Goal: Information Seeking & Learning: Get advice/opinions

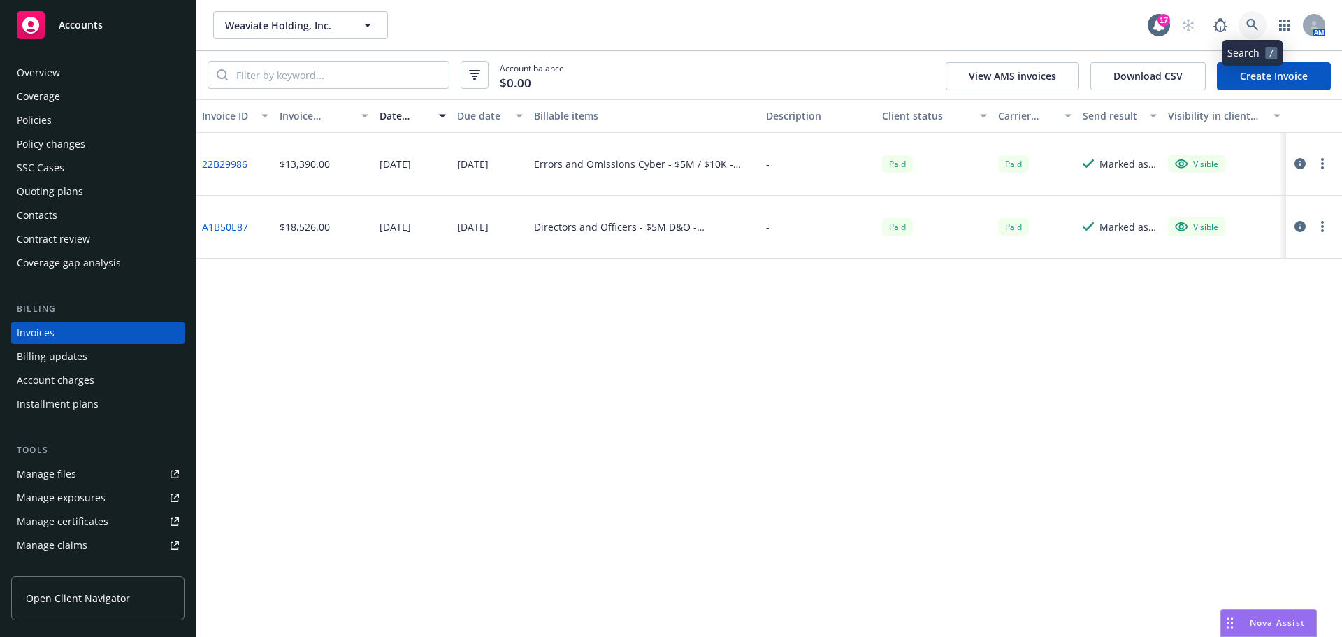
click at [1260, 31] on link at bounding box center [1252, 25] width 28 height 28
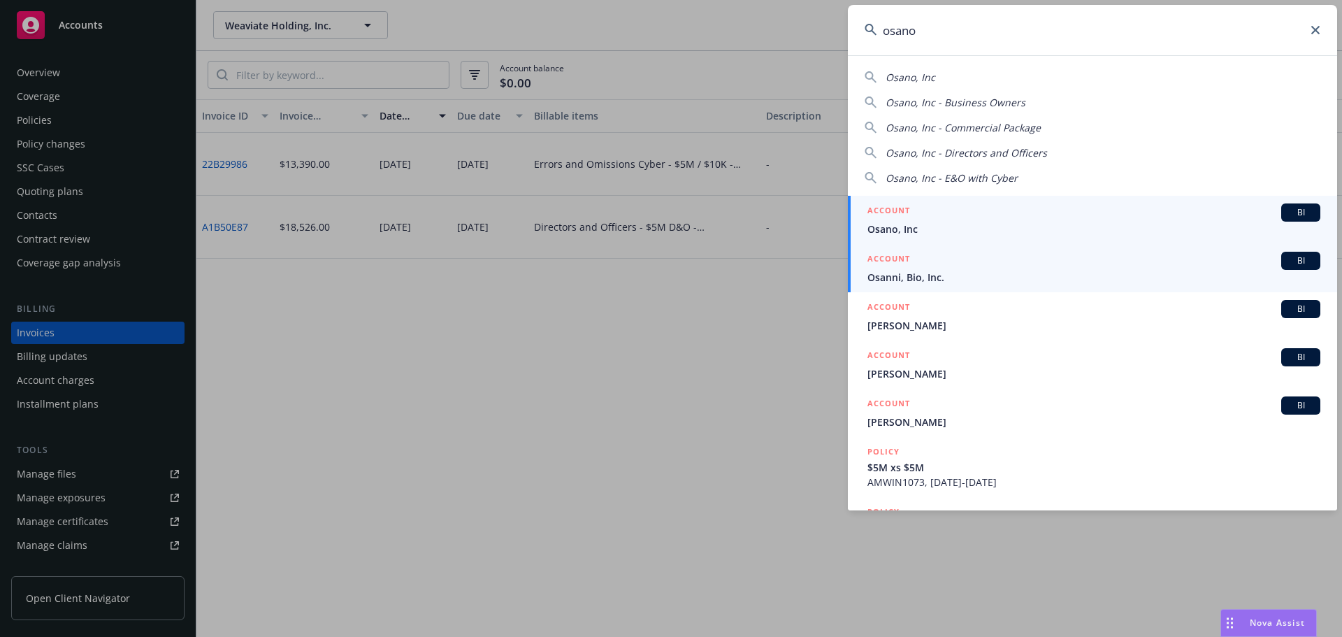
type input "osano"
click at [1005, 223] on span "Osano, Inc" at bounding box center [1093, 229] width 453 height 15
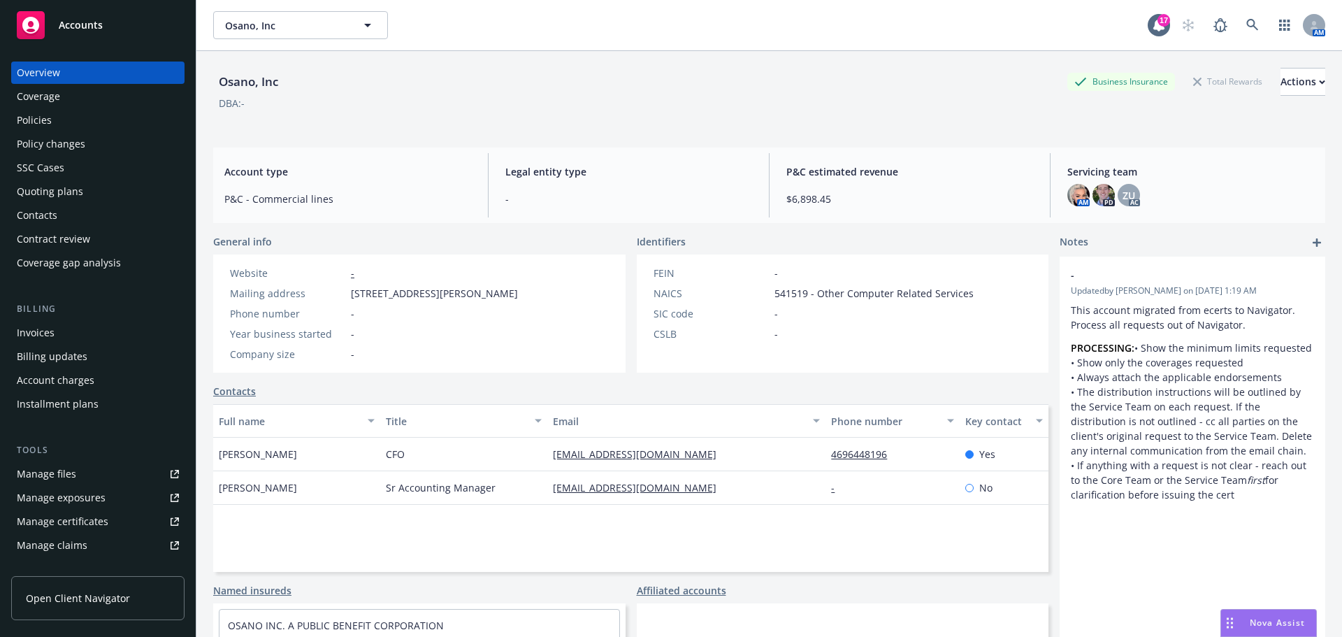
click at [119, 126] on div "Policies" at bounding box center [98, 120] width 162 height 22
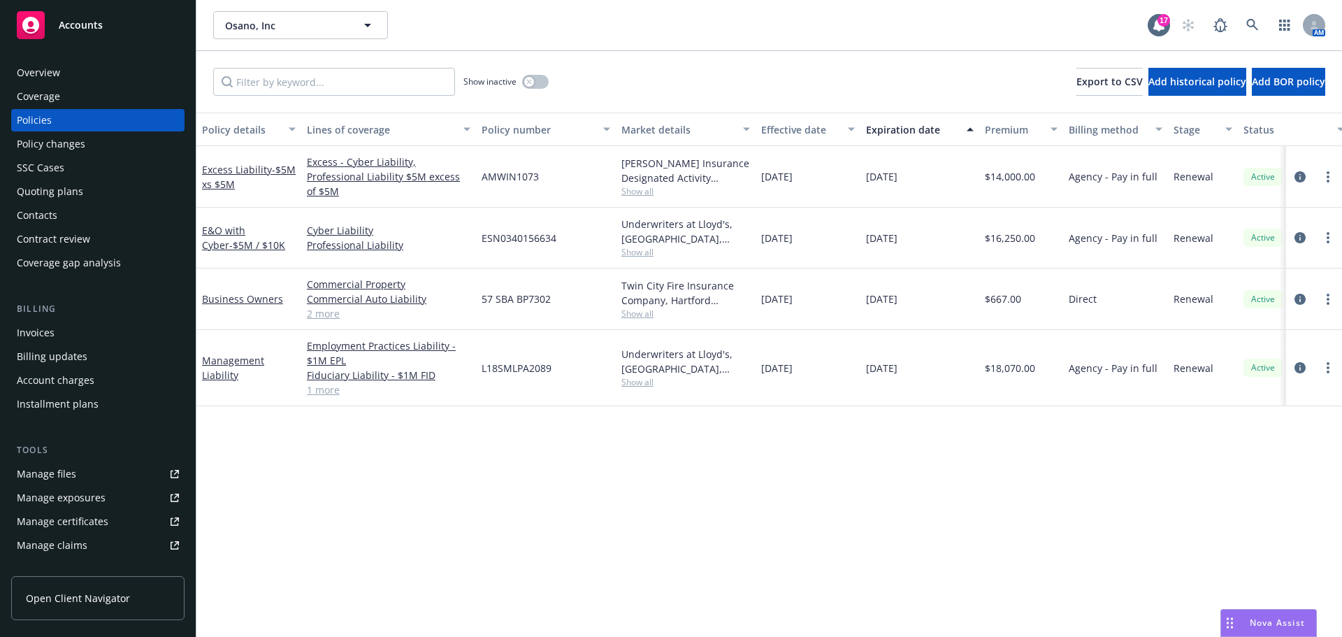
click at [97, 165] on div "SSC Cases" at bounding box center [98, 168] width 162 height 22
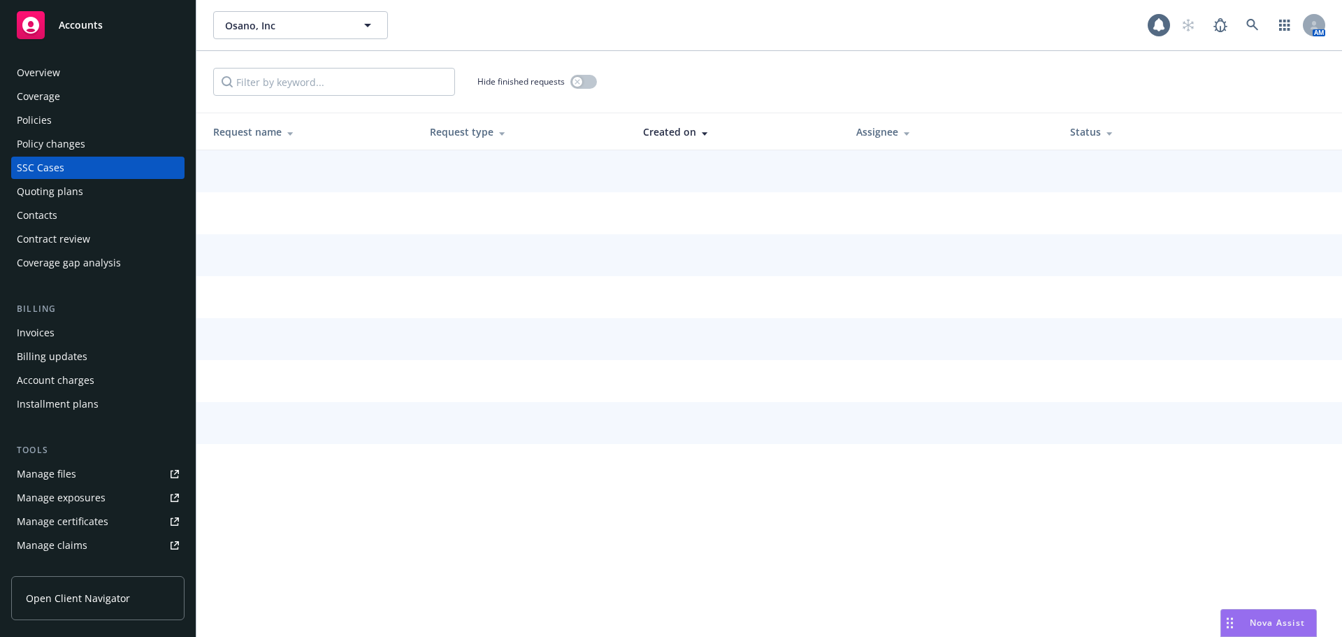
click at [98, 184] on div "Quoting plans" at bounding box center [98, 191] width 162 height 22
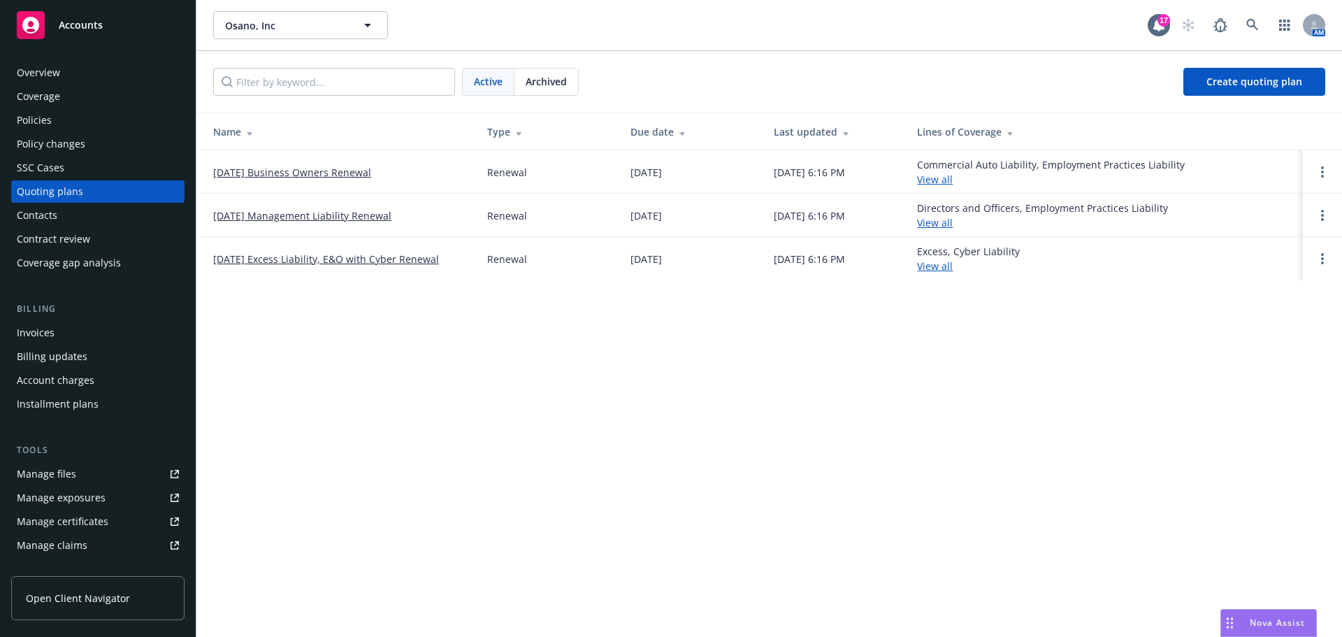
click at [282, 218] on link "[DATE] Management Liability Renewal" at bounding box center [302, 215] width 178 height 15
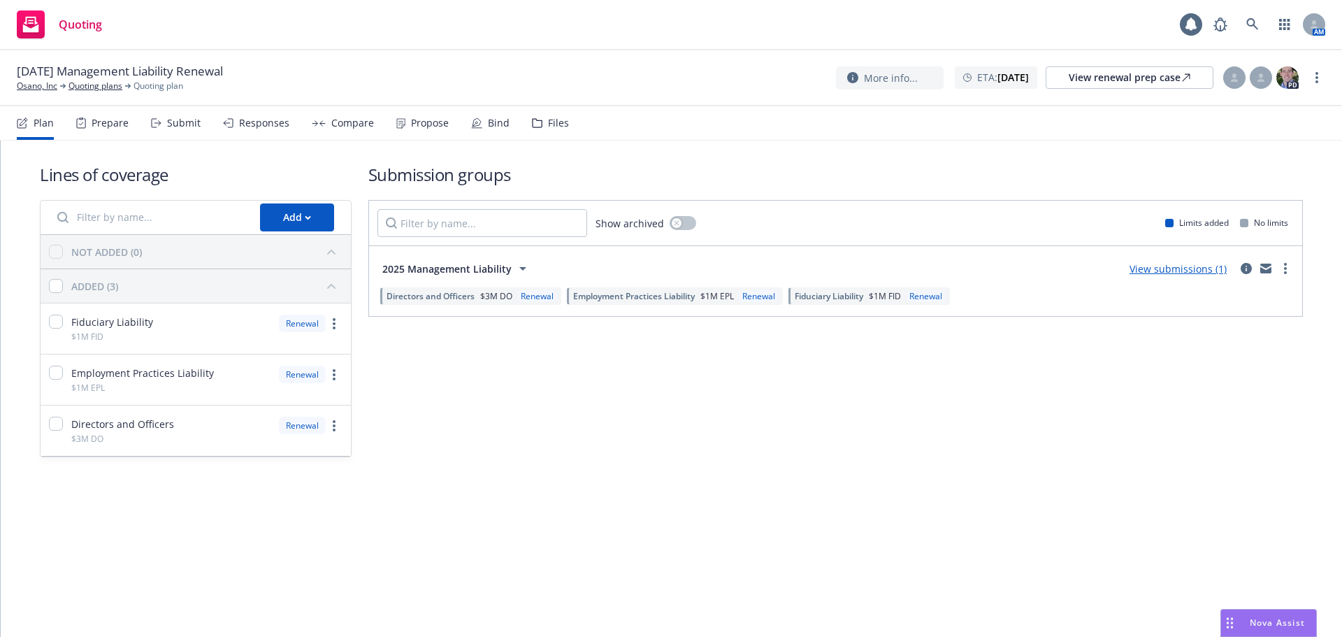
click at [542, 122] on div "Files" at bounding box center [550, 123] width 37 height 34
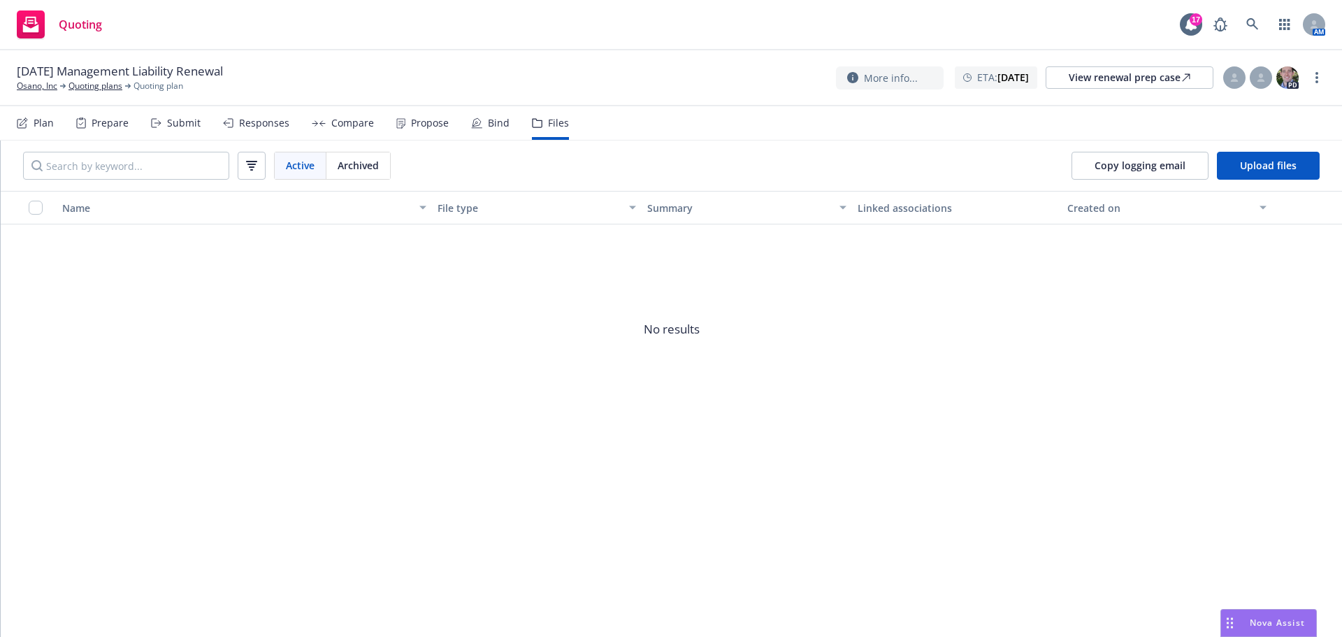
click at [193, 123] on div "Submit" at bounding box center [184, 122] width 34 height 11
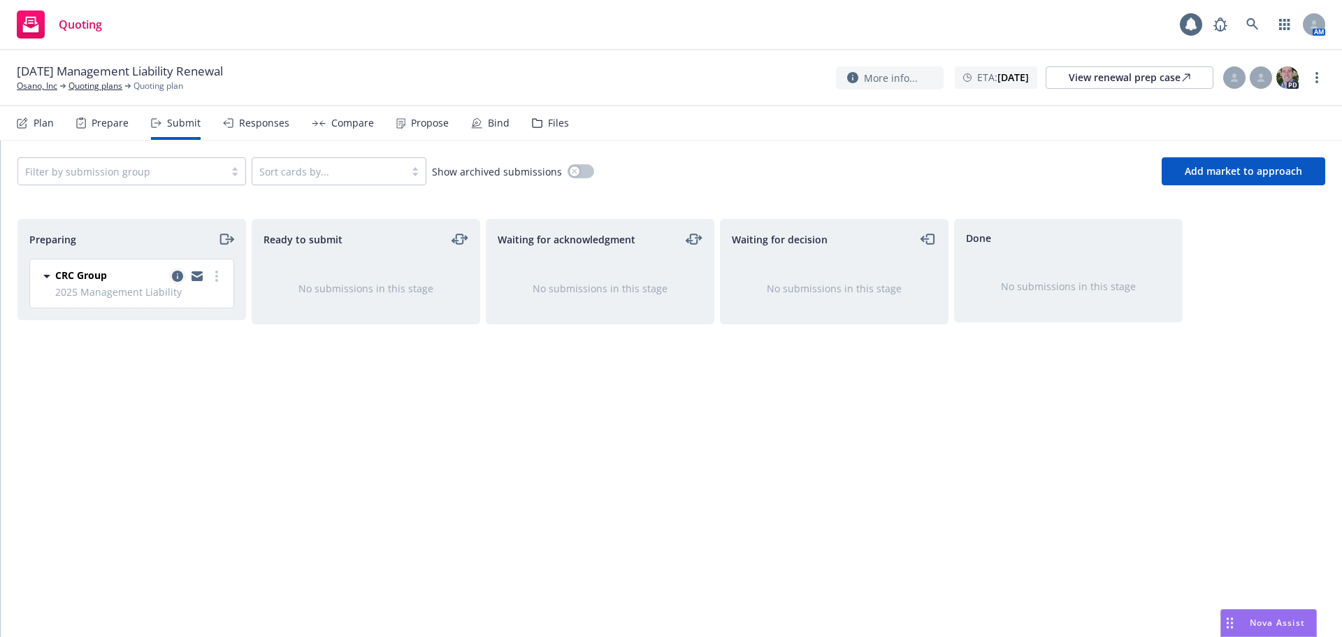
click at [175, 272] on icon "copy logging email" at bounding box center [177, 275] width 11 height 11
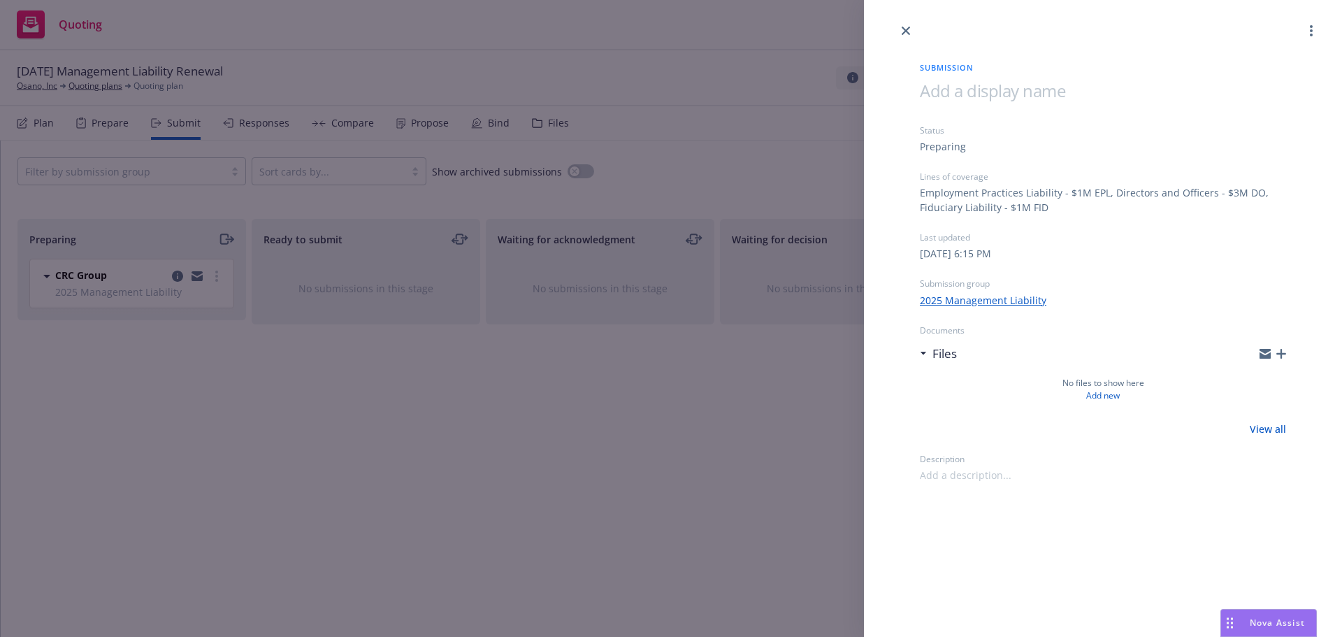
click at [914, 29] on div at bounding box center [1103, 19] width 478 height 39
click at [909, 29] on icon "close" at bounding box center [905, 31] width 8 height 8
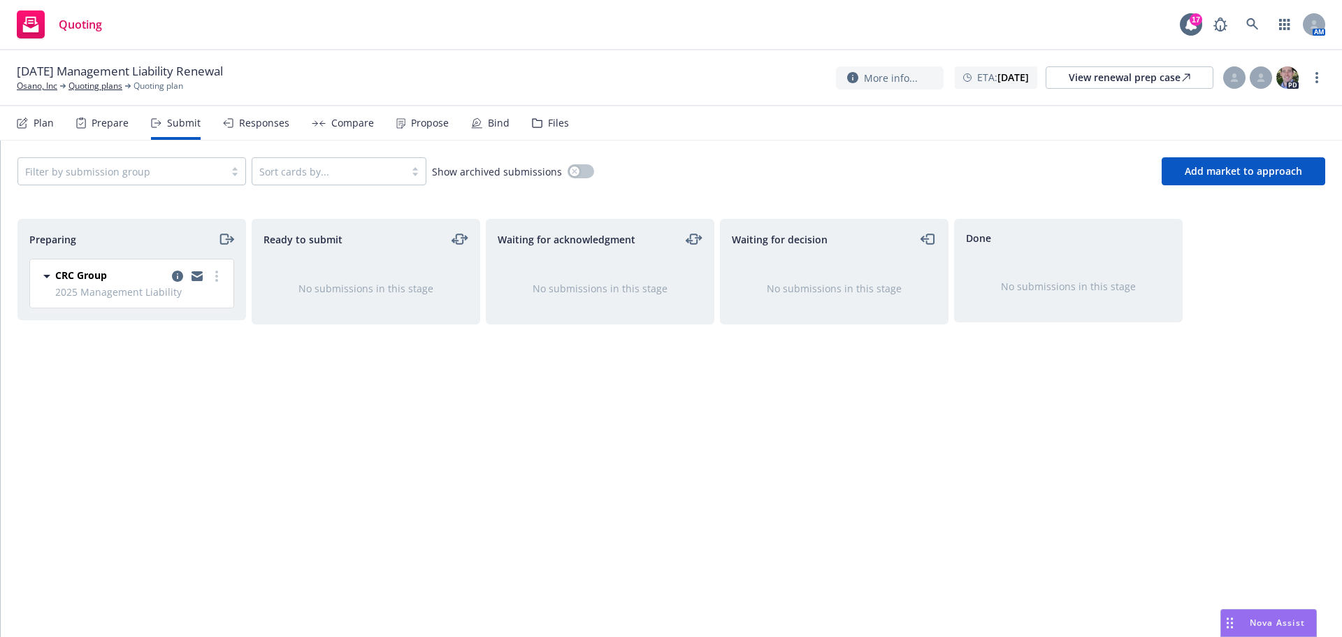
click at [50, 121] on div "Plan" at bounding box center [44, 122] width 20 height 11
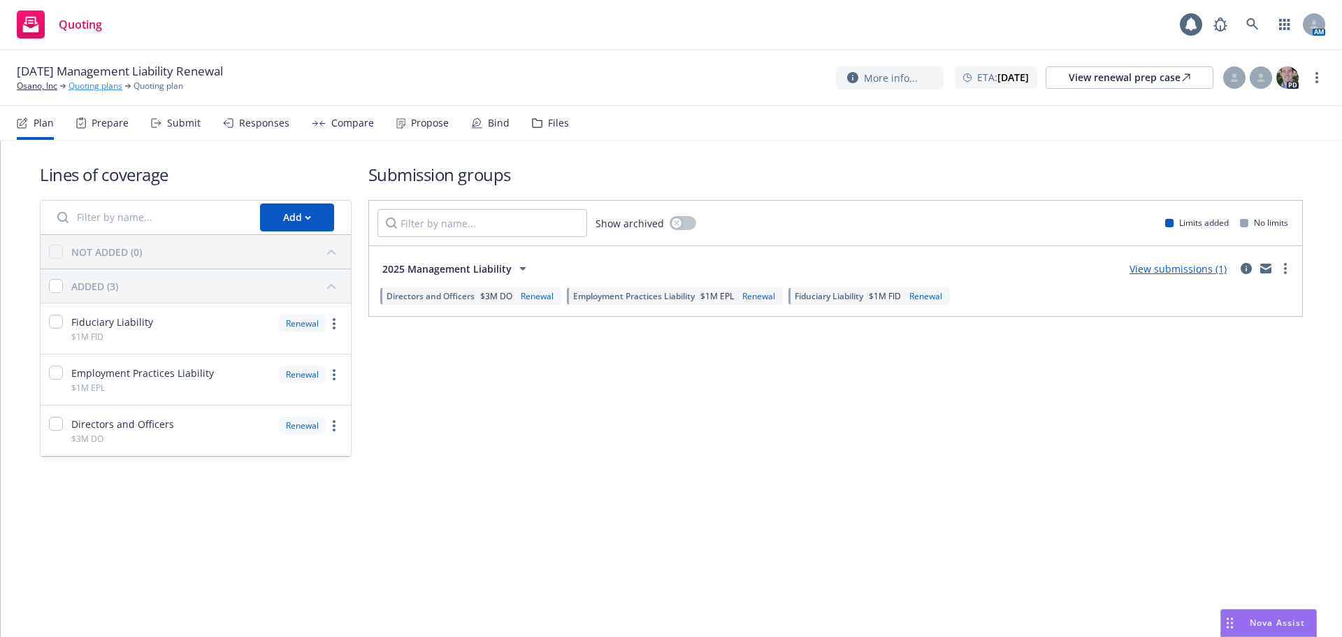
click at [86, 84] on link "Quoting plans" at bounding box center [95, 86] width 54 height 13
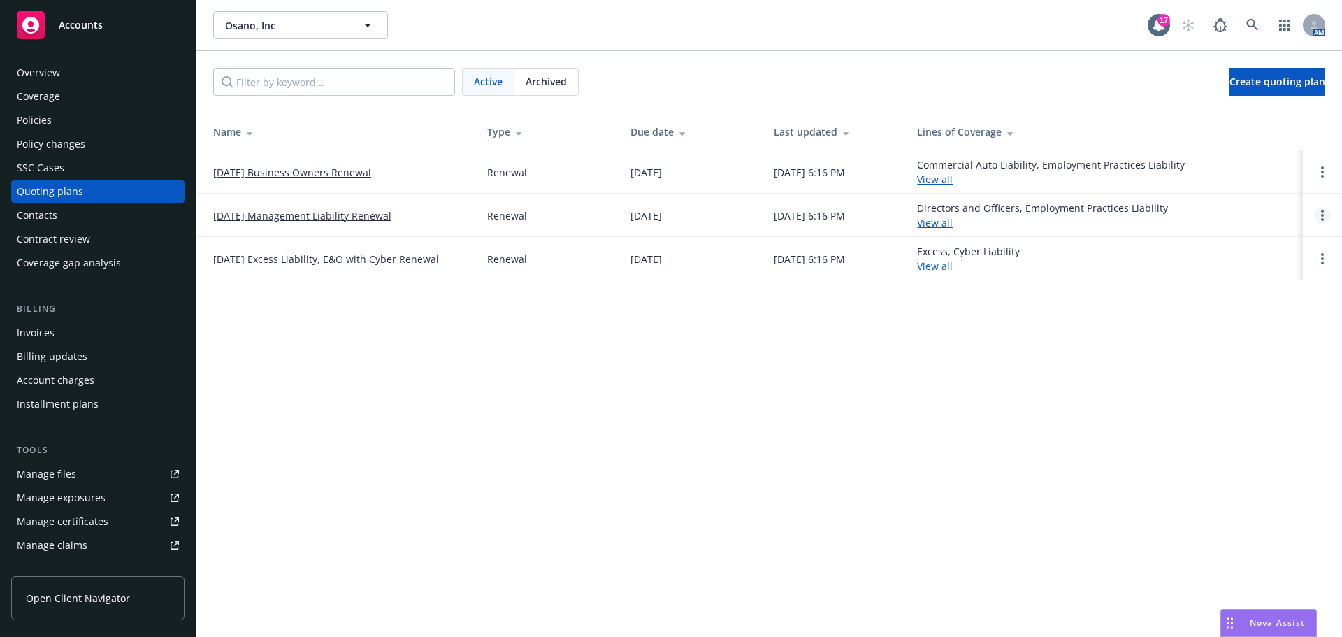
click at [1316, 210] on link "Open options" at bounding box center [1322, 215] width 17 height 17
click at [1231, 203] on span "Archive" at bounding box center [1223, 204] width 68 height 13
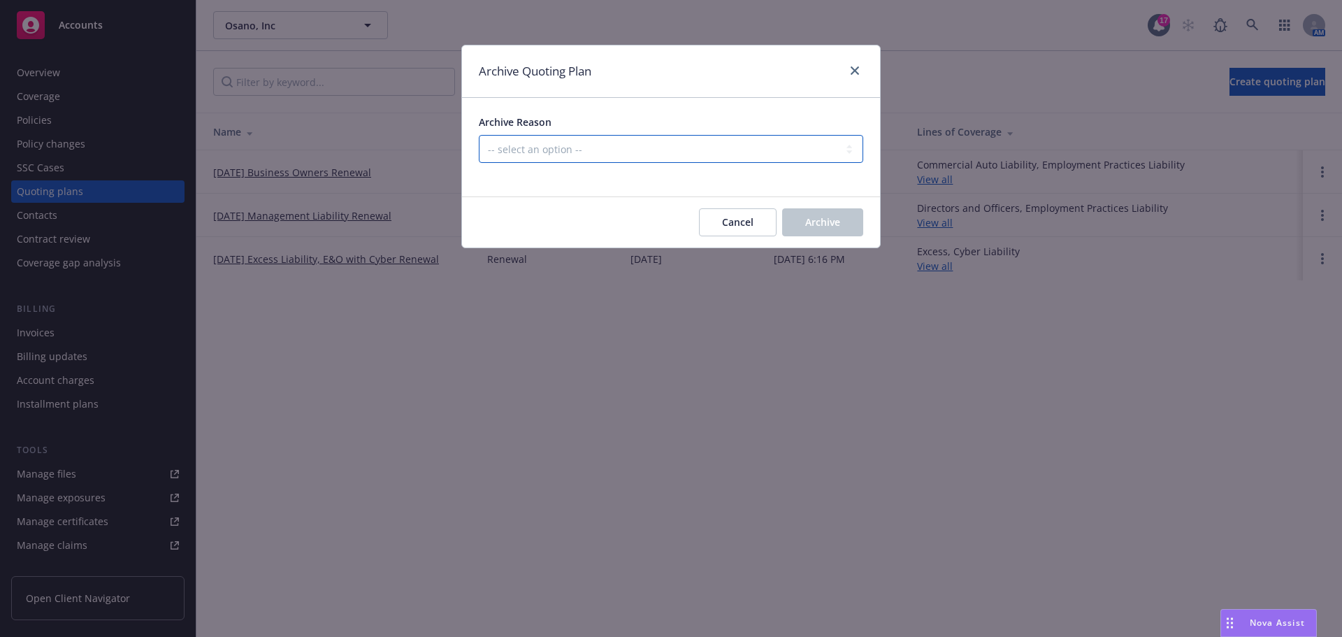
drag, startPoint x: 813, startPoint y: 136, endPoint x: 807, endPoint y: 147, distance: 12.2
click at [813, 136] on select "-- select an option -- All policies in this renewal plan are auto-renewed Creat…" at bounding box center [671, 149] width 384 height 28
select select "ARCHIVED_DUPLICATE"
click at [479, 135] on select "-- select an option -- All policies in this renewal plan are auto-renewed Creat…" at bounding box center [671, 149] width 384 height 28
click at [827, 231] on button "Archive" at bounding box center [822, 222] width 81 height 28
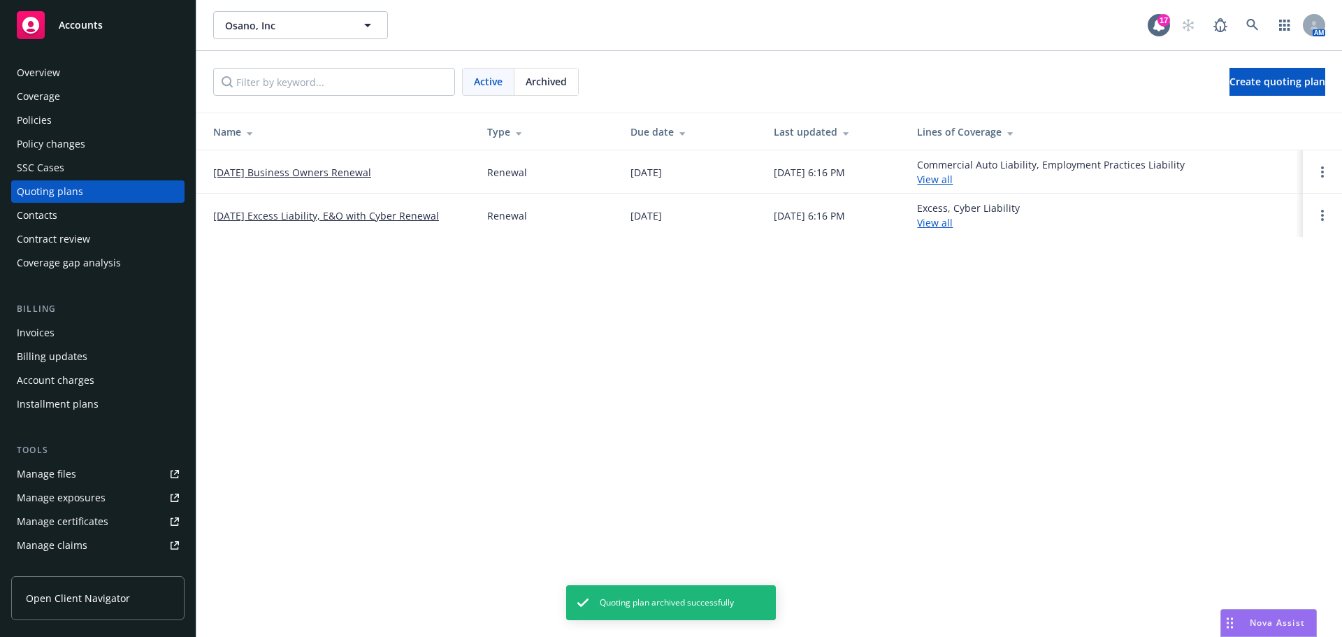
click at [306, 169] on link "[DATE] Business Owners Renewal" at bounding box center [292, 172] width 158 height 15
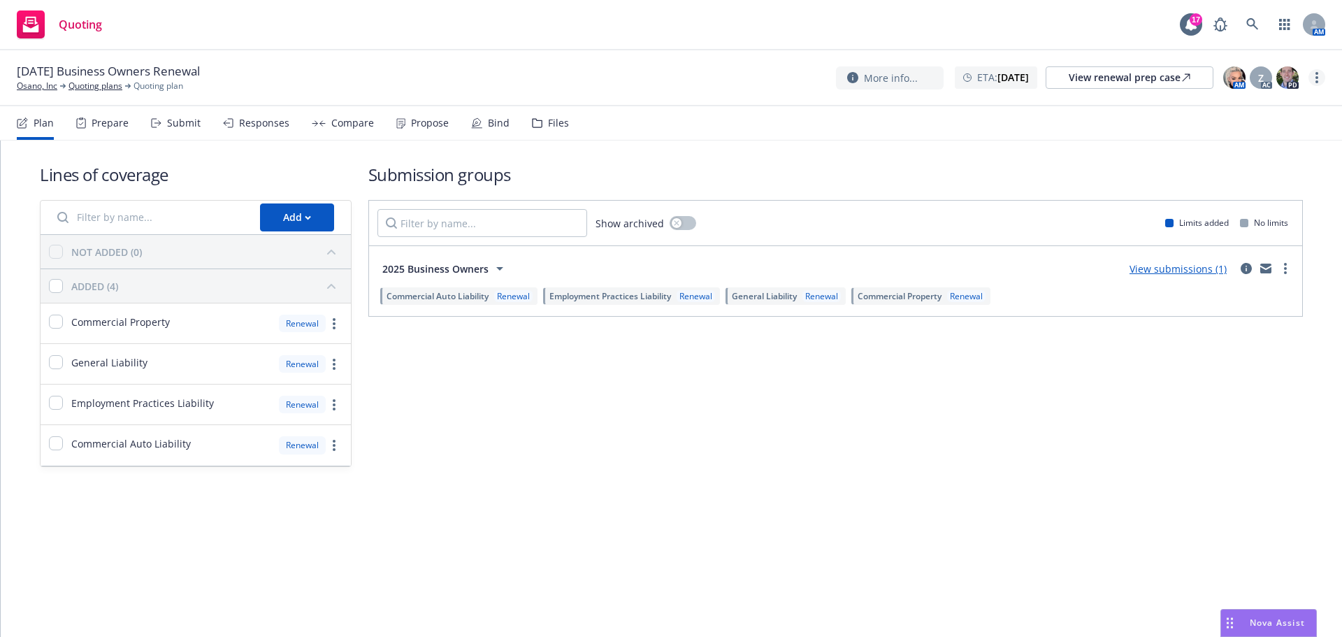
click at [1317, 78] on circle "more" at bounding box center [1316, 77] width 3 height 3
click at [1211, 124] on link "Rename quoting plan" at bounding box center [1246, 134] width 156 height 28
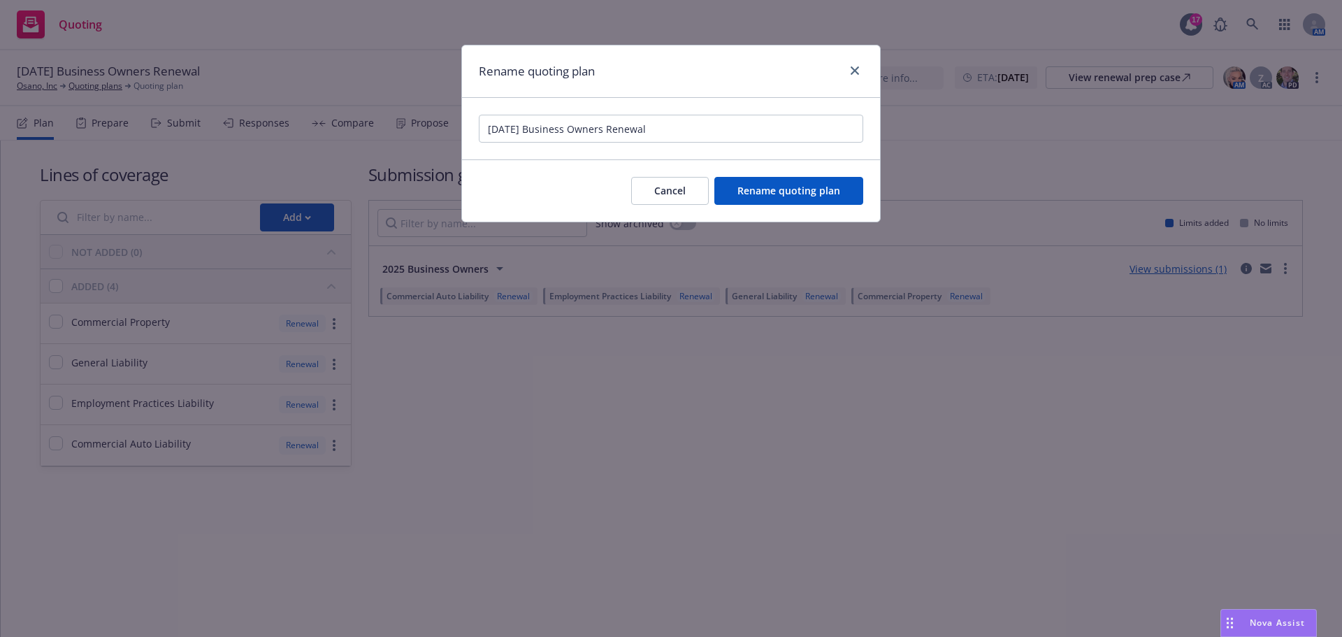
drag, startPoint x: 530, startPoint y: 131, endPoint x: 897, endPoint y: 121, distance: 367.0
click at [850, 131] on body "Quoting 17 AM 11/21/25 Business Owners Renewal Osano, Inc Quoting plans Quoting…" at bounding box center [671, 318] width 1342 height 637
type input "11/21/25 BOP, Management Liability Renewal"
click at [844, 203] on button "Rename quoting plan" at bounding box center [788, 191] width 149 height 28
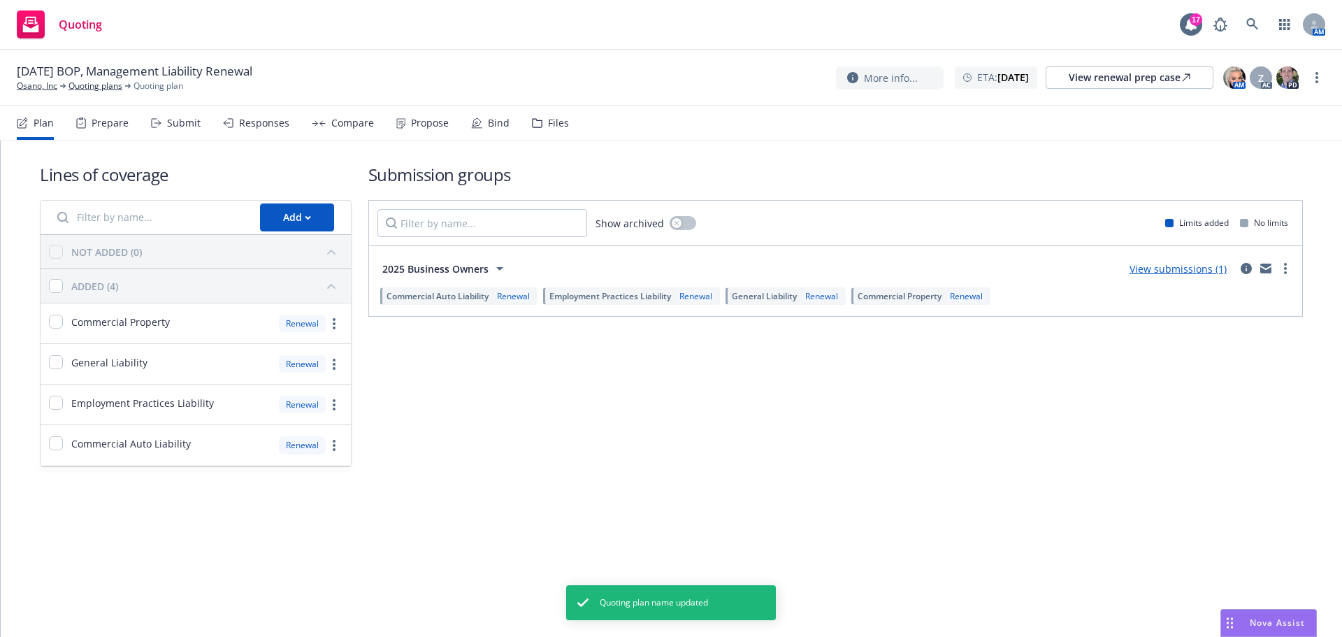
click at [256, 210] on div "Add" at bounding box center [297, 217] width 91 height 28
click at [267, 221] on button "Add" at bounding box center [297, 217] width 74 height 28
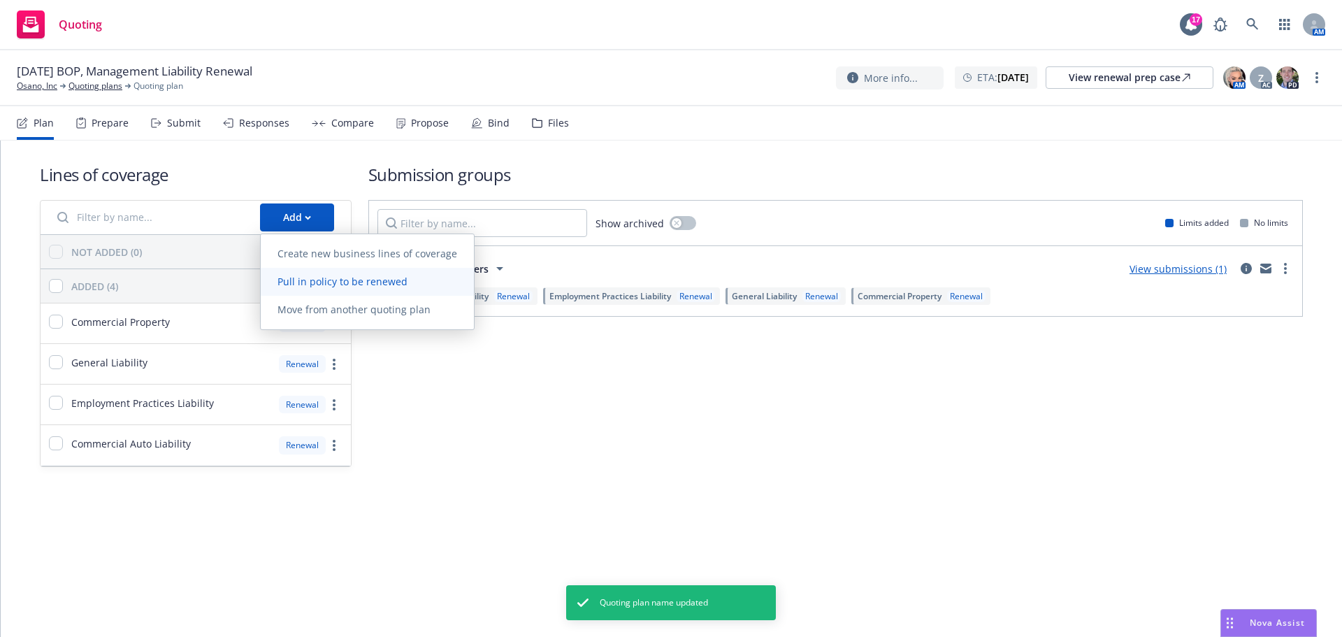
click at [293, 277] on span "Pull in policy to be renewed" at bounding box center [343, 281] width 164 height 13
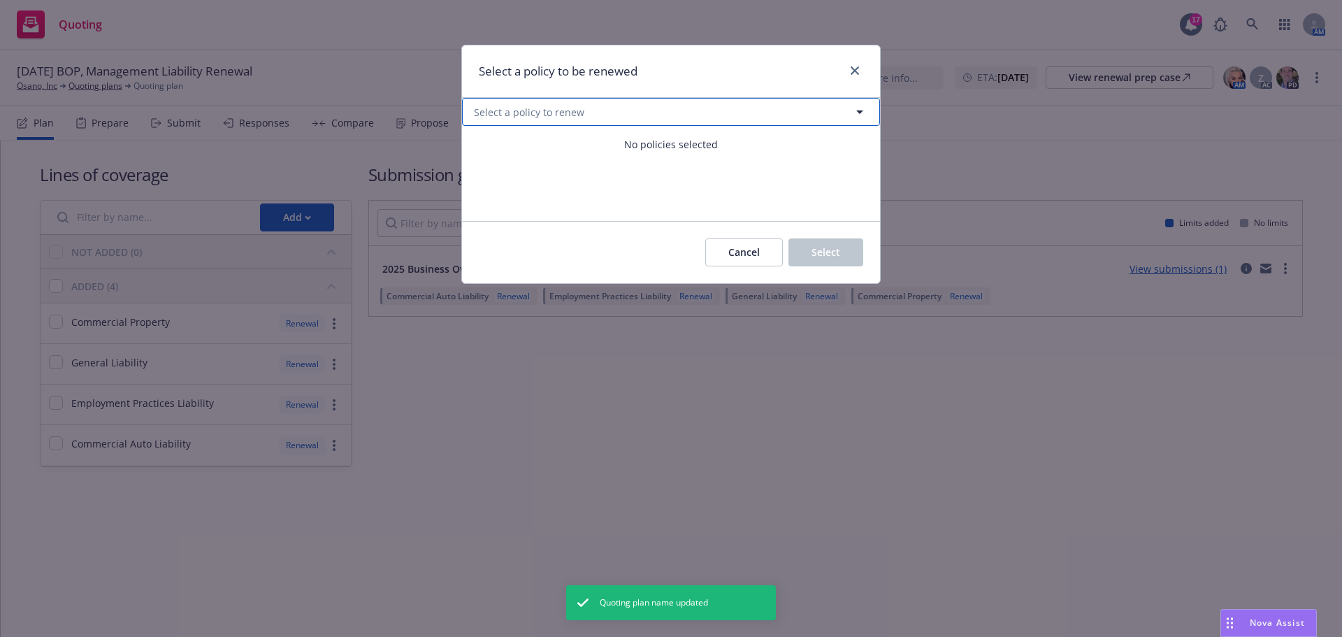
click at [639, 122] on button "Select a policy to renew" at bounding box center [671, 112] width 418 height 28
select select "ACTIVE"
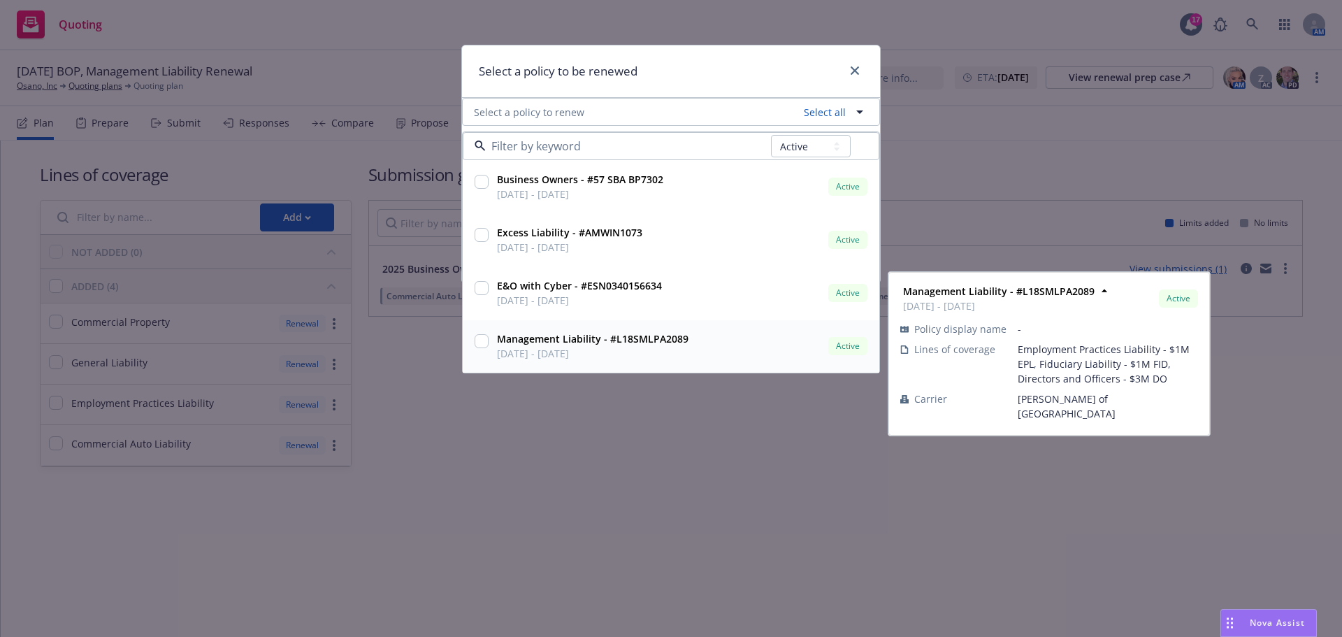
click at [482, 336] on input "checkbox" at bounding box center [481, 341] width 14 height 14
checkbox input "true"
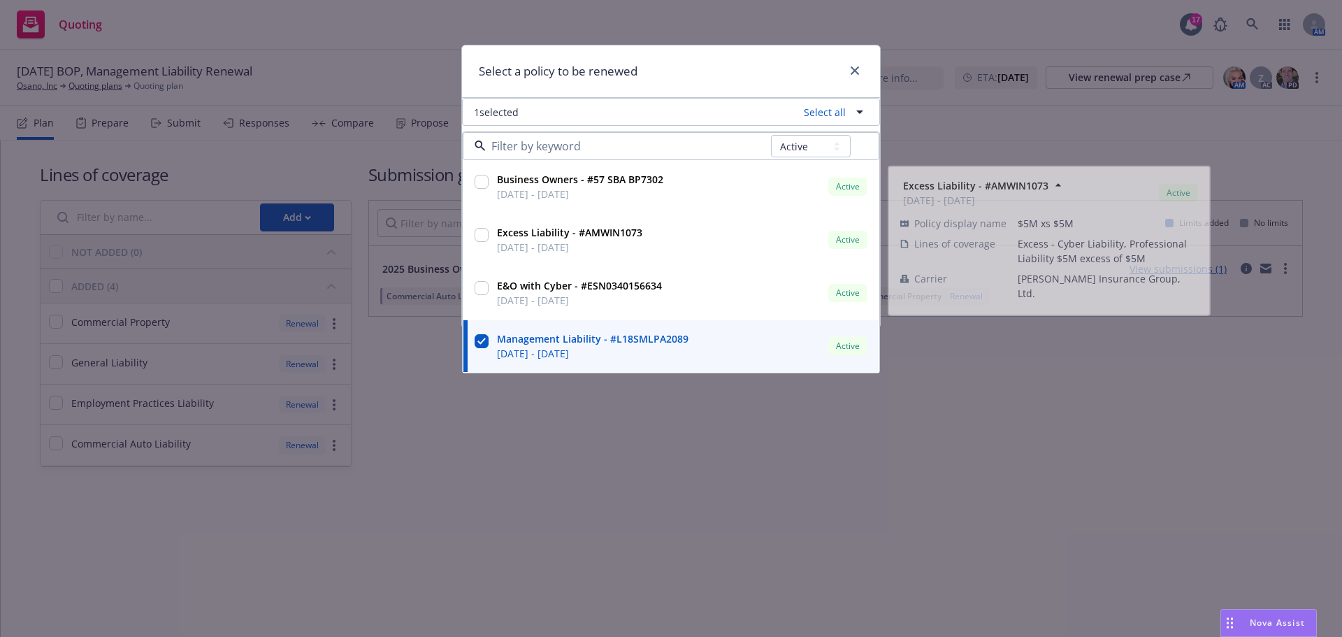
click at [603, 74] on h1 "Select a policy to be renewed" at bounding box center [558, 71] width 159 height 18
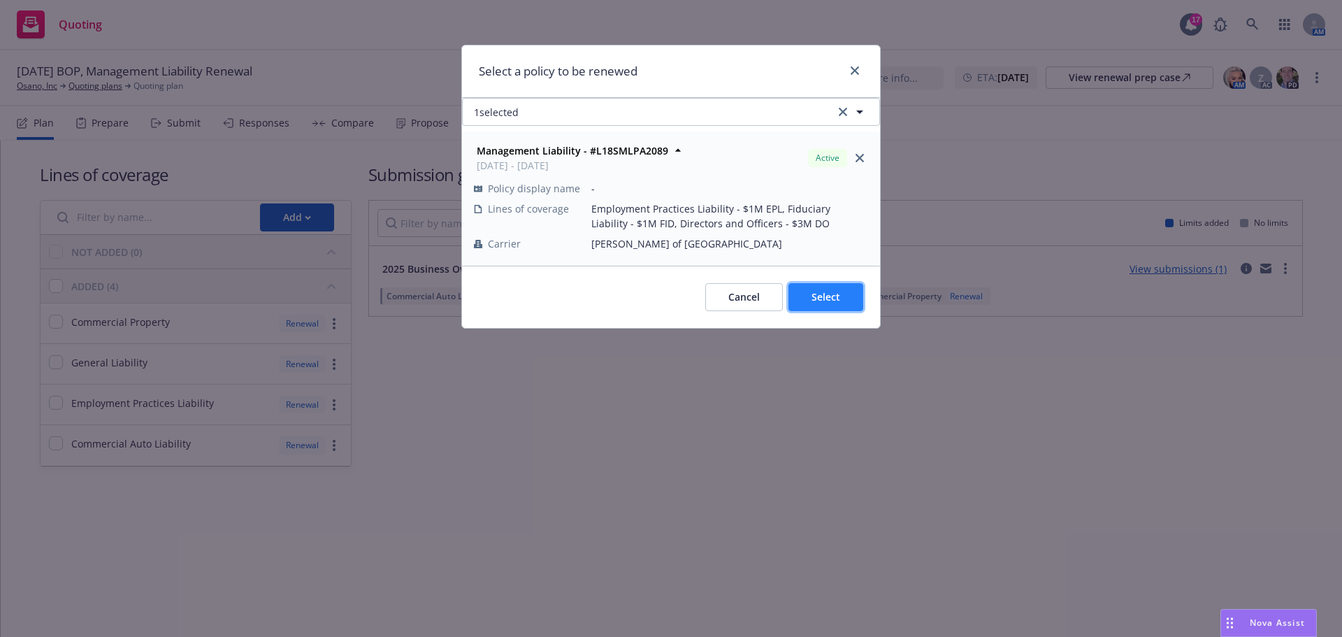
click at [819, 293] on span "Select" at bounding box center [825, 296] width 29 height 13
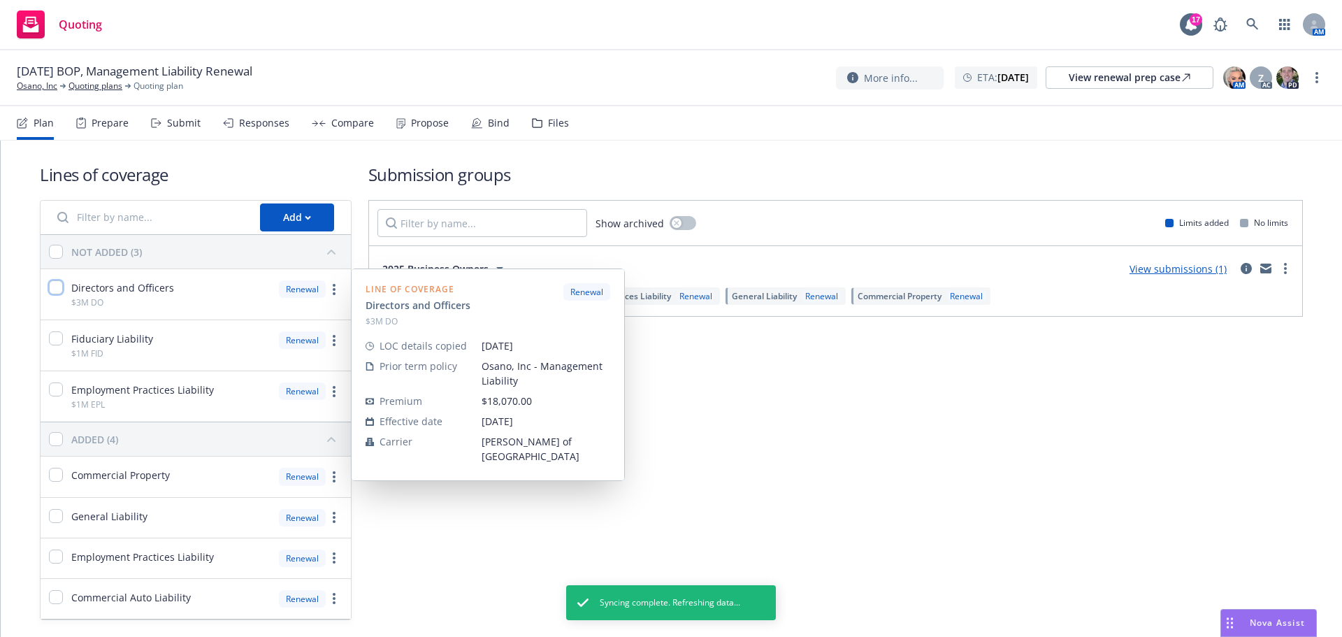
click at [60, 289] on input "checkbox" at bounding box center [56, 287] width 14 height 14
checkbox input "true"
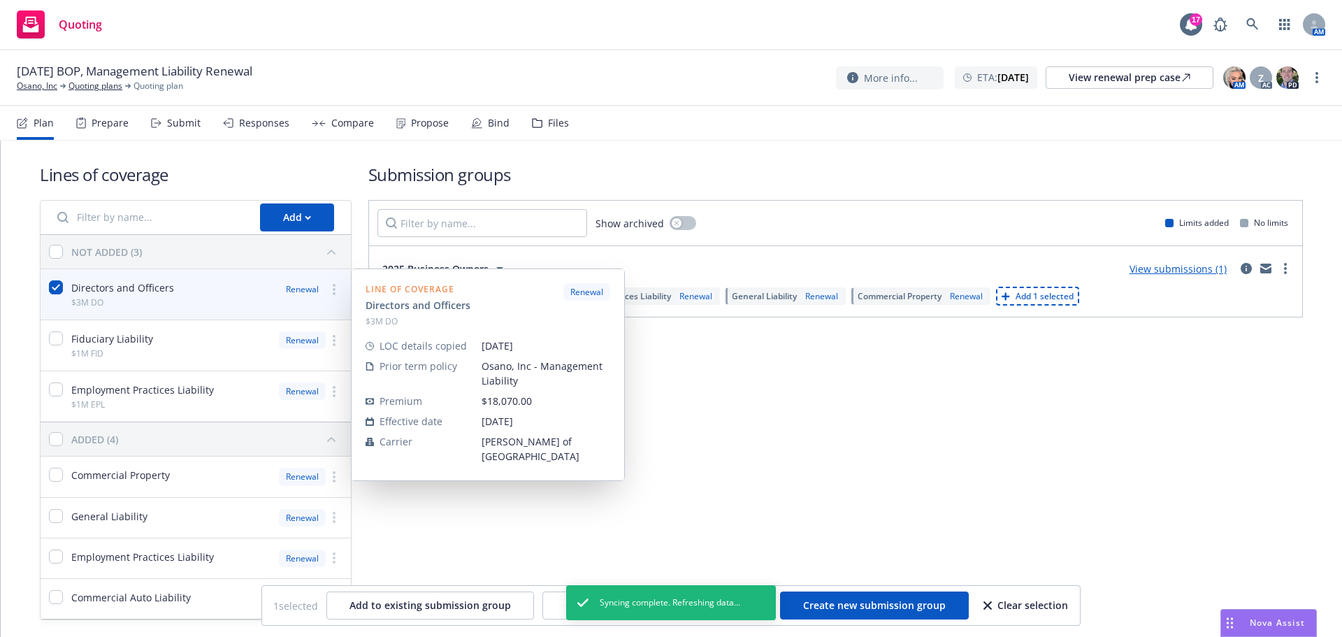
click at [59, 324] on div "Fiduciary Liability $1M FID" at bounding box center [97, 345] width 113 height 50
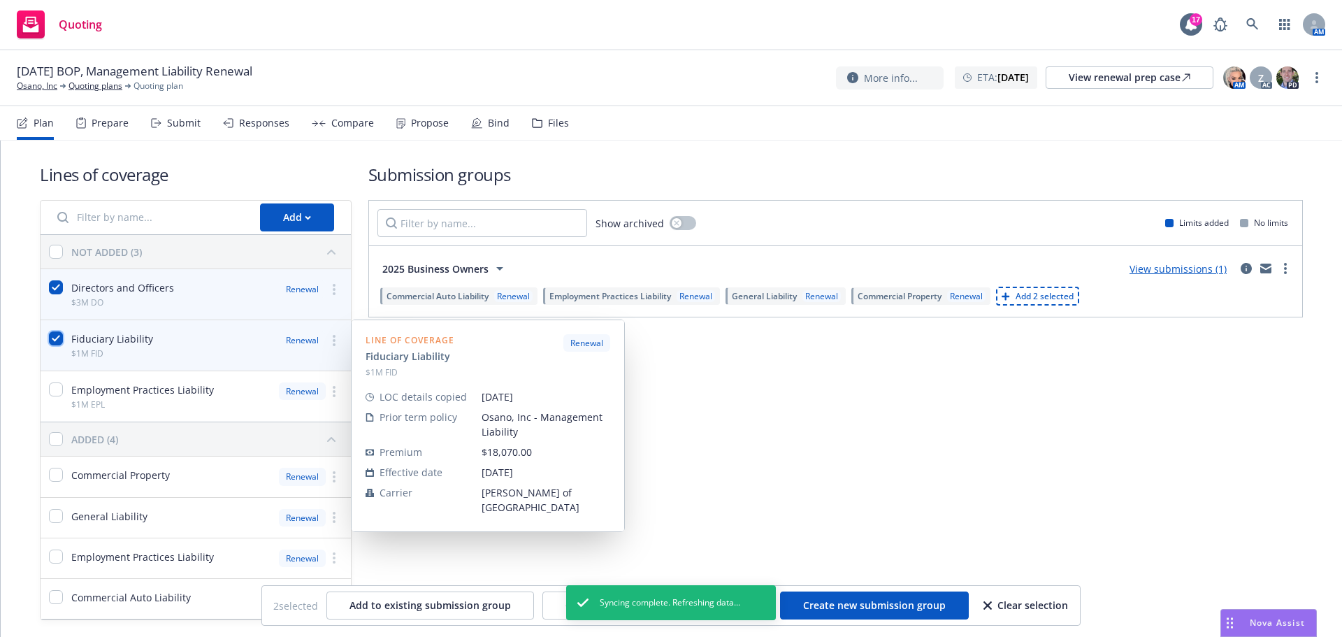
click at [57, 340] on input "checkbox" at bounding box center [56, 338] width 14 height 14
checkbox input "false"
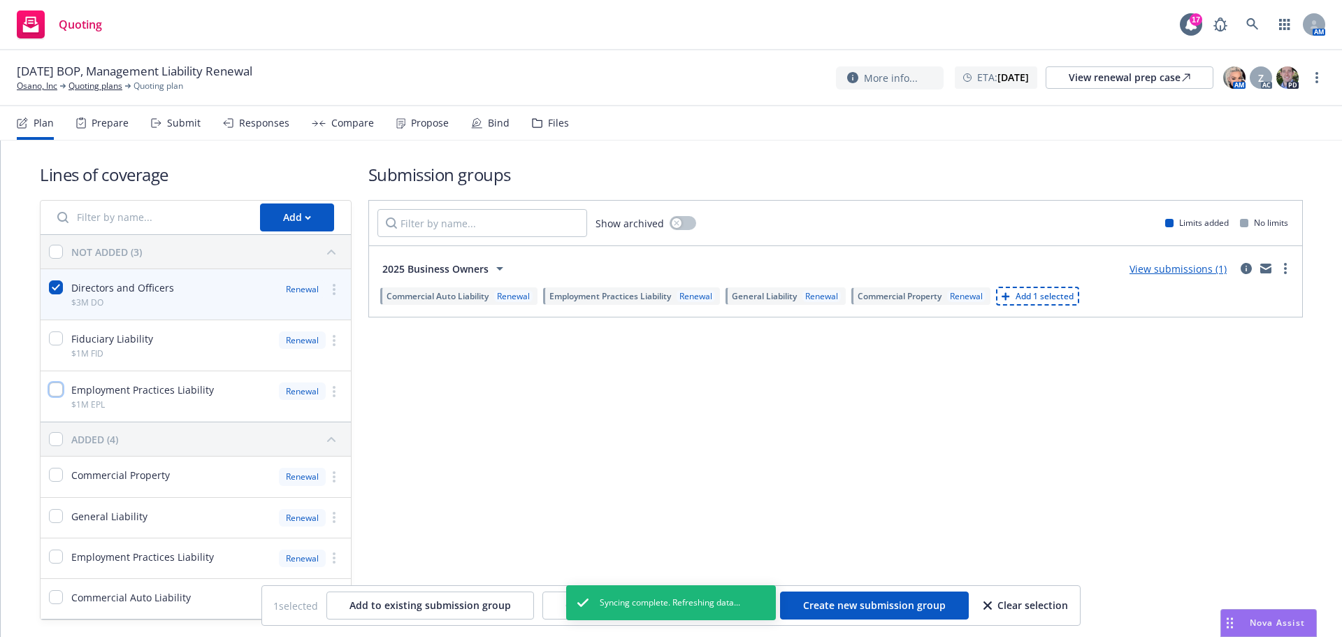
click at [52, 393] on input "checkbox" at bounding box center [56, 389] width 14 height 14
checkbox input "true"
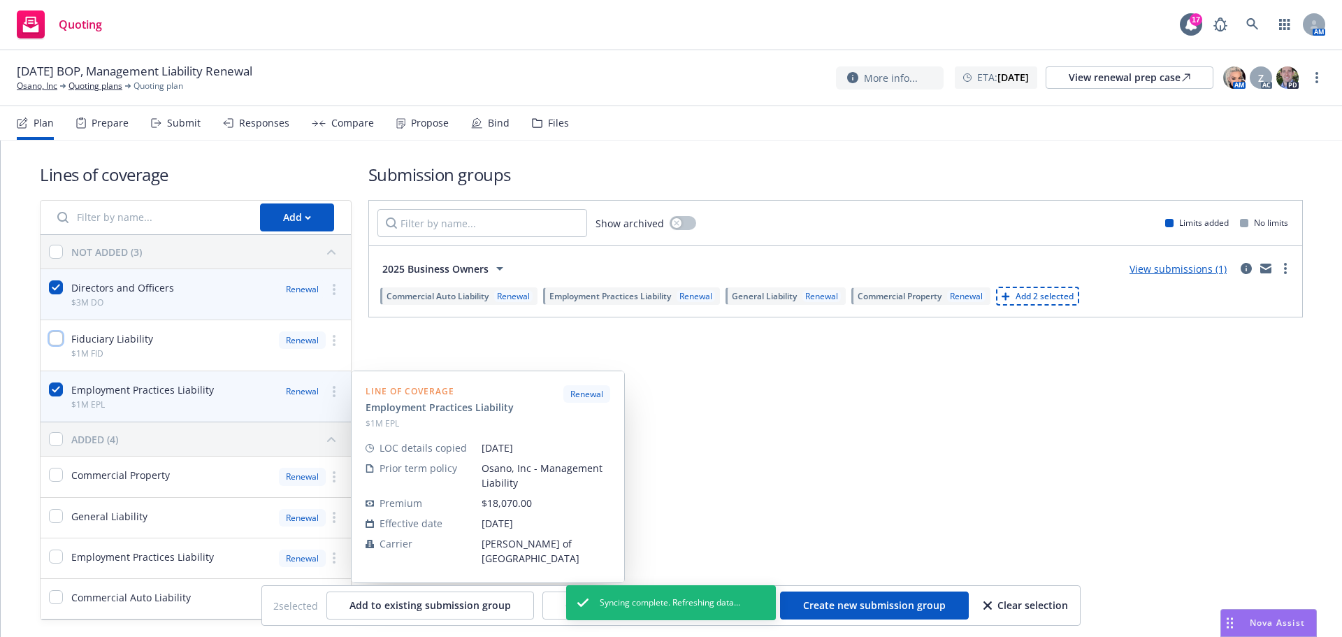
click at [49, 340] on input "checkbox" at bounding box center [56, 338] width 14 height 14
checkbox input "true"
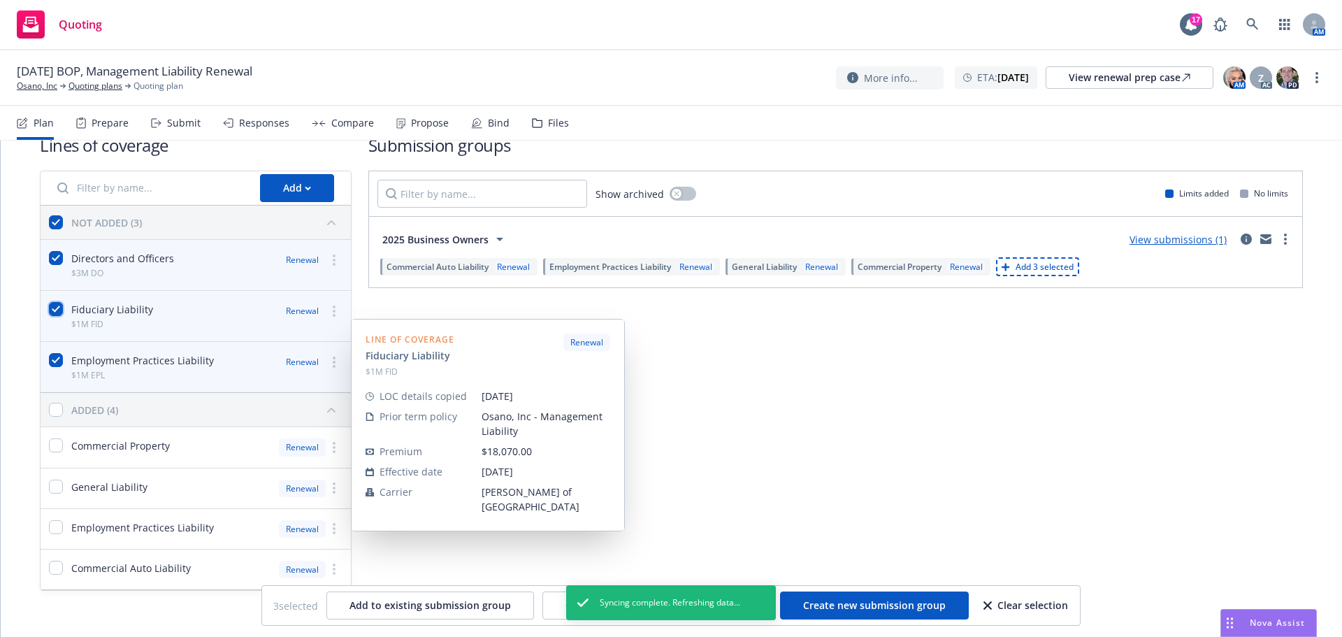
scroll to position [45, 0]
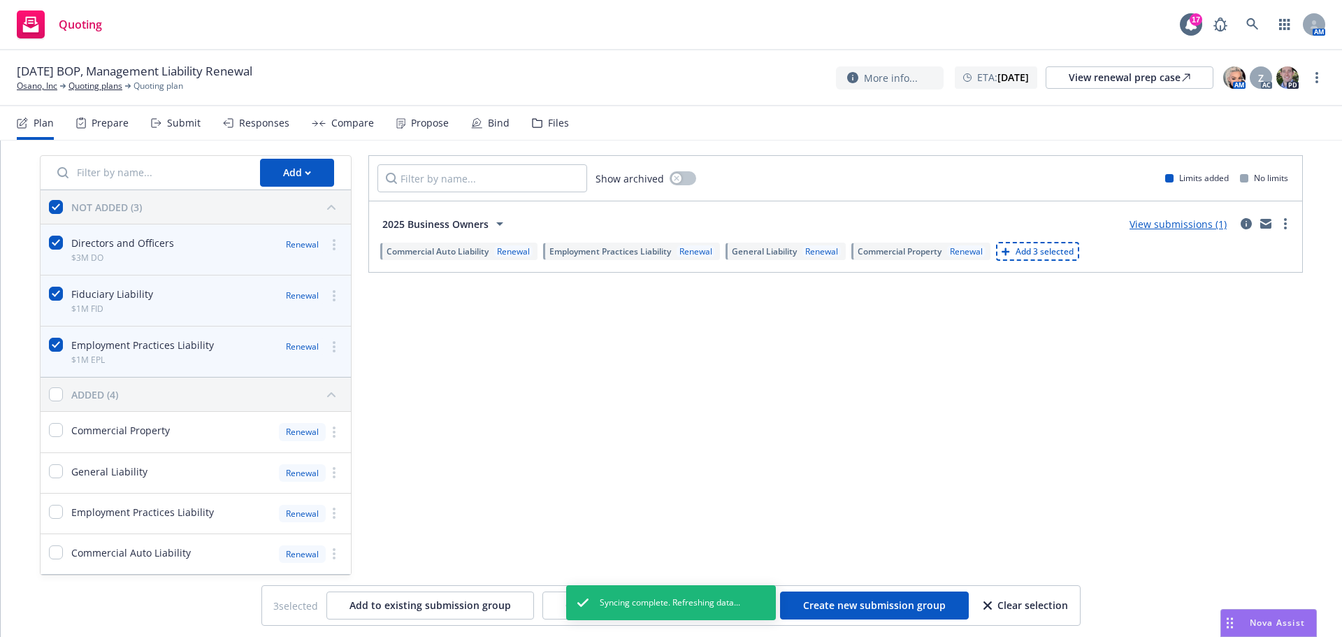
click at [844, 623] on div "3 selected Add to existing submission group Copy coverage details from prior te…" at bounding box center [671, 605] width 818 height 39
click at [842, 614] on button "Create new submission group" at bounding box center [874, 605] width 189 height 28
checkbox input "false"
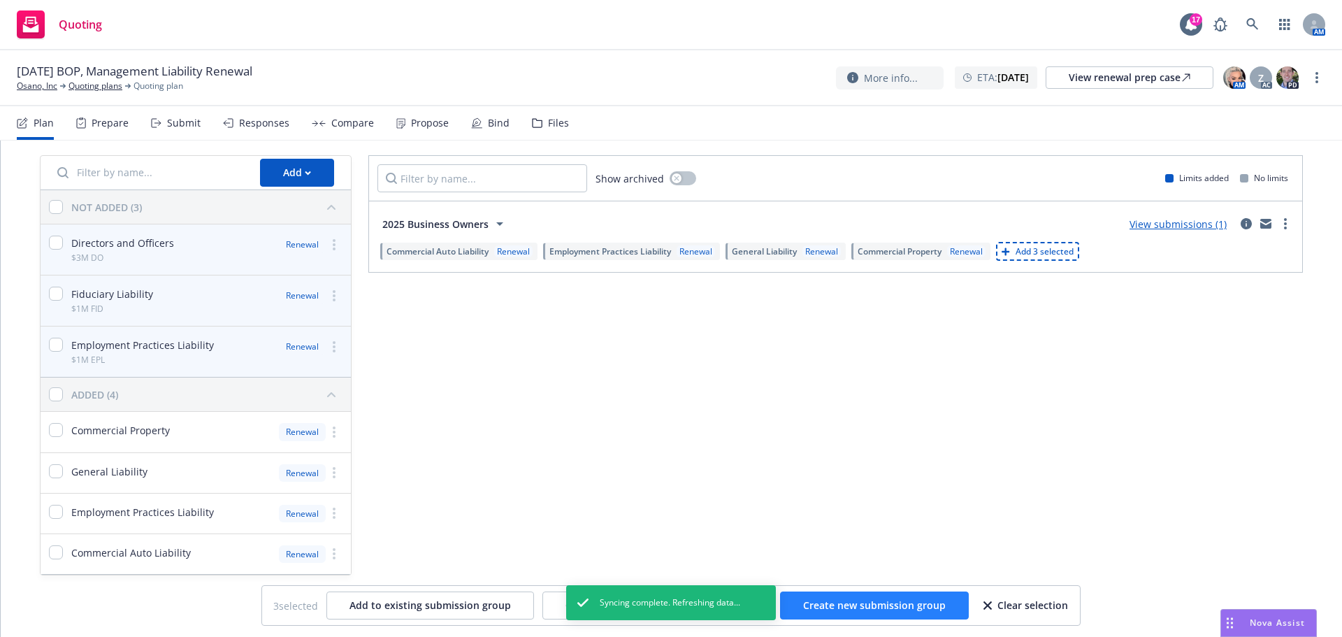
checkbox input "false"
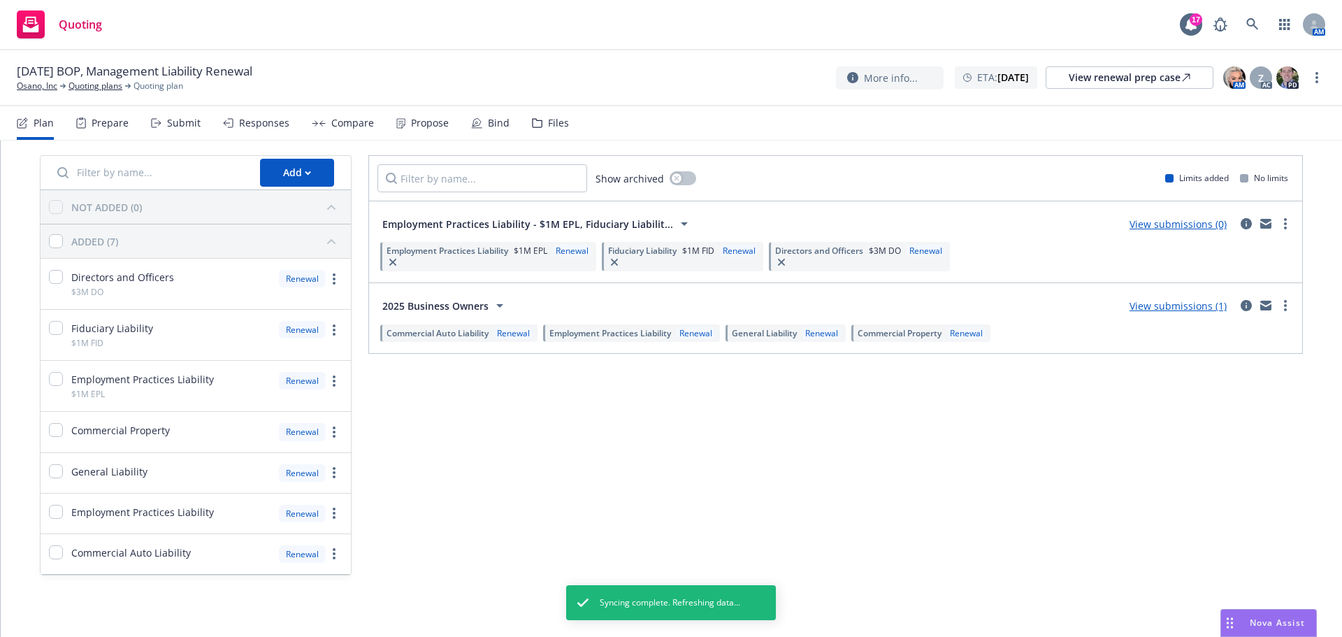
click at [177, 128] on div "Submit" at bounding box center [184, 122] width 34 height 11
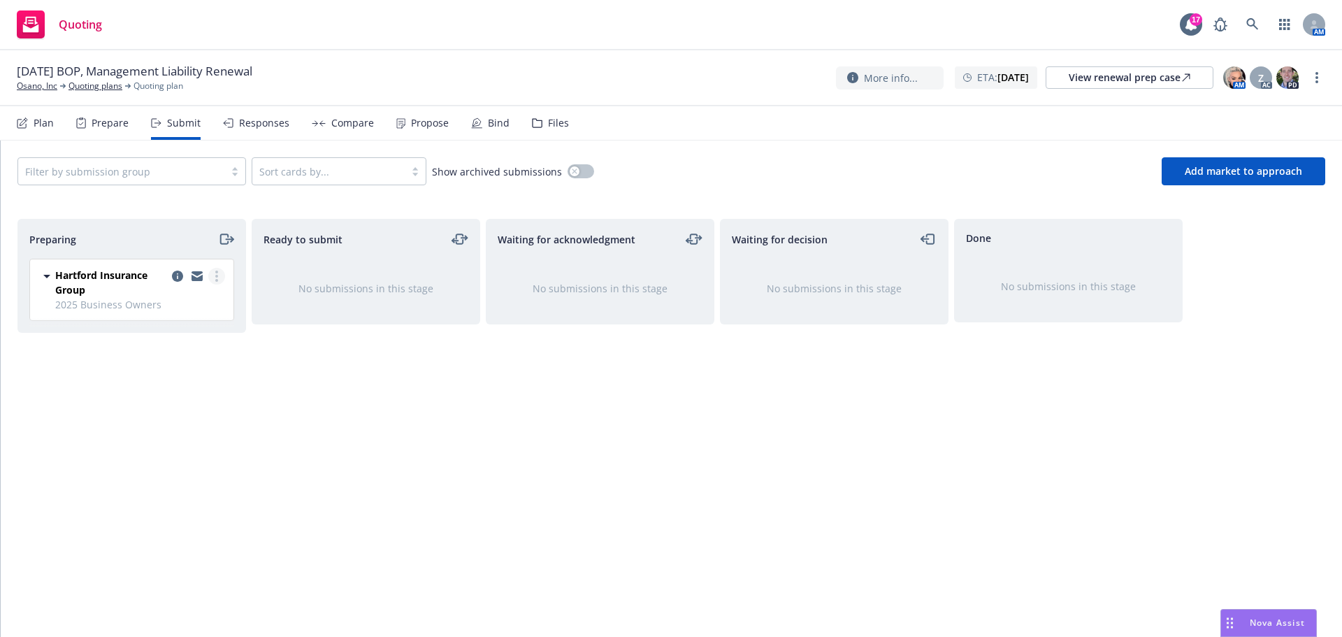
click at [218, 271] on link "more" at bounding box center [216, 276] width 17 height 17
click at [186, 277] on div at bounding box center [197, 282] width 56 height 29
click at [180, 277] on icon "copy logging email" at bounding box center [177, 275] width 11 height 11
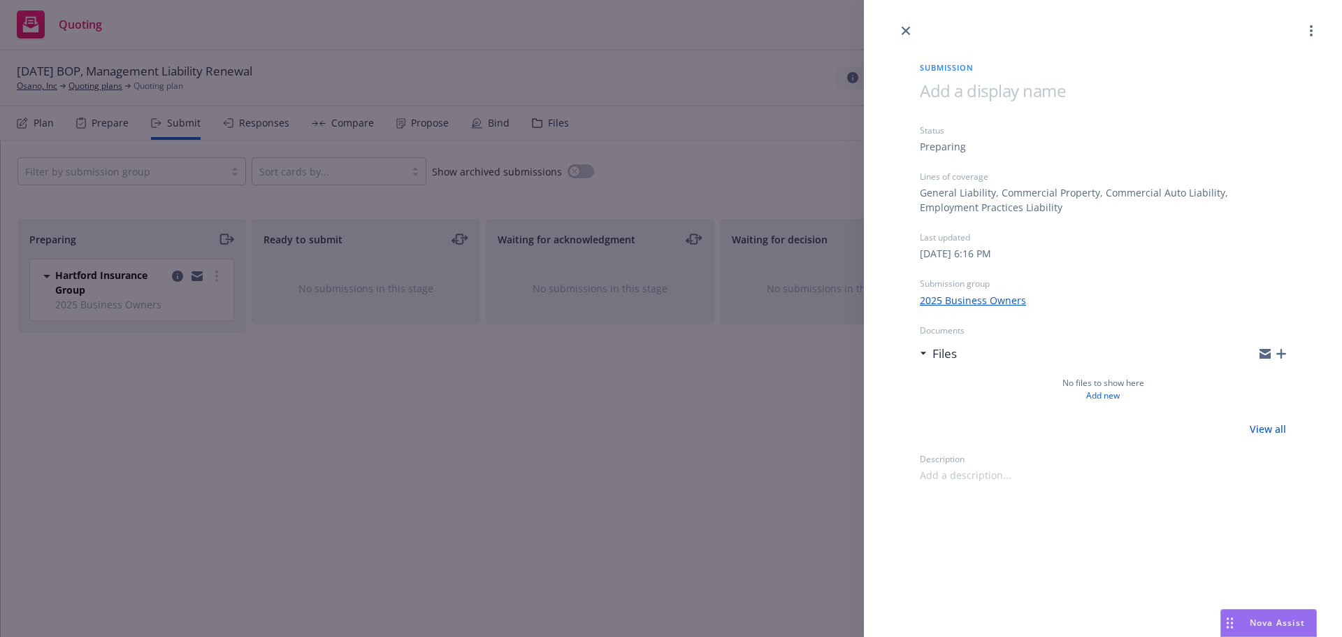
click at [1300, 33] on div at bounding box center [1103, 19] width 478 height 39
click at [1319, 27] on link "more" at bounding box center [1311, 30] width 17 height 17
click at [1249, 95] on span "Archive submission" at bounding box center [1256, 92] width 125 height 13
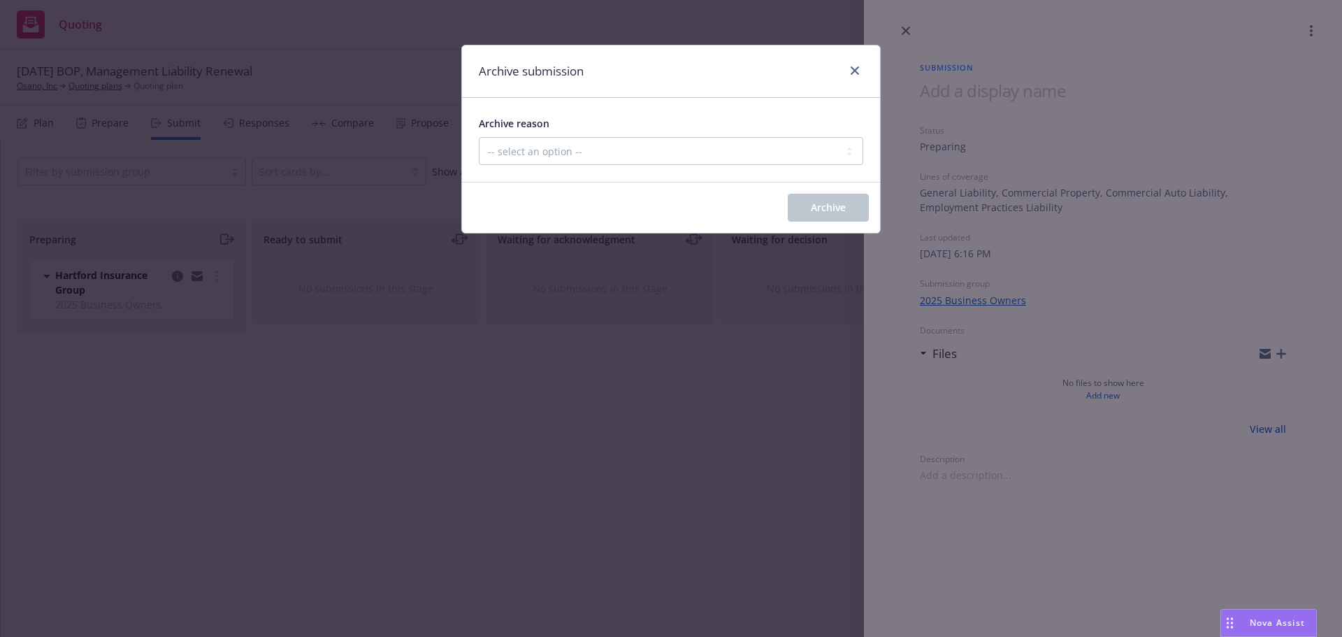
click at [740, 126] on div "Archive reason" at bounding box center [671, 123] width 384 height 17
click at [732, 145] on select "-- select an option -- Carrier unresponsive Client decided not to proceed with …" at bounding box center [671, 151] width 384 height 28
select select "MADE_BY_MISTAKE"
click at [479, 137] on select "-- select an option -- Carrier unresponsive Client decided not to proceed with …" at bounding box center [671, 151] width 384 height 28
click at [812, 200] on button "Archive" at bounding box center [828, 208] width 81 height 28
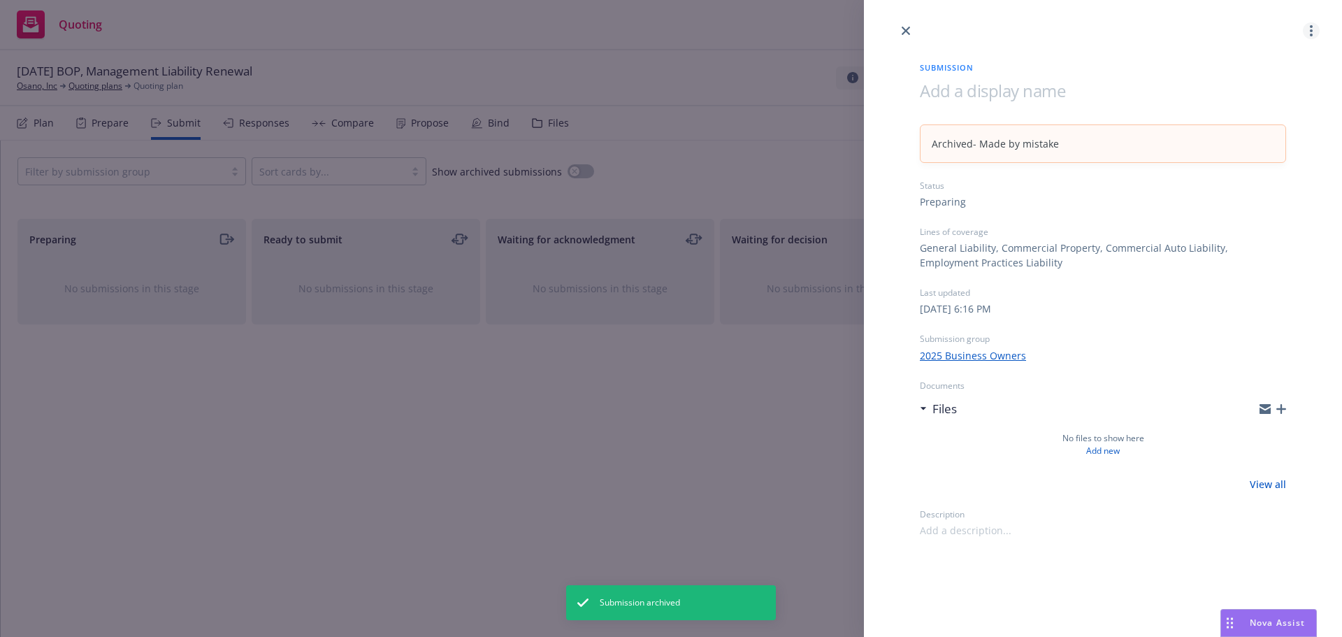
click at [1317, 28] on link "more" at bounding box center [1311, 30] width 17 height 17
click at [1213, 91] on span "Unarchive submission" at bounding box center [1250, 92] width 138 height 13
click at [1310, 34] on circle "more" at bounding box center [1311, 35] width 3 height 3
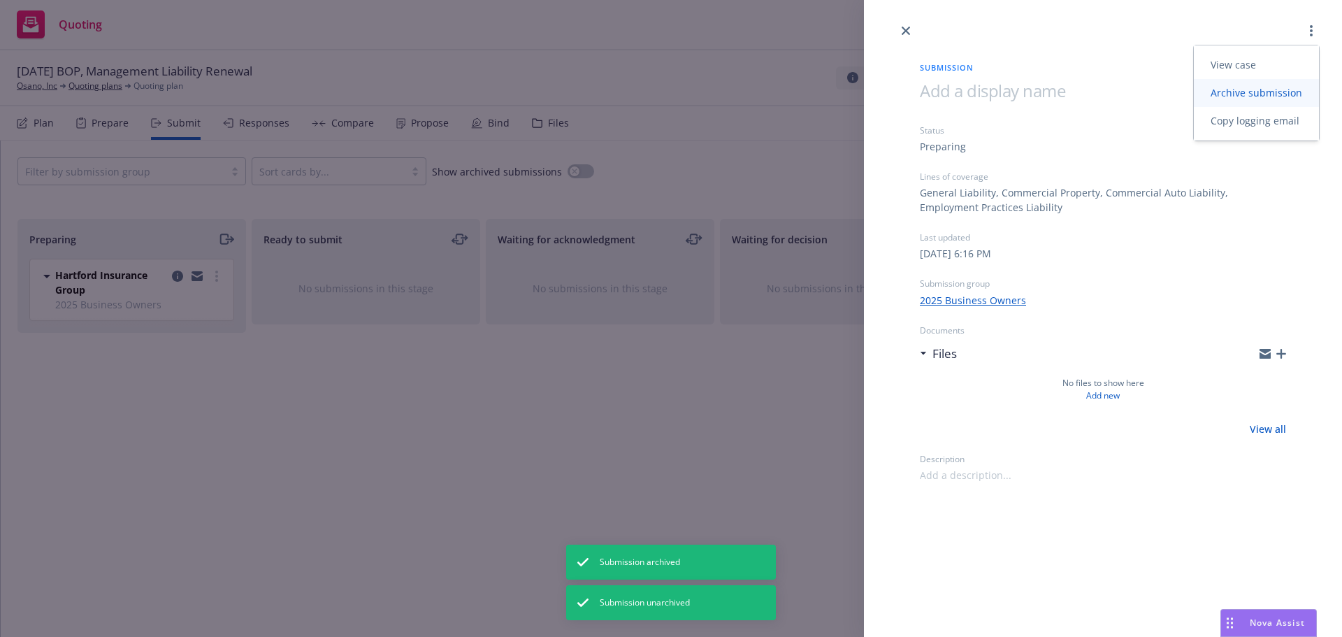
click at [1245, 96] on span "Archive submission" at bounding box center [1256, 92] width 125 height 13
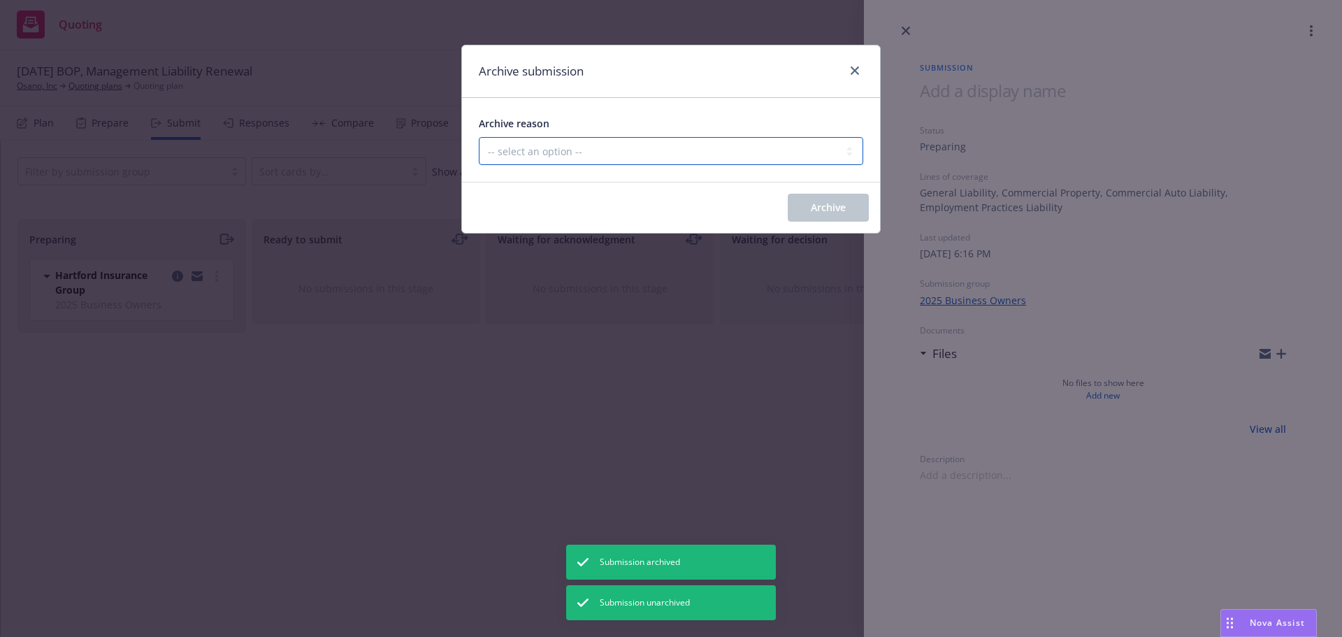
click at [625, 152] on select "-- select an option -- Carrier unresponsive Client decided not to proceed with …" at bounding box center [671, 151] width 384 height 28
select select "MADE_BY_MISTAKE"
click at [479, 137] on select "-- select an option -- Carrier unresponsive Client decided not to proceed with …" at bounding box center [671, 151] width 384 height 28
click at [887, 224] on div "Archive submission Archive reason -- select an option -- Carrier unresponsive C…" at bounding box center [671, 318] width 1342 height 637
click at [838, 220] on button "Archive" at bounding box center [828, 208] width 81 height 28
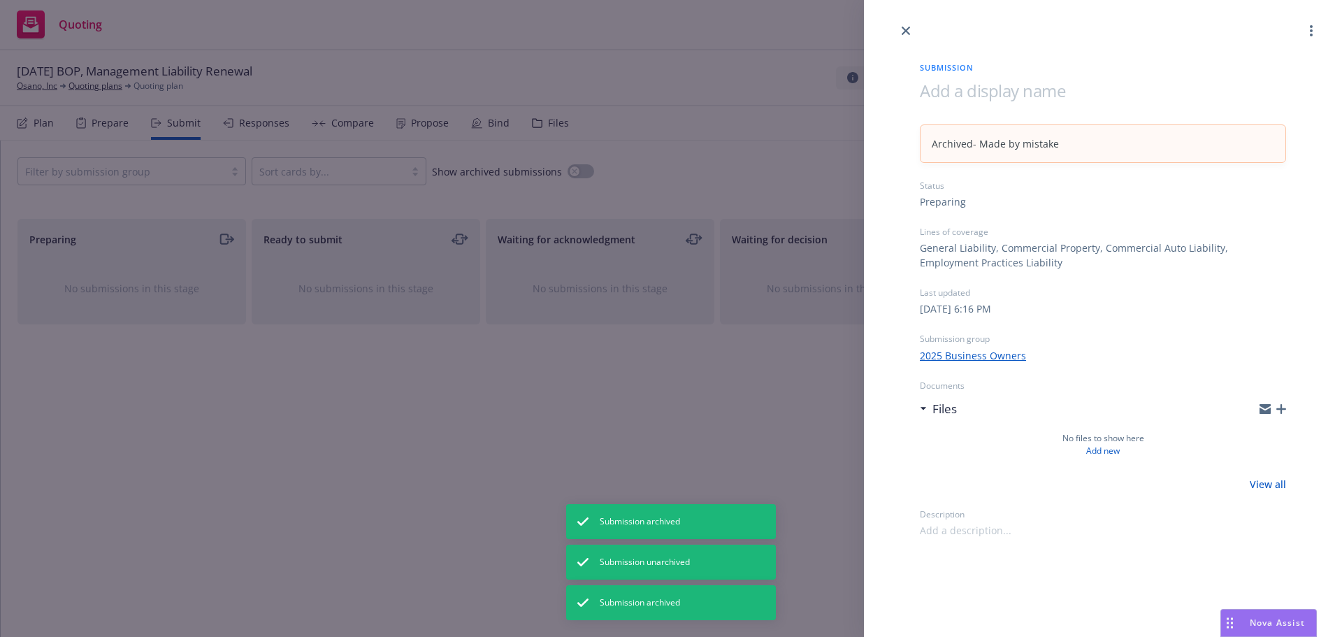
click at [897, 31] on div at bounding box center [1103, 19] width 478 height 39
click at [901, 31] on icon "close" at bounding box center [905, 31] width 8 height 8
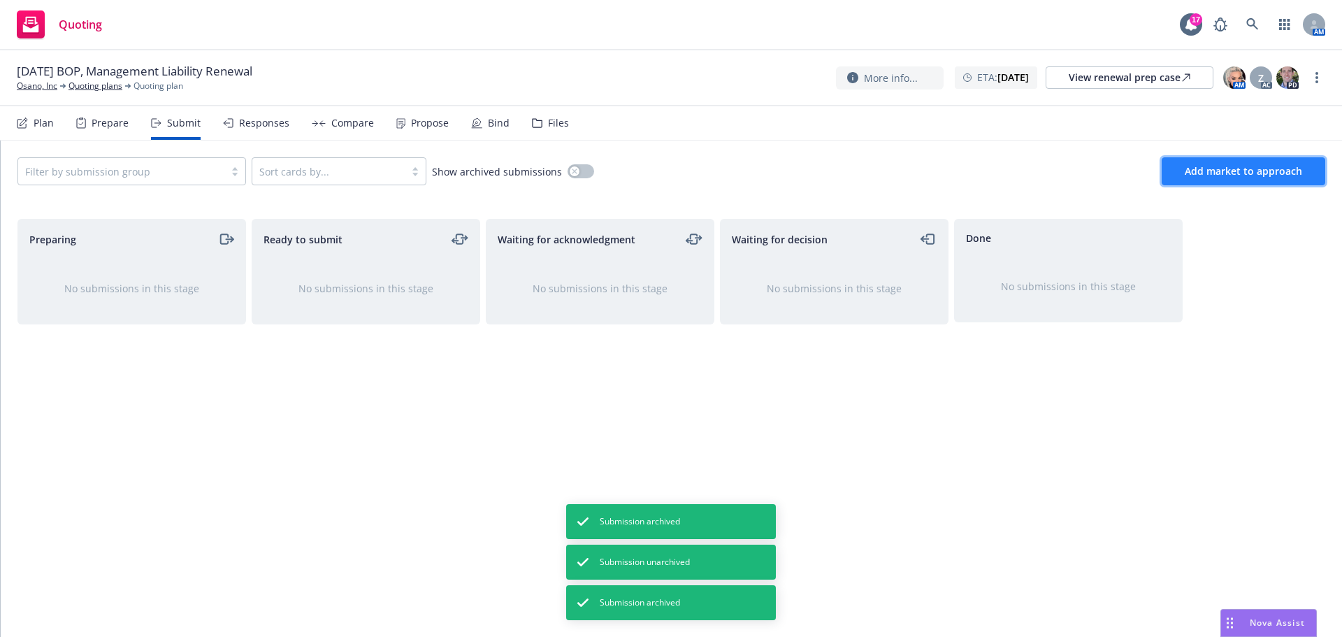
click at [1228, 176] on span "Add market to approach" at bounding box center [1242, 170] width 117 height 13
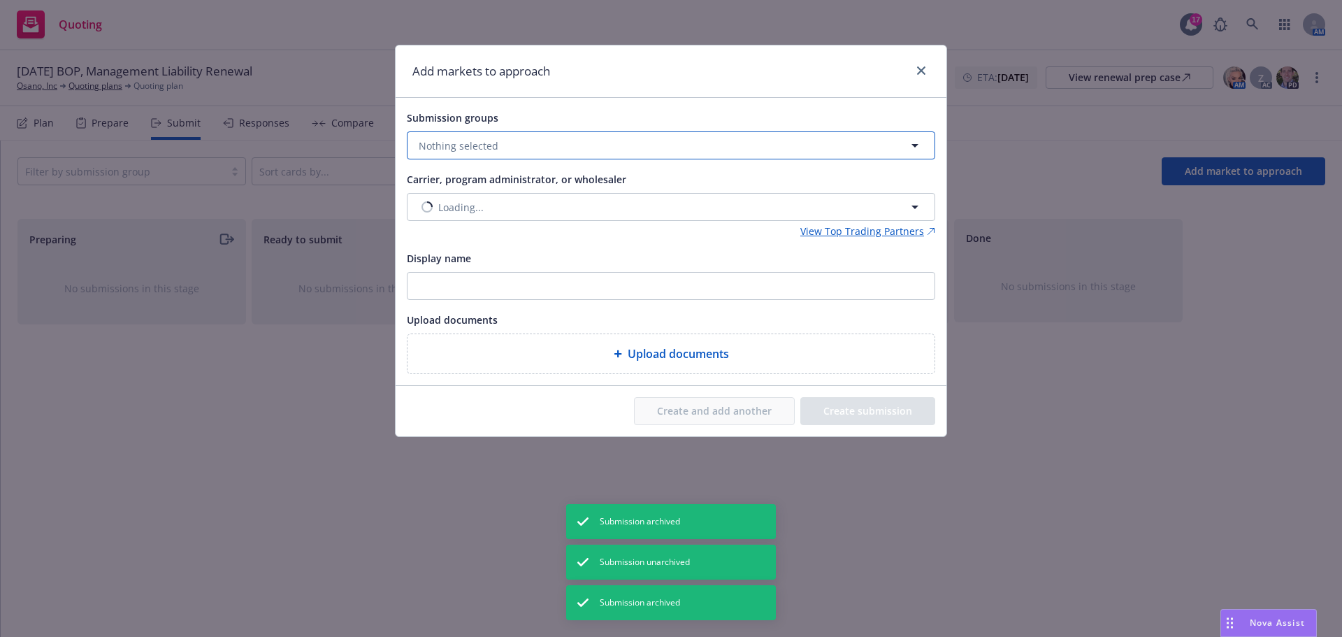
click at [602, 150] on button "Nothing selected" at bounding box center [671, 145] width 528 height 28
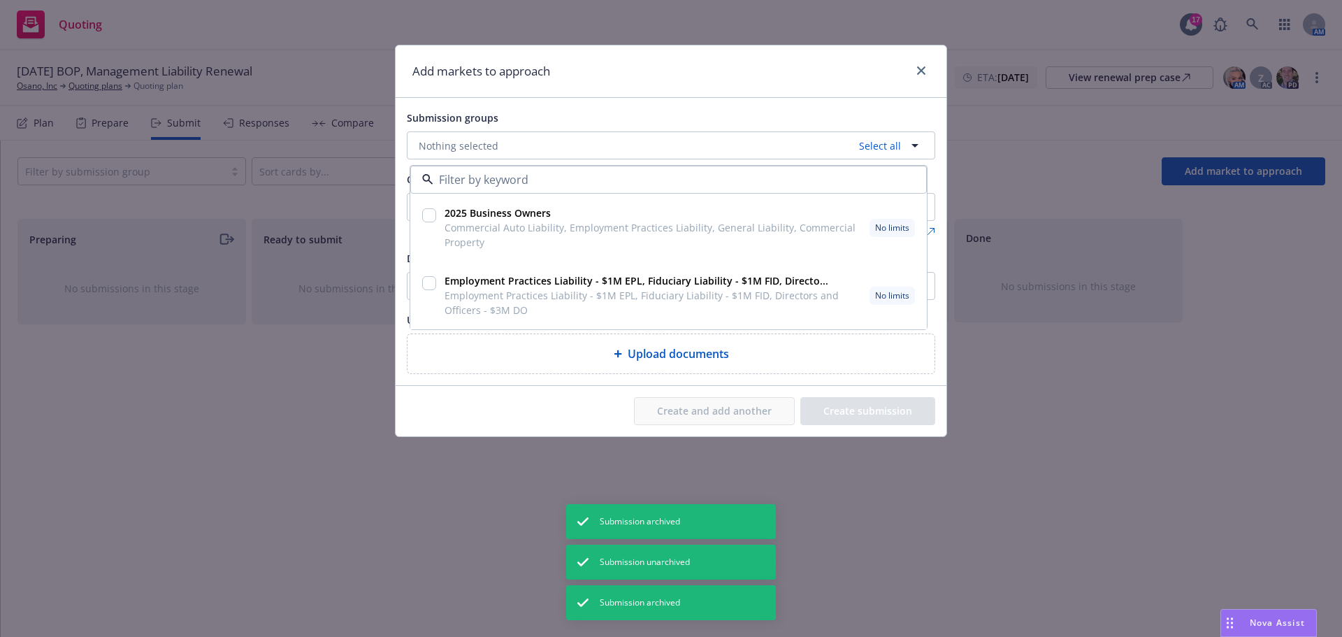
click at [423, 282] on input "checkbox" at bounding box center [429, 283] width 14 height 14
checkbox input "true"
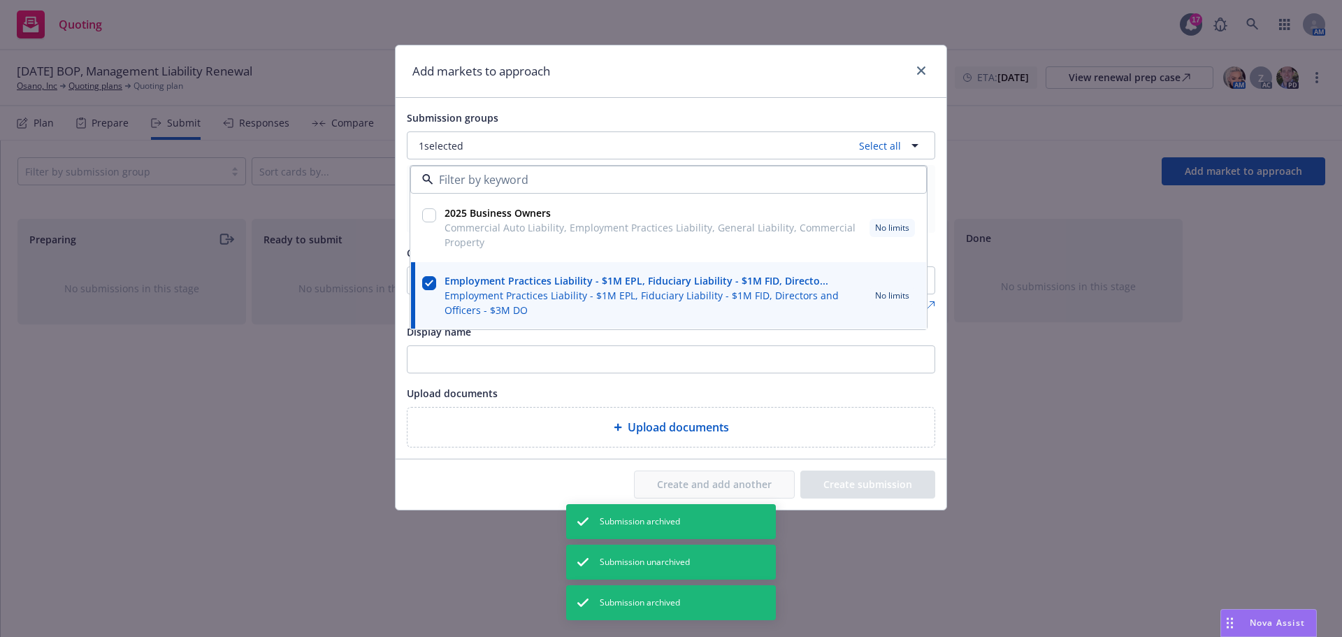
click at [550, 99] on div "Submission groups 1 selected Select all 2025 Business Owners Commercial Auto Li…" at bounding box center [671, 278] width 551 height 361
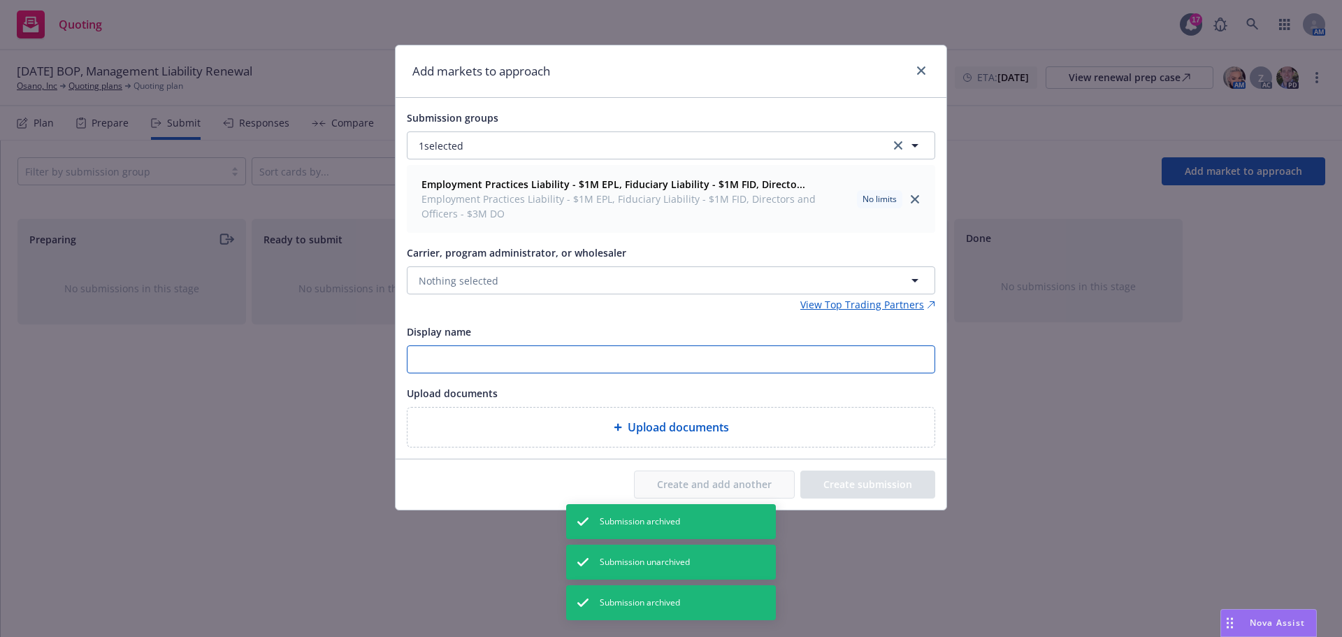
click at [630, 368] on input "Display name" at bounding box center [670, 359] width 527 height 27
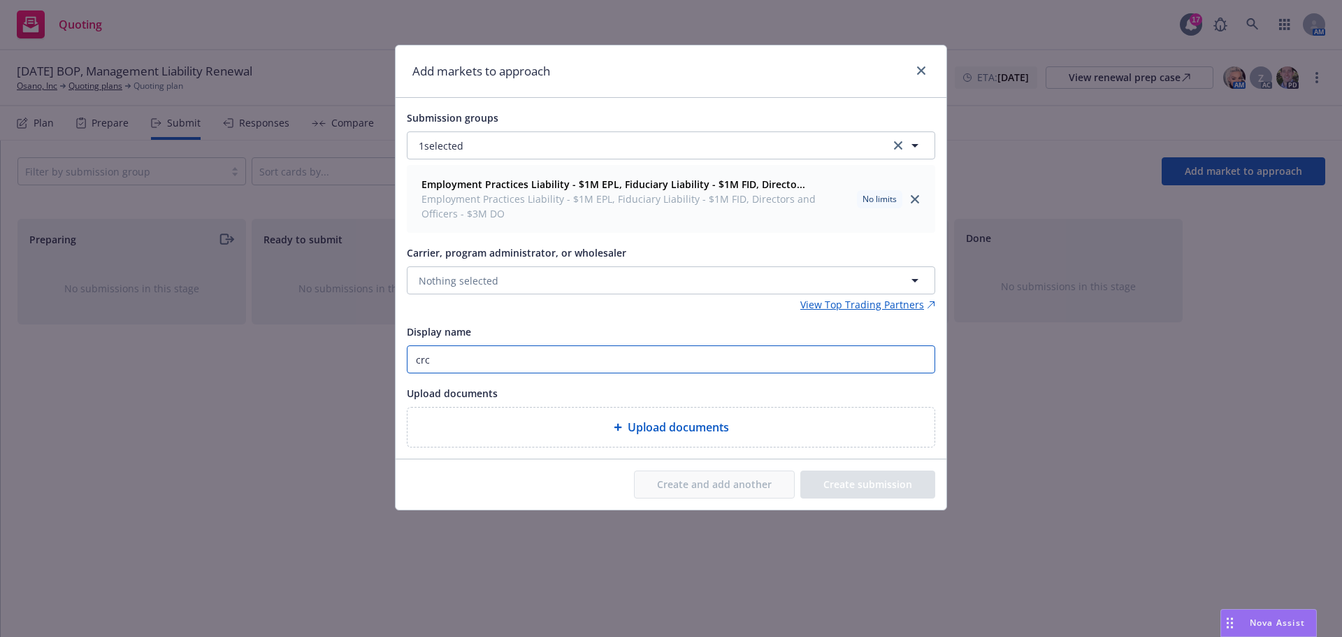
type input "crc g"
drag, startPoint x: 481, startPoint y: 369, endPoint x: 327, endPoint y: 364, distance: 154.5
click at [332, 365] on div "Add markets to approach Submission groups 1 selected Employment Practices Liabi…" at bounding box center [671, 318] width 1342 height 637
click at [464, 275] on span "Nothing selected" at bounding box center [459, 280] width 80 height 15
type input "crc"
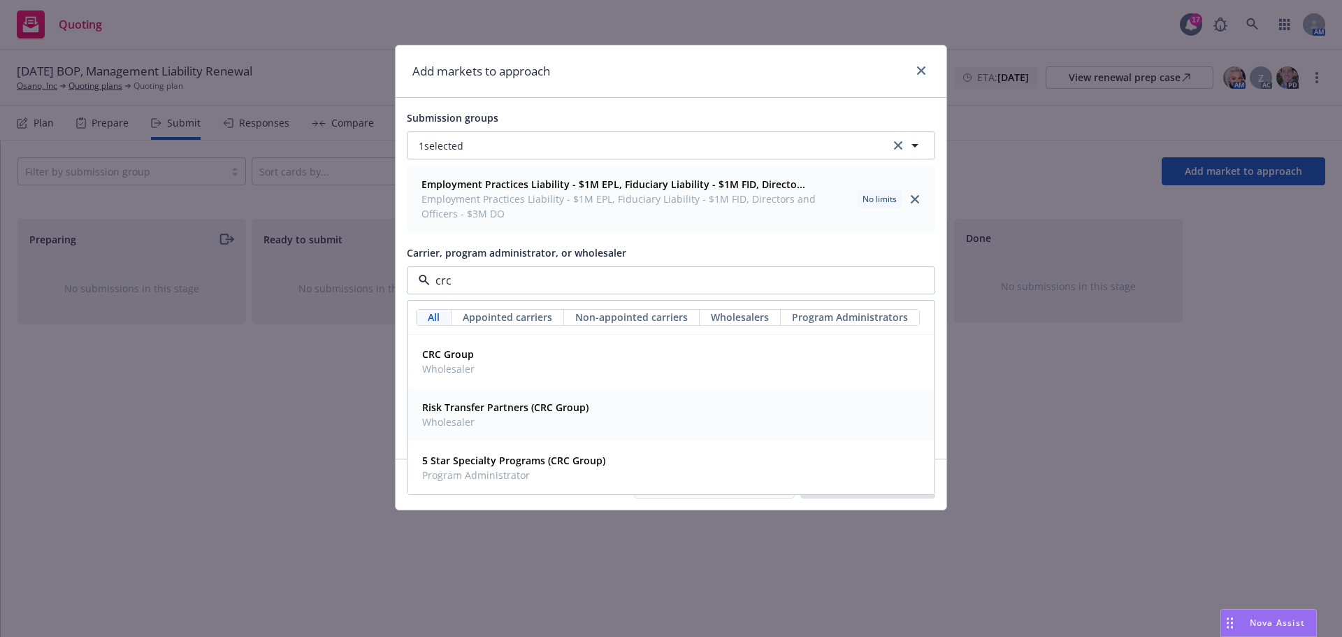
click at [468, 372] on span "Wholesaler" at bounding box center [448, 368] width 52 height 15
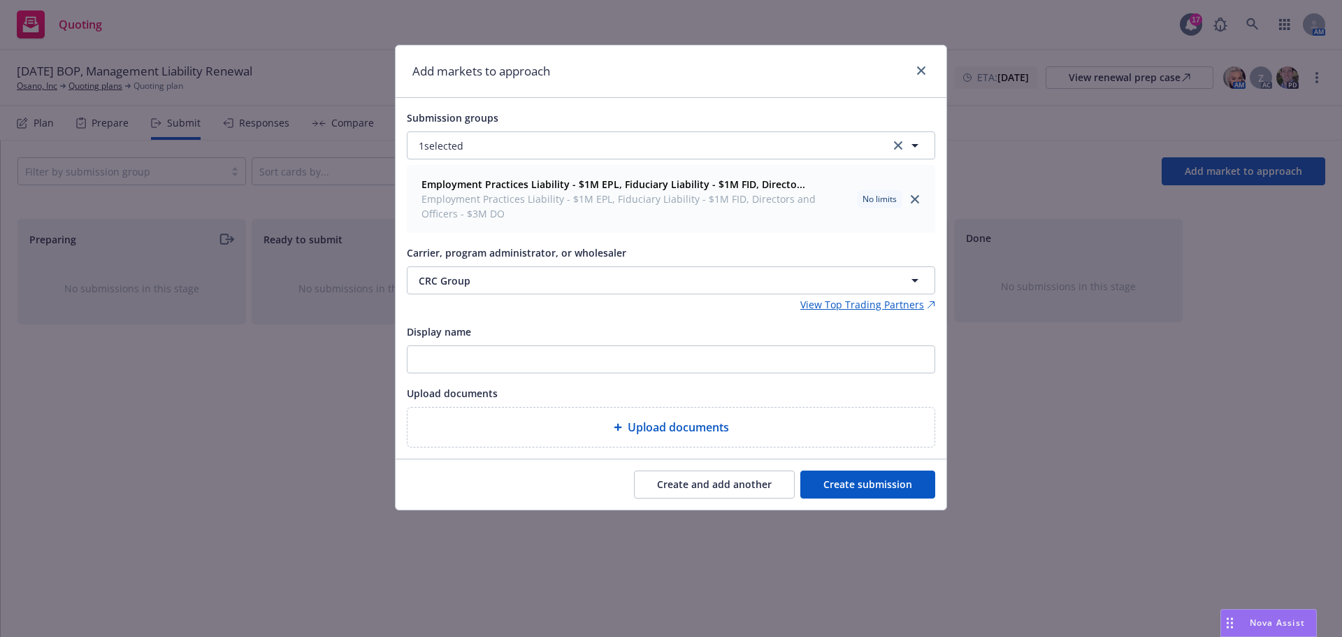
click at [849, 477] on button "Create submission" at bounding box center [867, 484] width 135 height 28
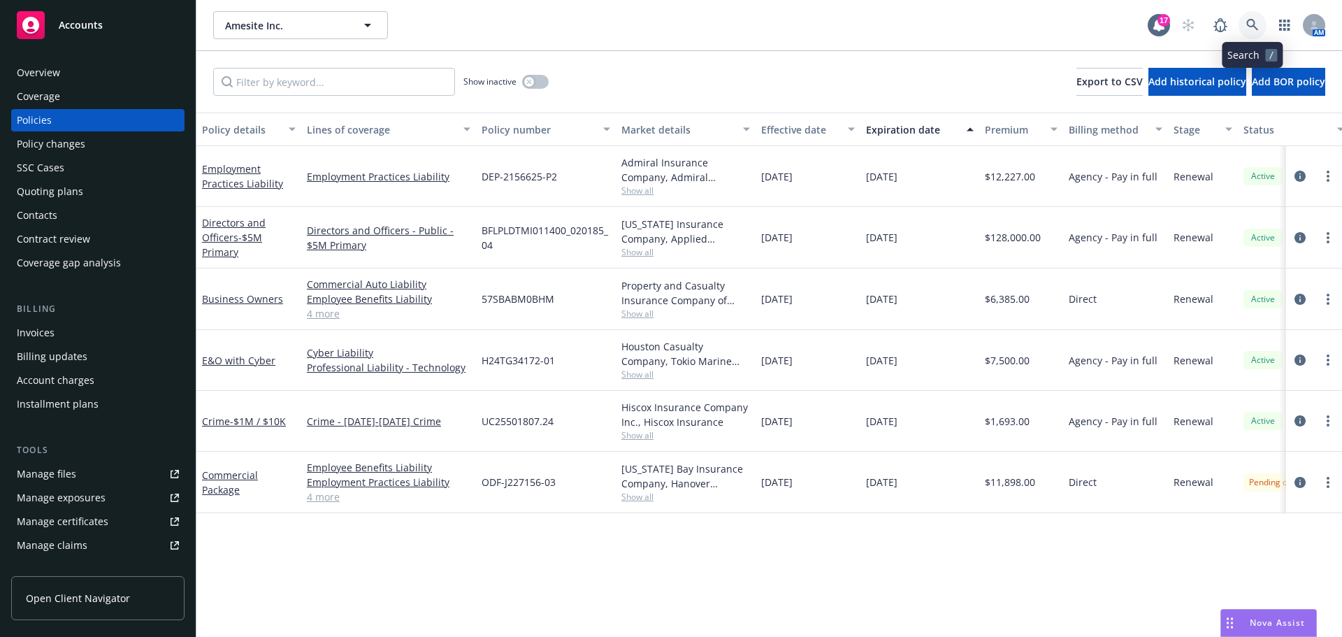
click at [1256, 24] on icon at bounding box center [1252, 25] width 13 height 13
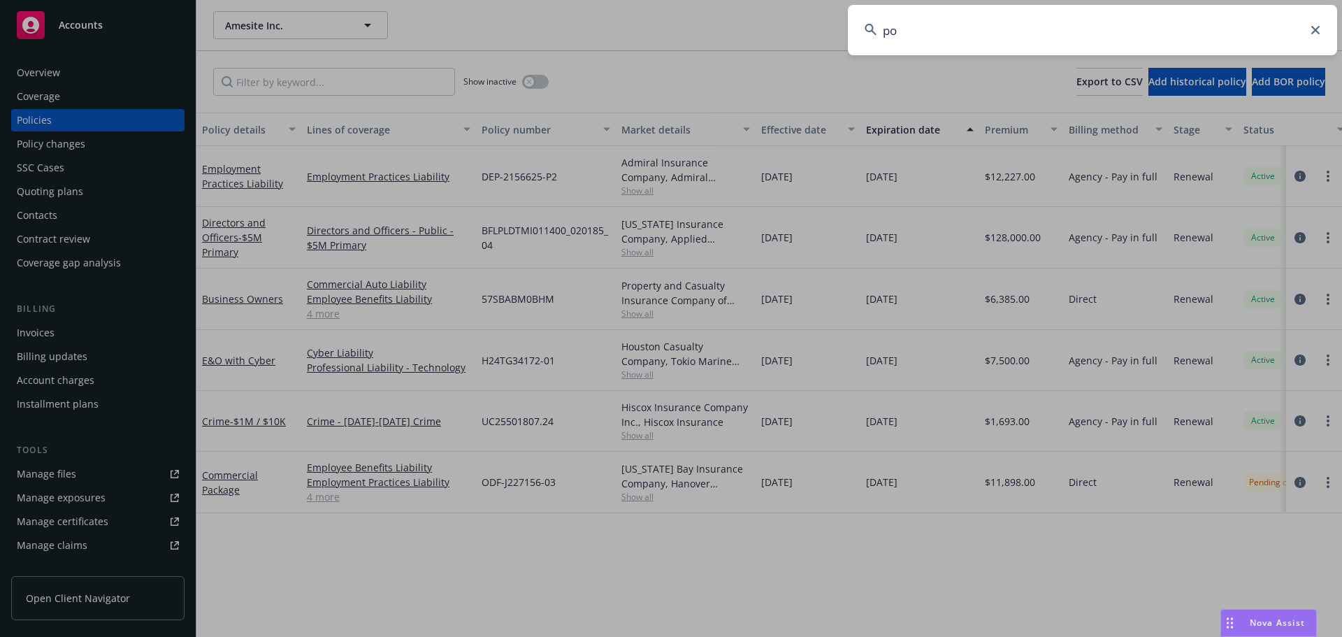
type input "p"
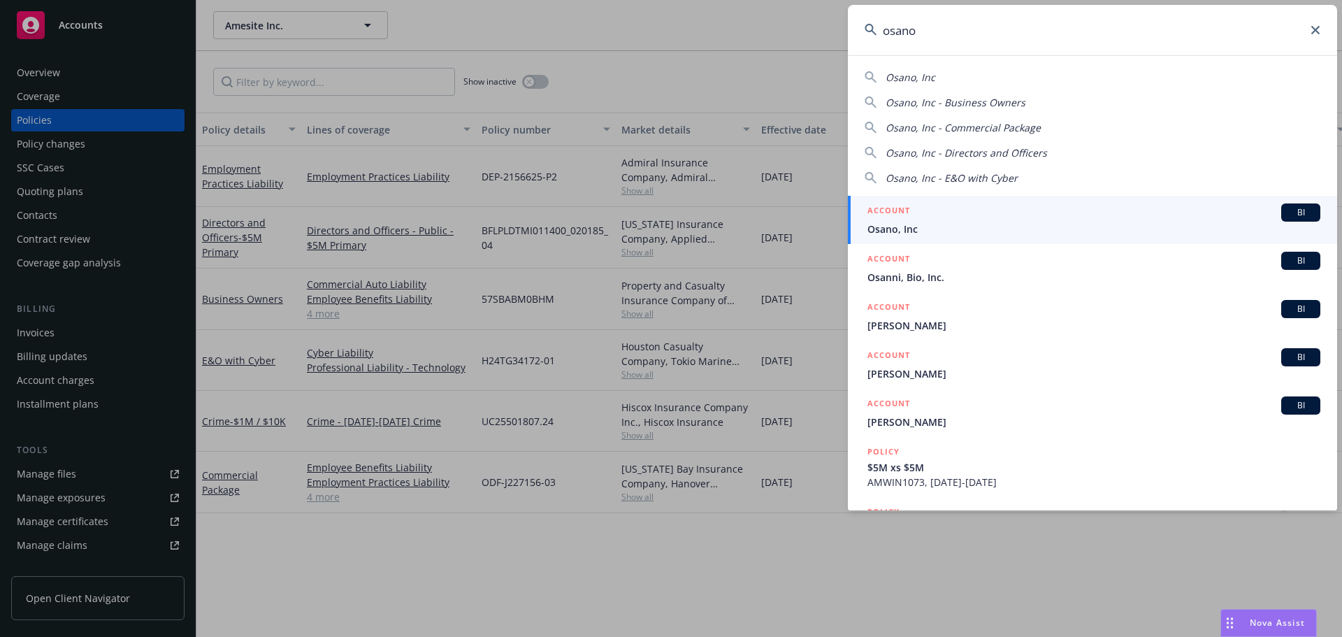
type input "osano"
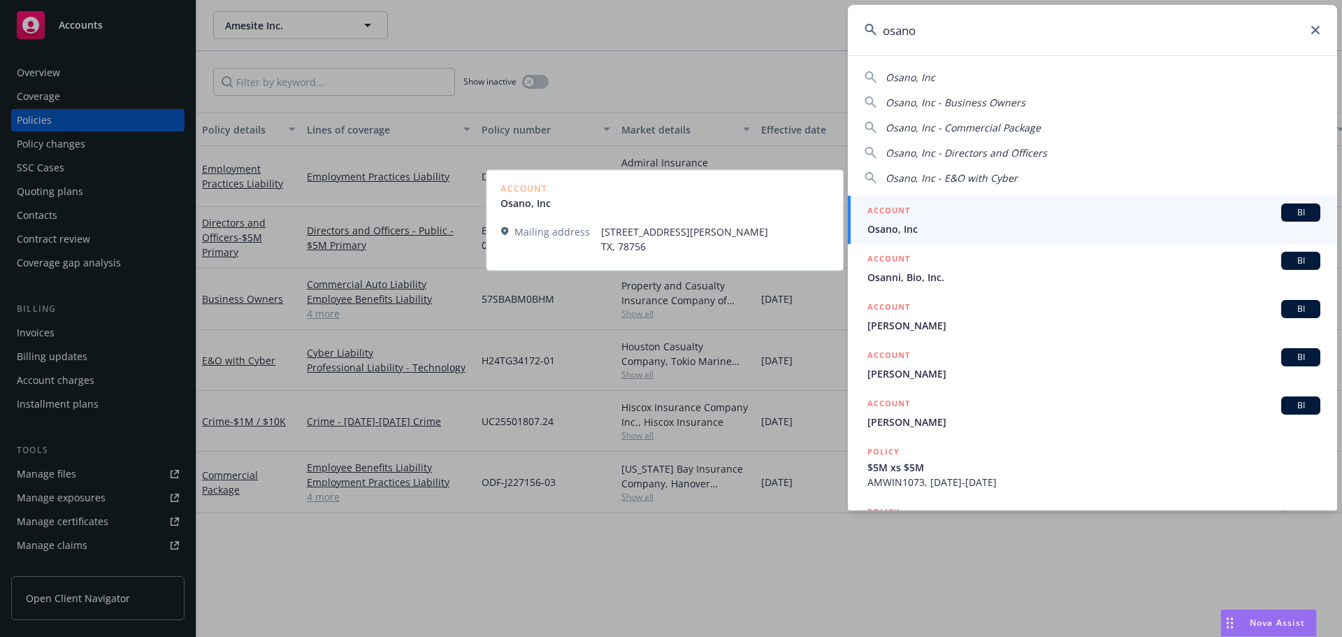
click at [1111, 233] on span "Osano, Inc" at bounding box center [1093, 229] width 453 height 15
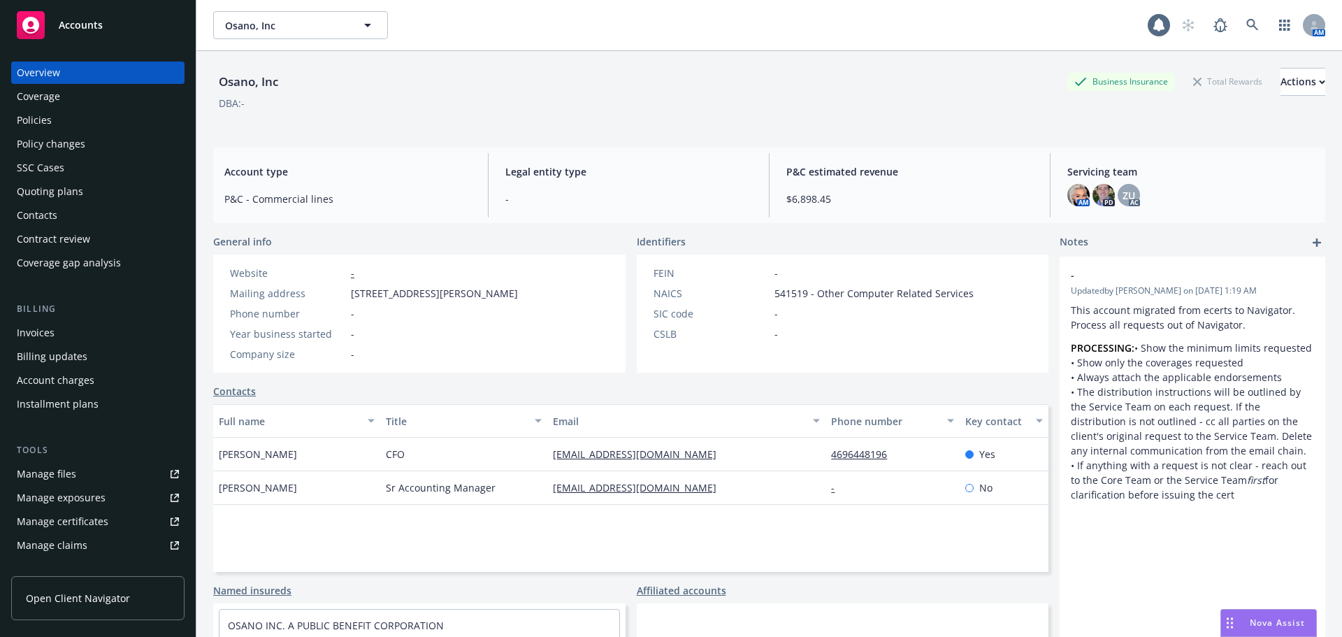
click at [79, 127] on div "Policies" at bounding box center [98, 120] width 162 height 22
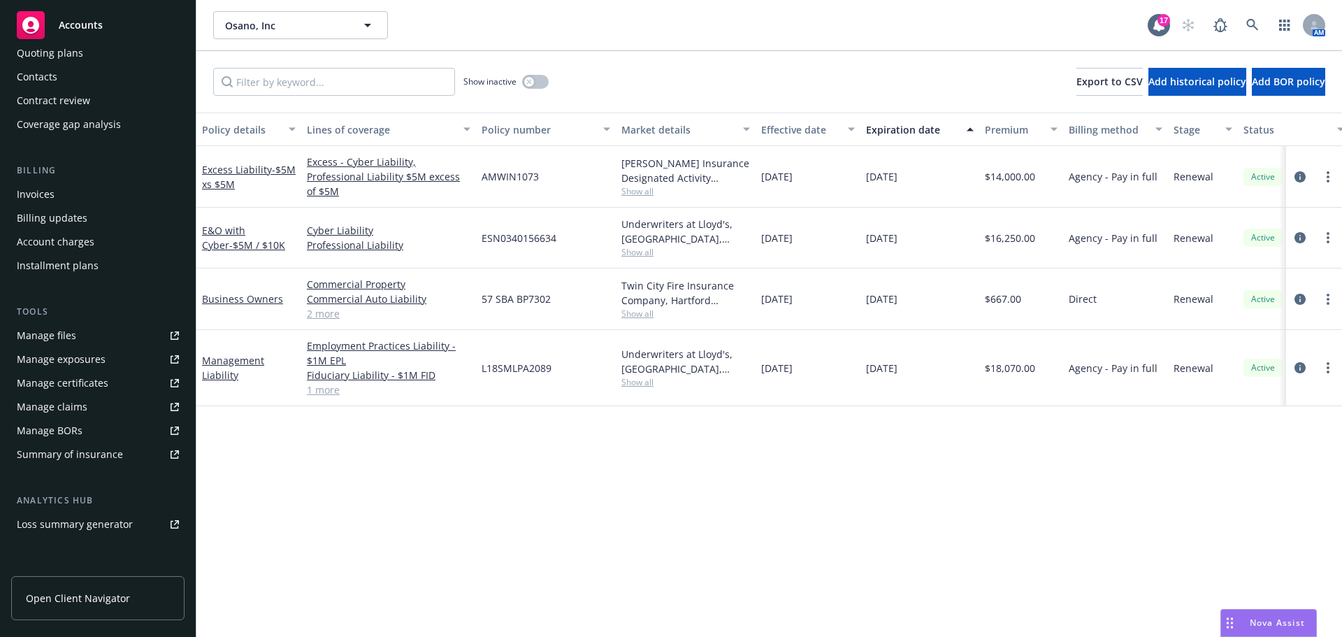
scroll to position [140, 0]
click at [72, 333] on div "Manage files" at bounding box center [46, 334] width 59 height 22
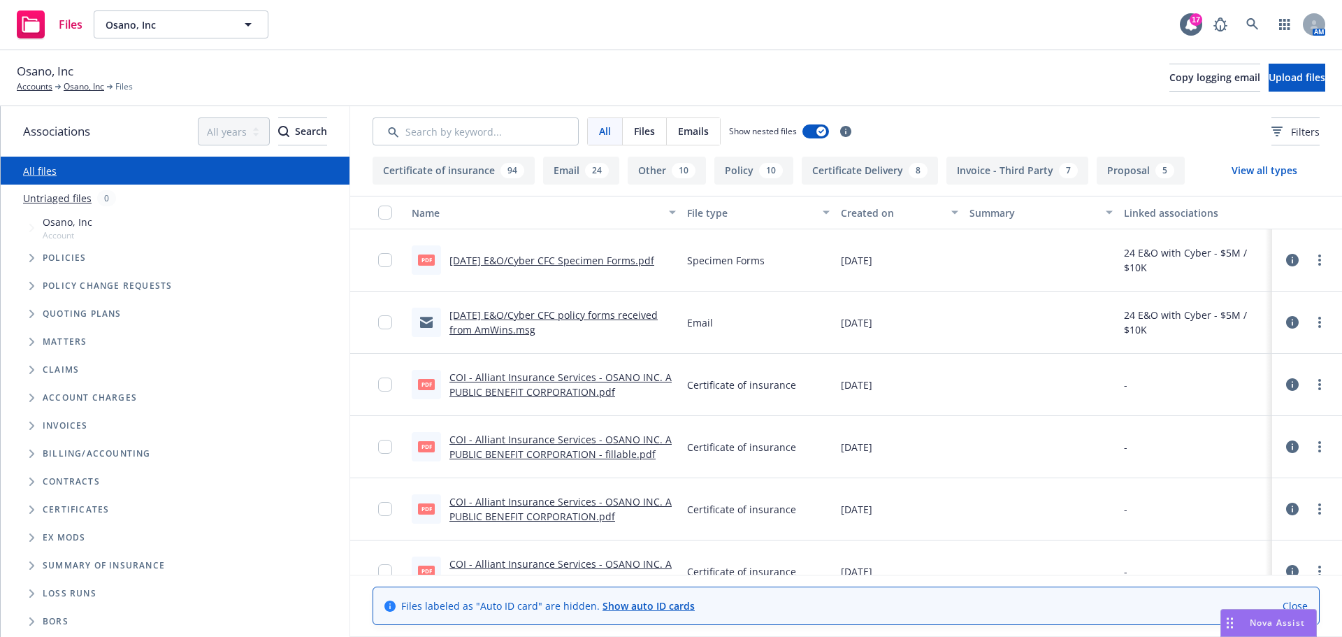
click at [31, 312] on icon "Tree Example" at bounding box center [32, 314] width 6 height 8
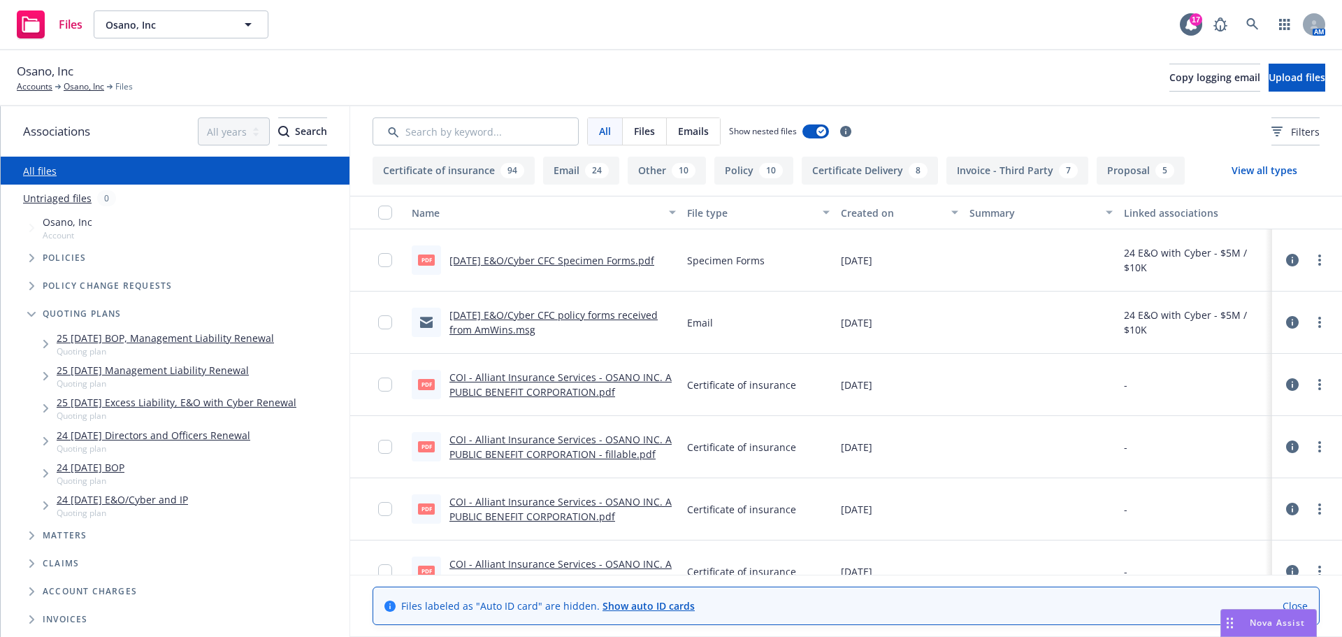
click at [130, 439] on link "24 [DATE] Directors and Officers Renewal" at bounding box center [154, 435] width 194 height 15
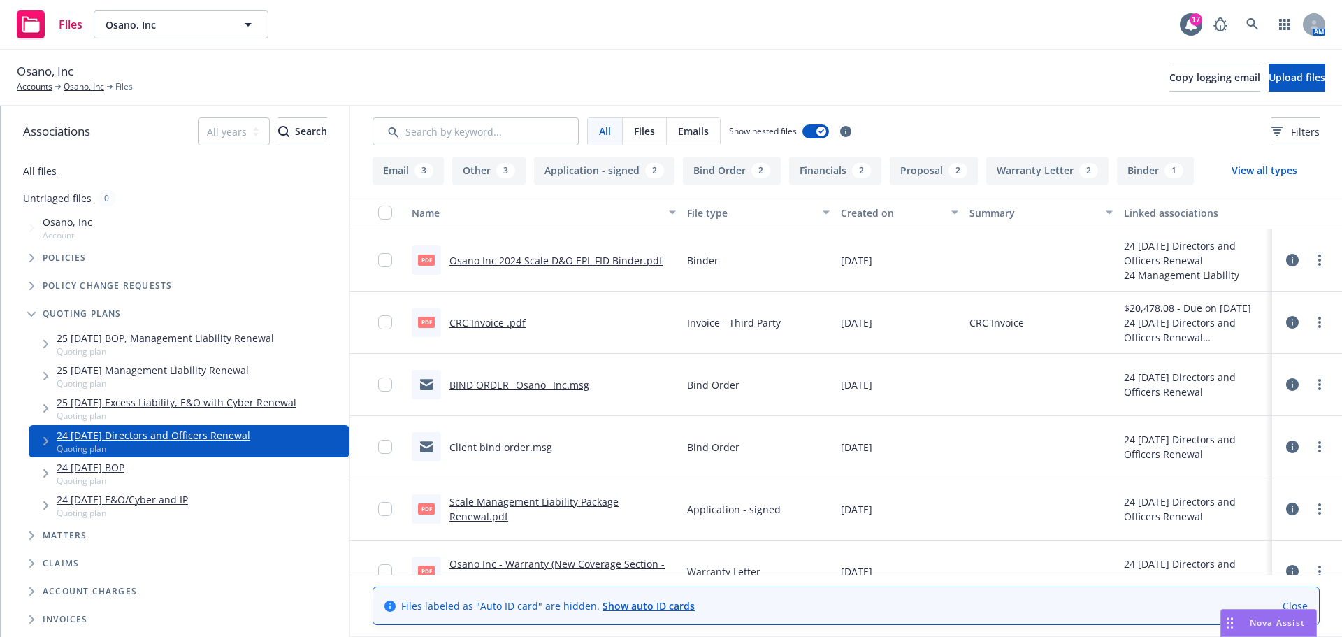
click at [543, 379] on link "BIND ORDER_ Osano_ Inc.msg" at bounding box center [519, 384] width 140 height 13
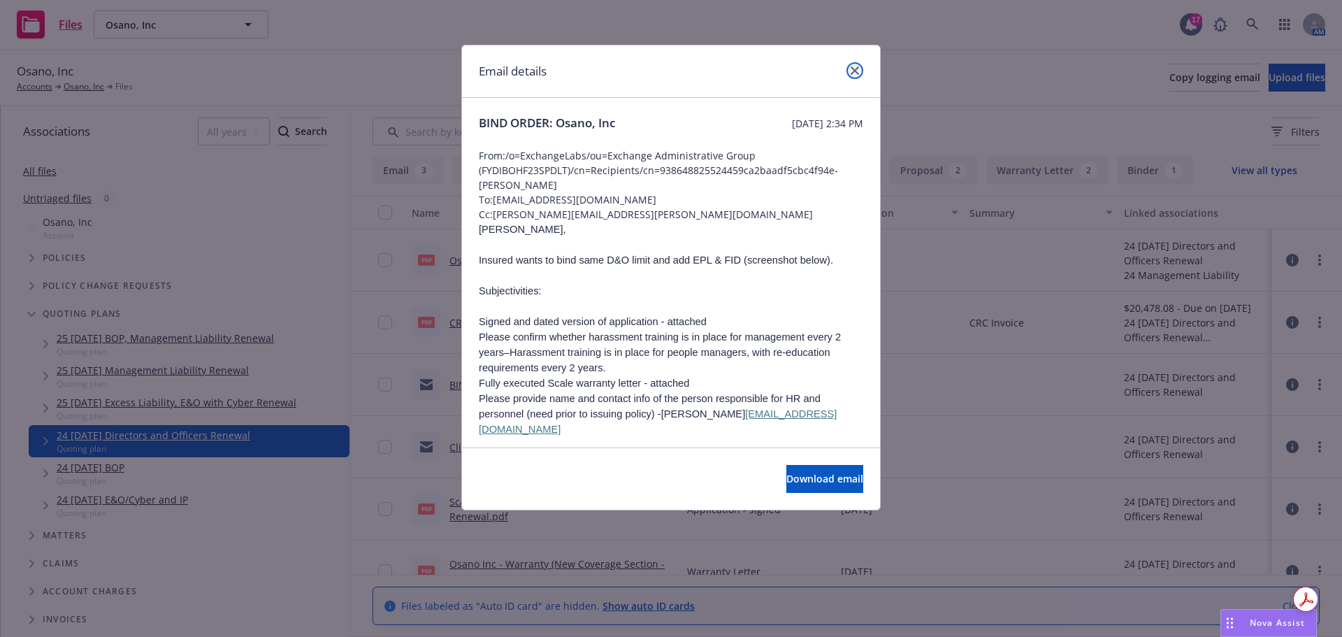
click at [852, 73] on icon "close" at bounding box center [854, 70] width 8 height 8
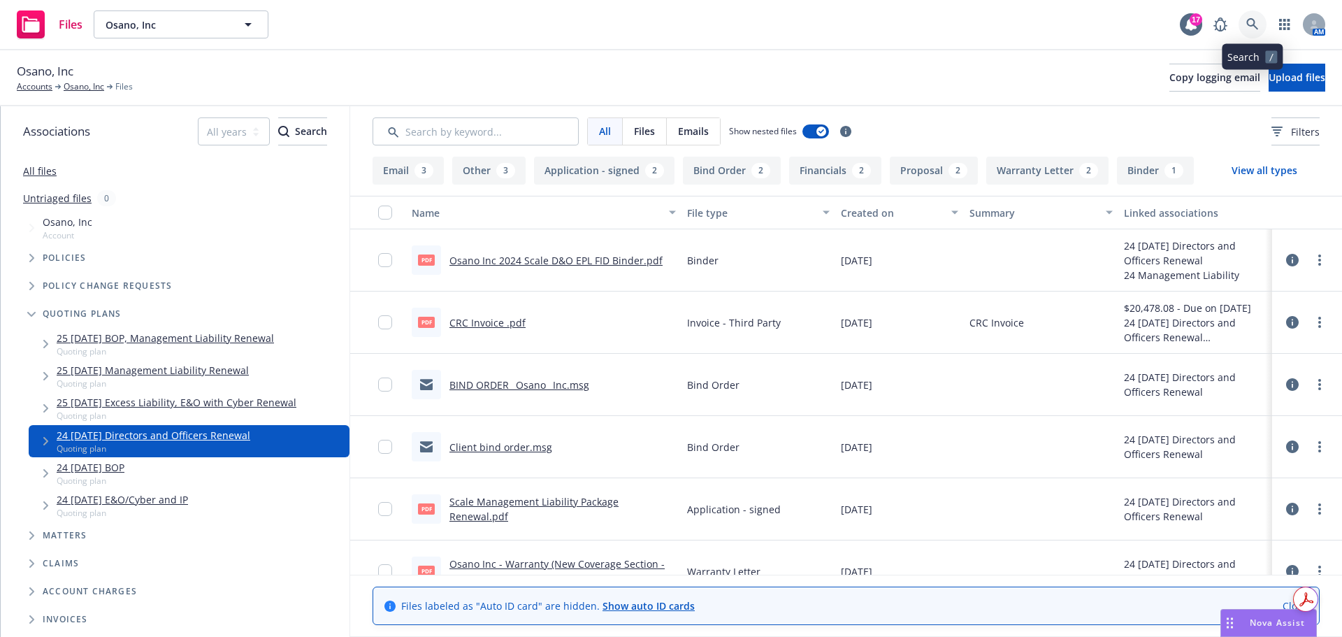
click at [1251, 31] on link at bounding box center [1252, 24] width 28 height 28
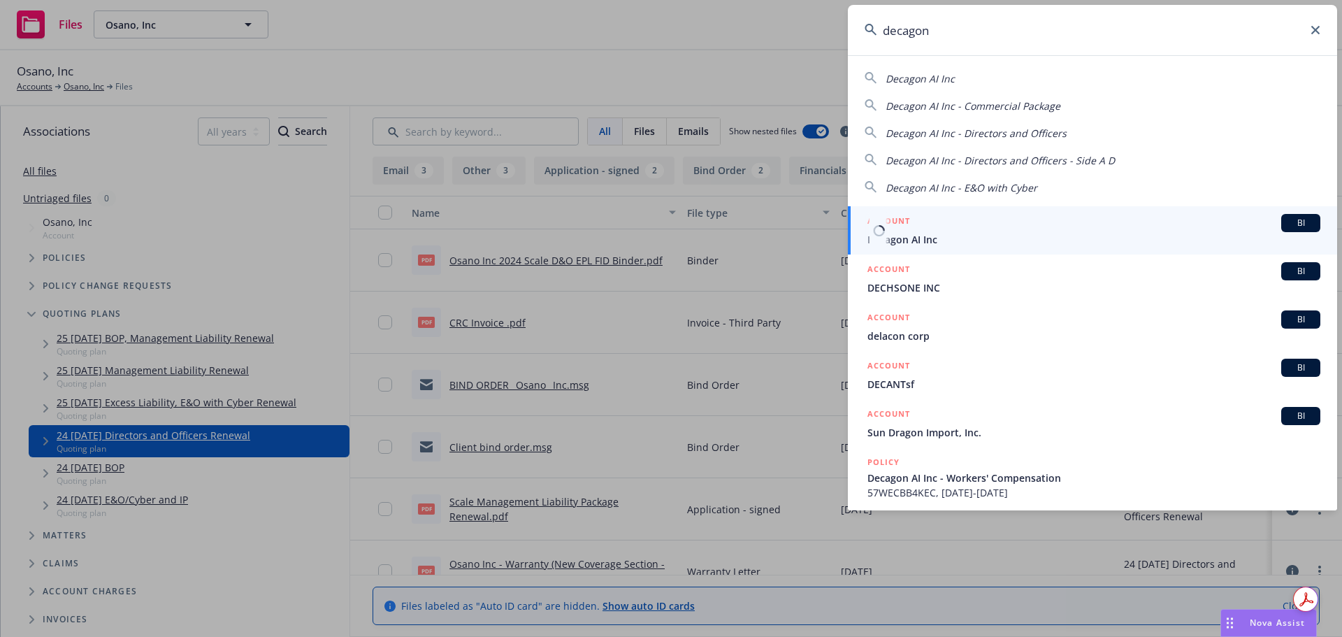
type input "decagon"
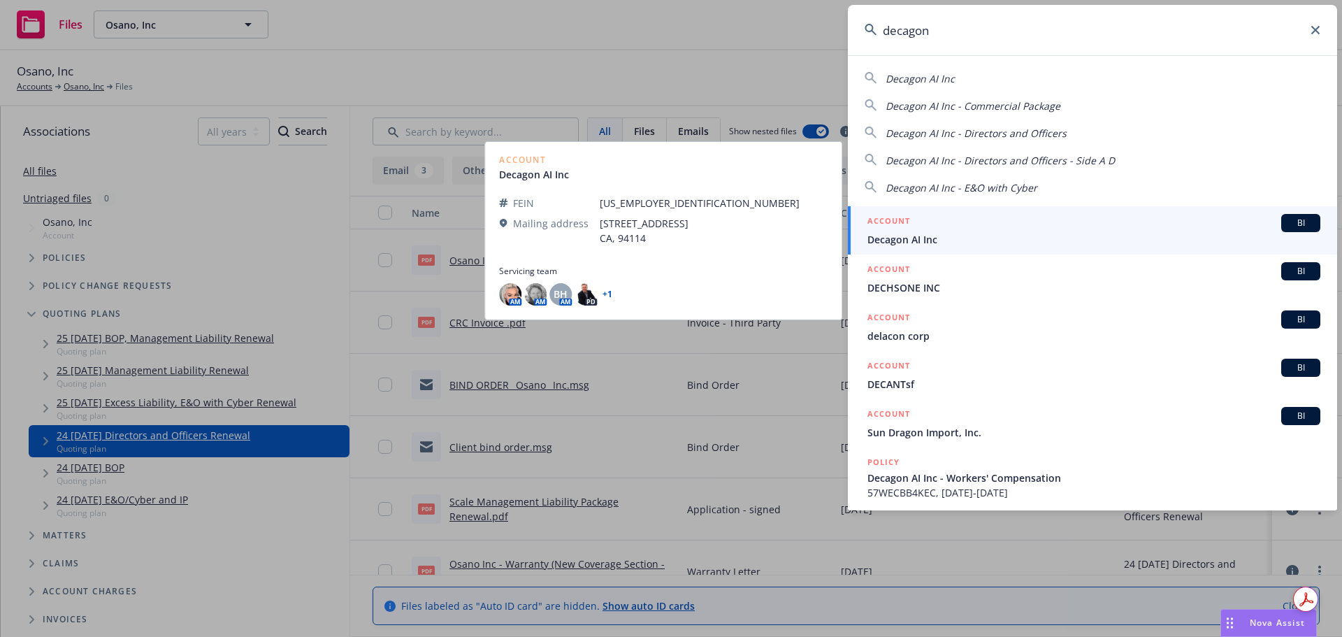
click at [1038, 236] on span "Decagon AI Inc" at bounding box center [1093, 239] width 453 height 15
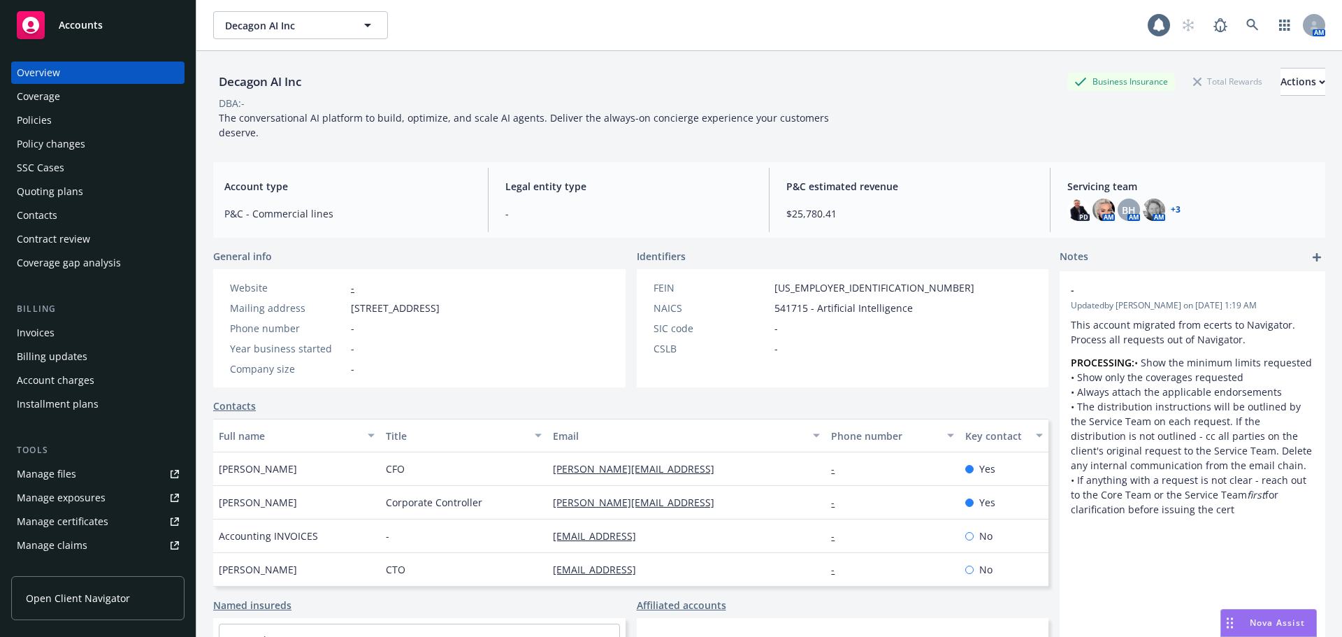
click at [88, 130] on div "Policies" at bounding box center [98, 120] width 162 height 22
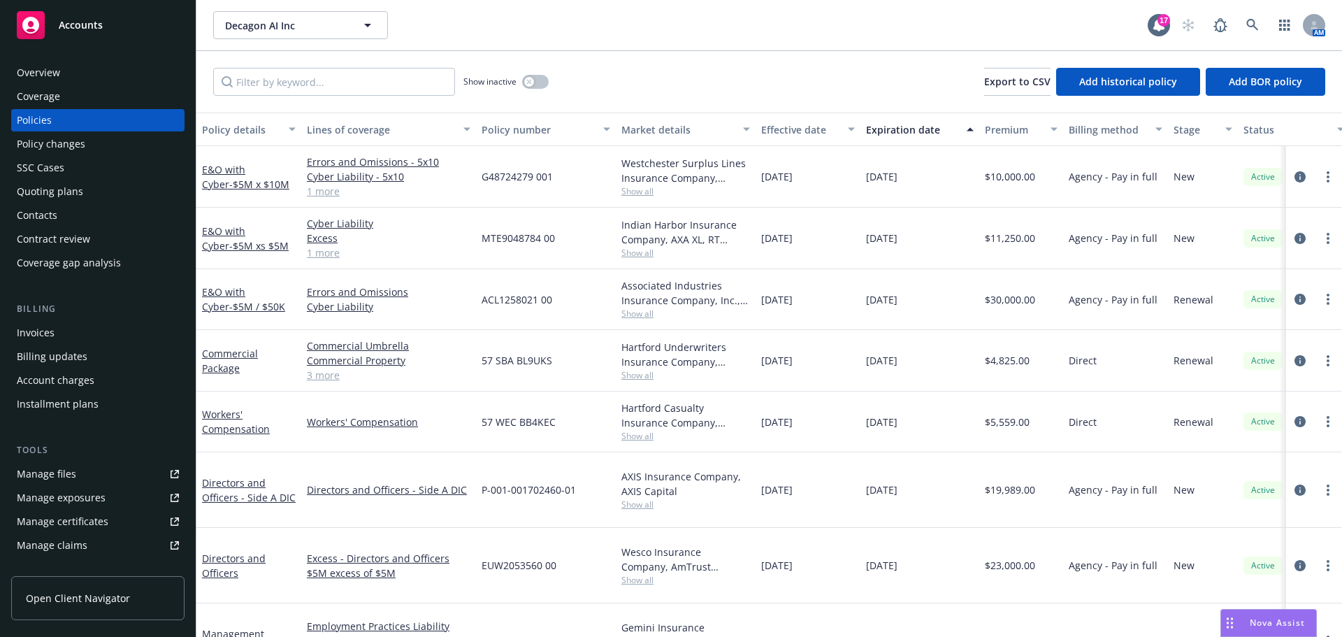
scroll to position [68, 0]
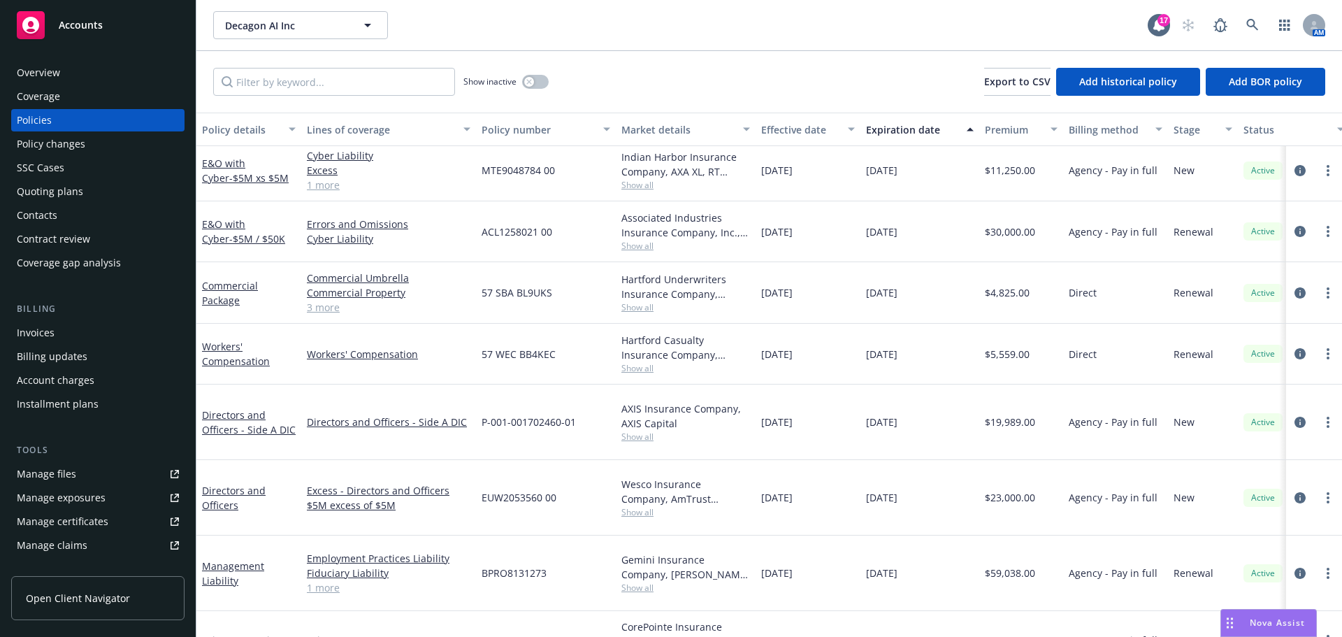
drag, startPoint x: 71, startPoint y: 154, endPoint x: 72, endPoint y: 146, distance: 7.8
click at [71, 154] on div "Policy changes" at bounding box center [51, 144] width 68 height 22
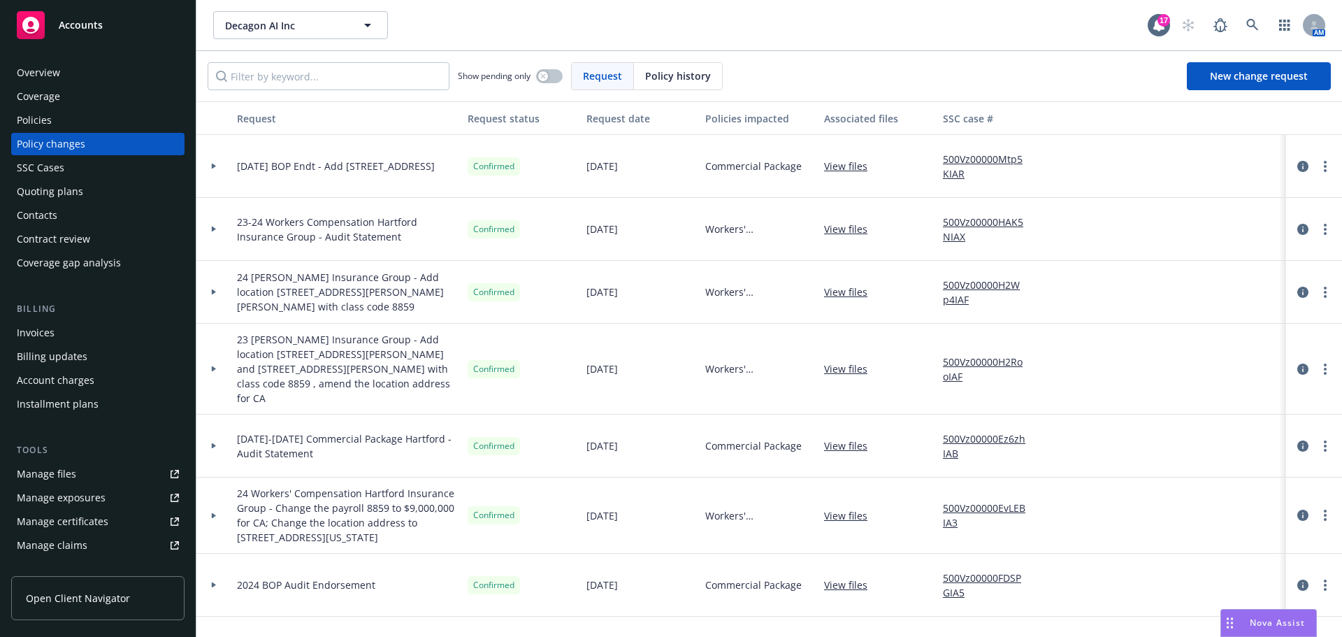
click at [217, 168] on div at bounding box center [213, 166] width 35 height 63
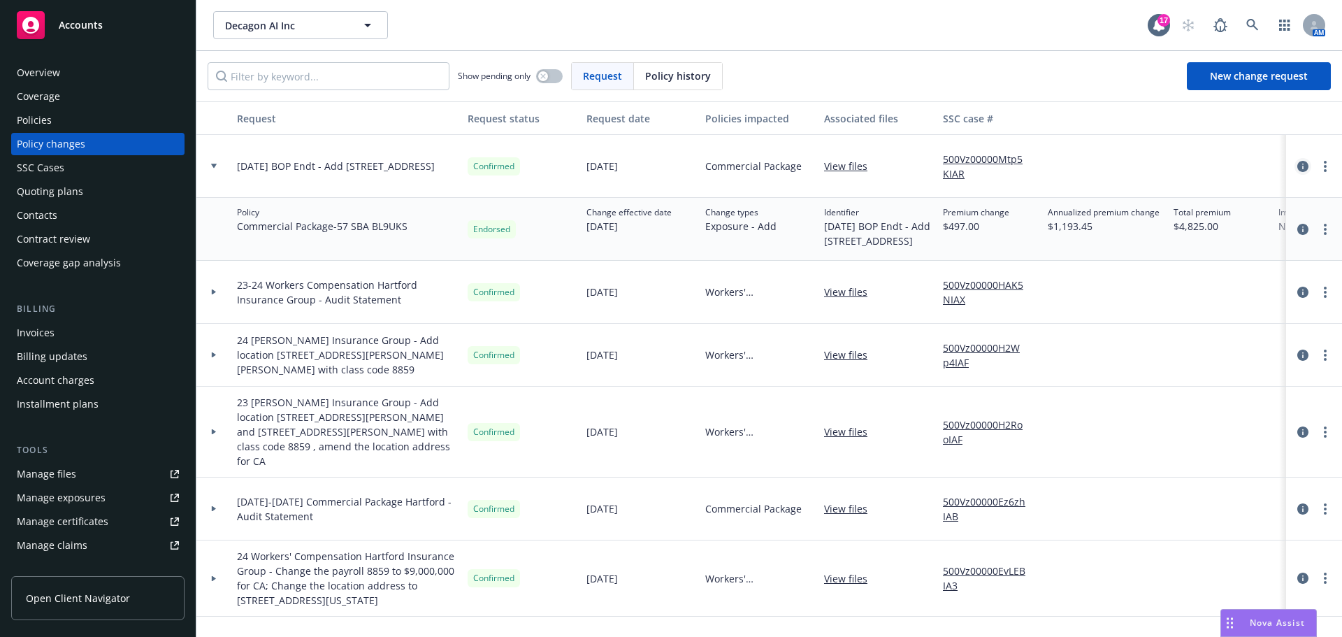
click at [1297, 168] on icon "circleInformation" at bounding box center [1302, 166] width 11 height 11
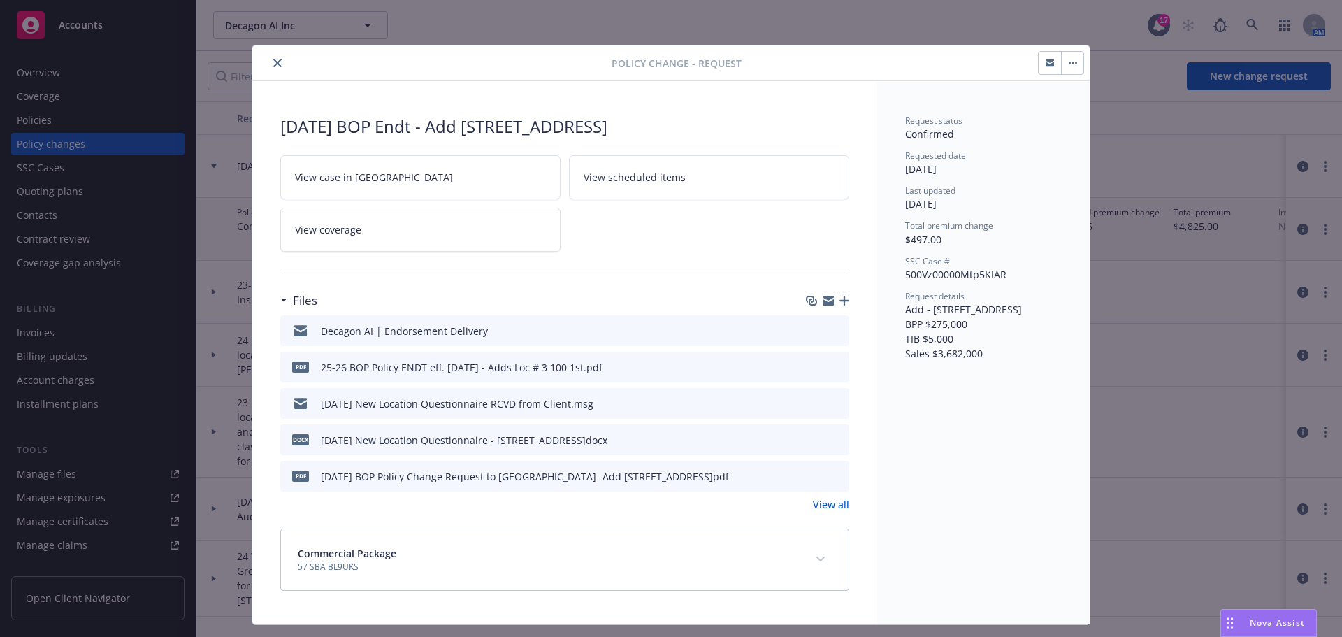
scroll to position [33, 0]
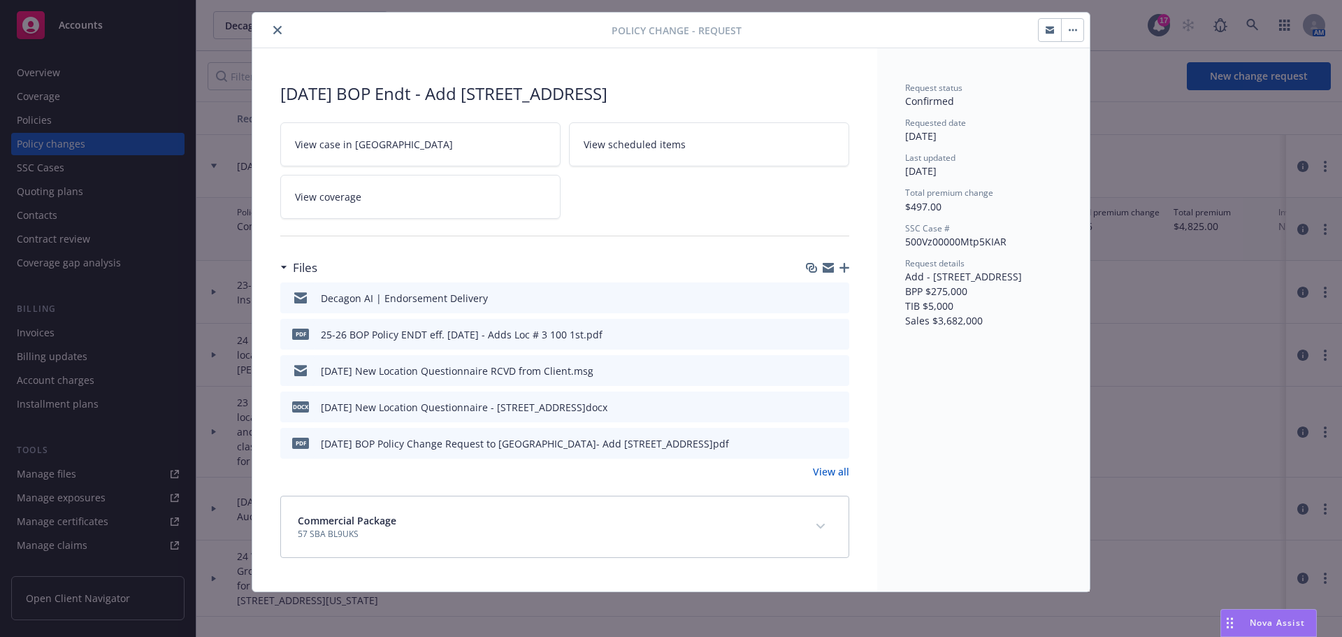
click at [836, 367] on icon "preview file" at bounding box center [835, 370] width 13 height 10
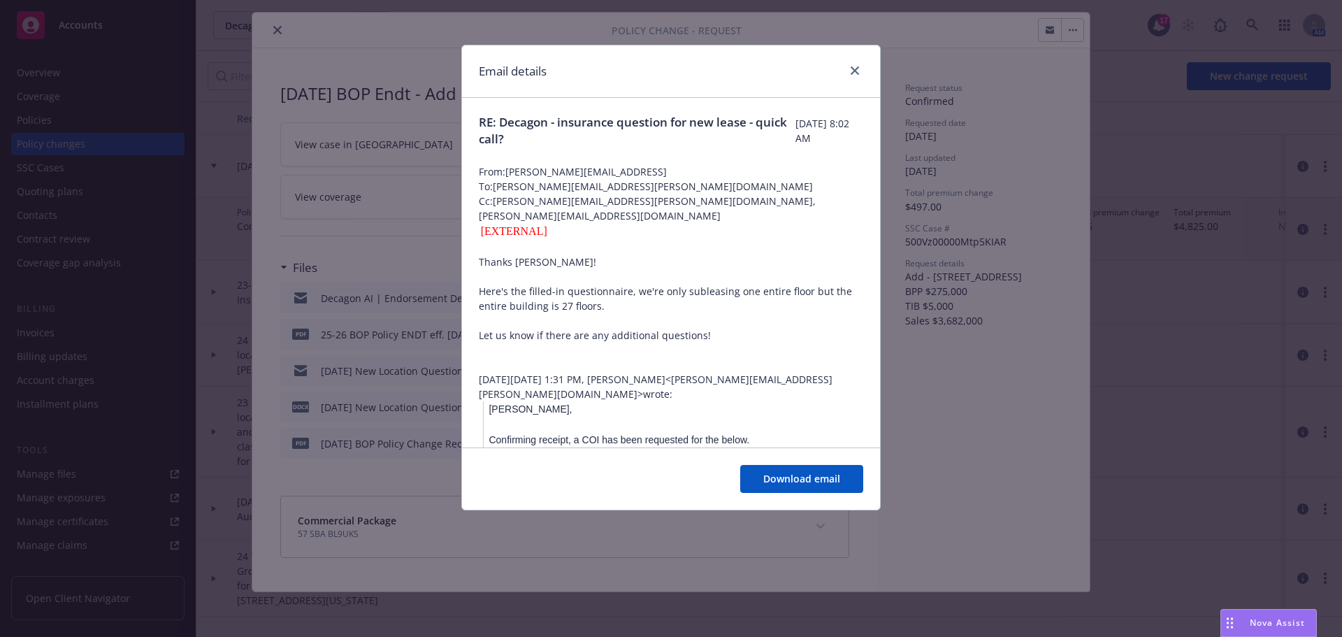
scroll to position [0, 0]
click at [853, 69] on icon "close" at bounding box center [854, 70] width 8 height 8
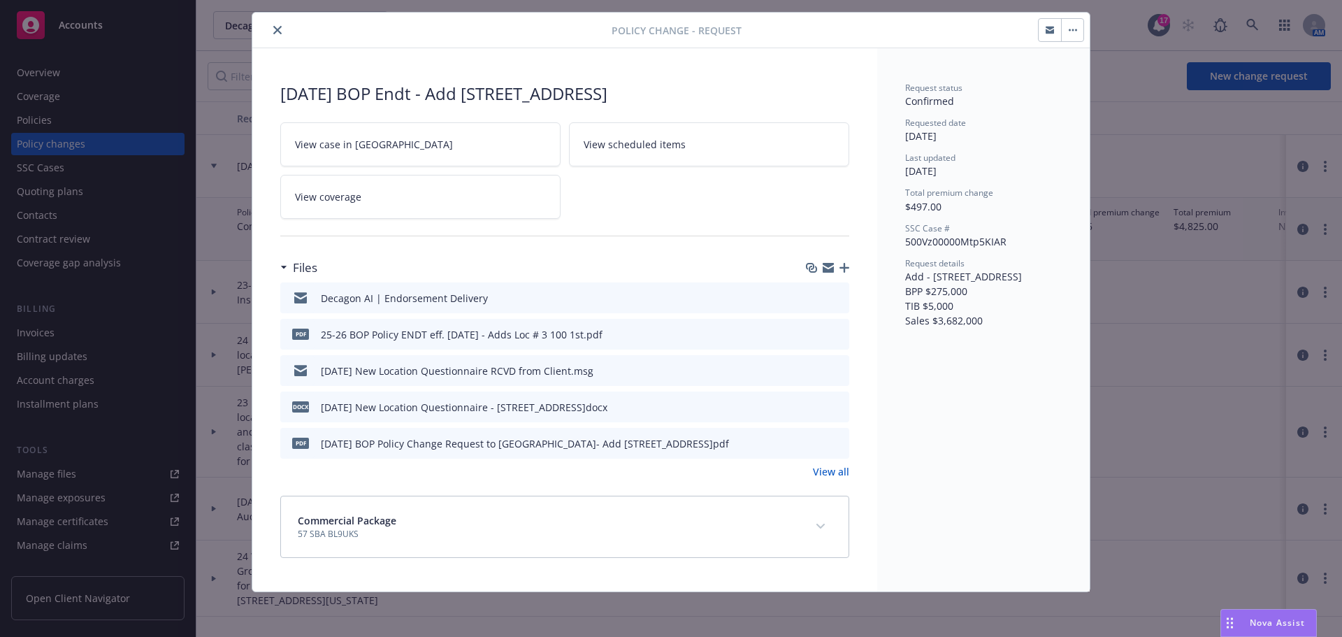
click at [273, 31] on icon "close" at bounding box center [277, 30] width 8 height 8
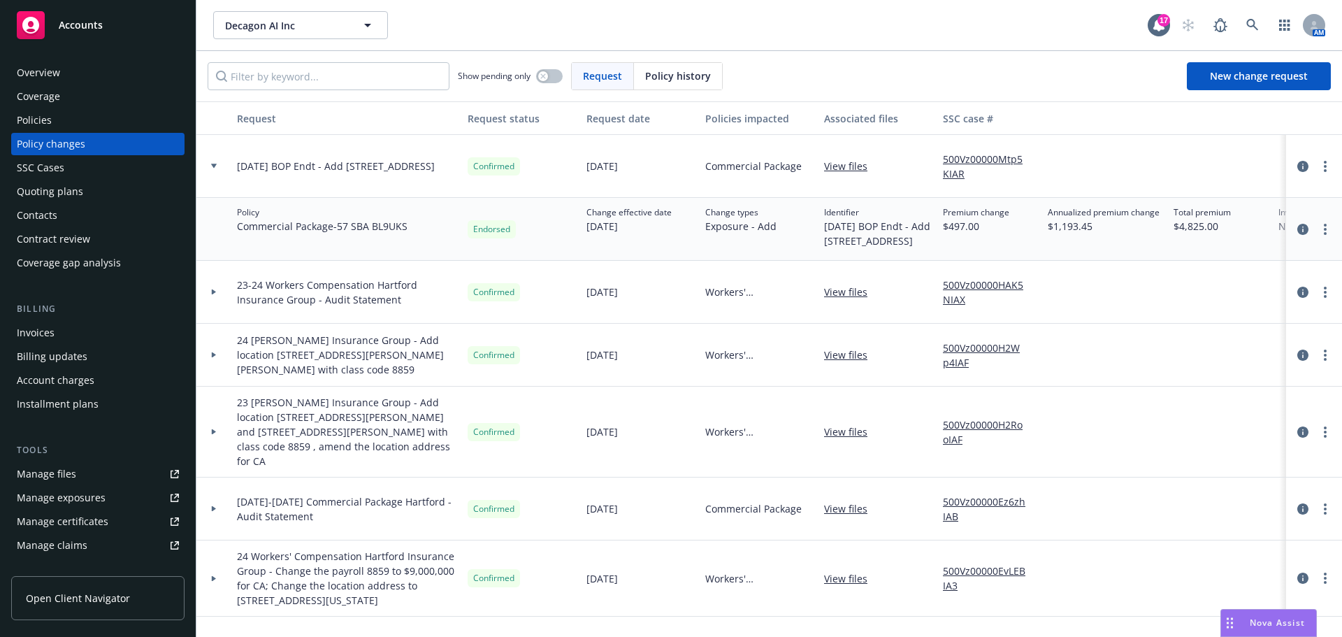
click at [134, 122] on div "Policies" at bounding box center [98, 120] width 162 height 22
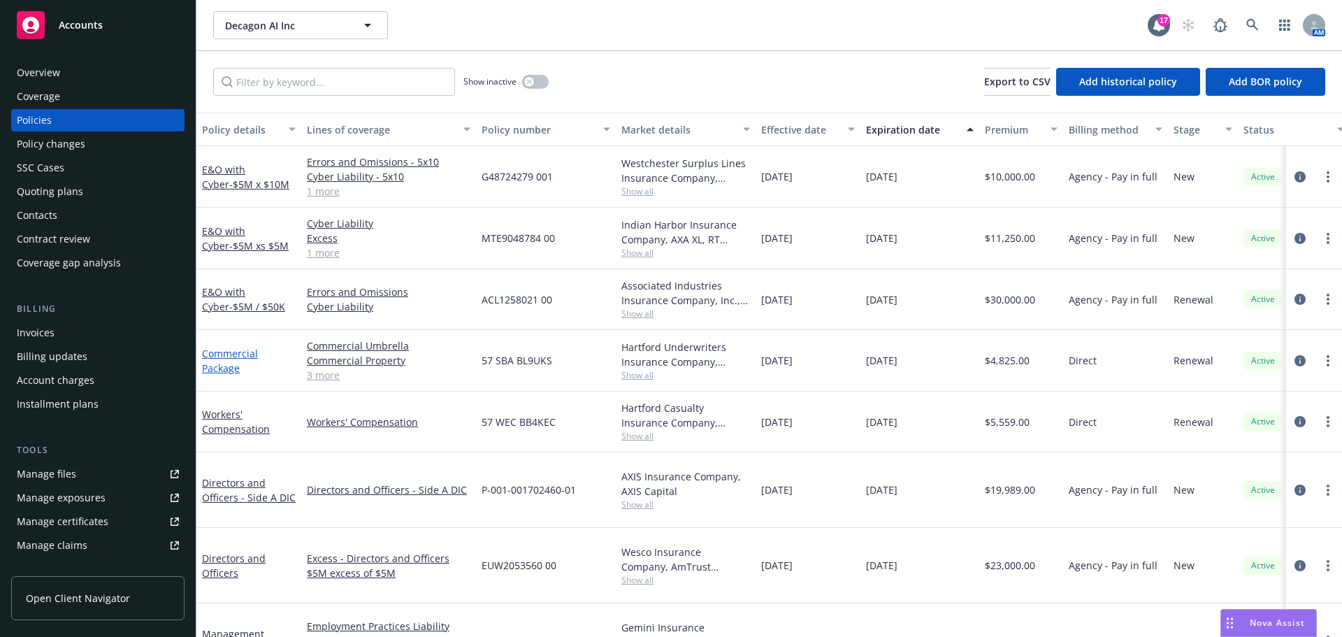
click at [235, 365] on link "Commercial Package" at bounding box center [230, 361] width 56 height 28
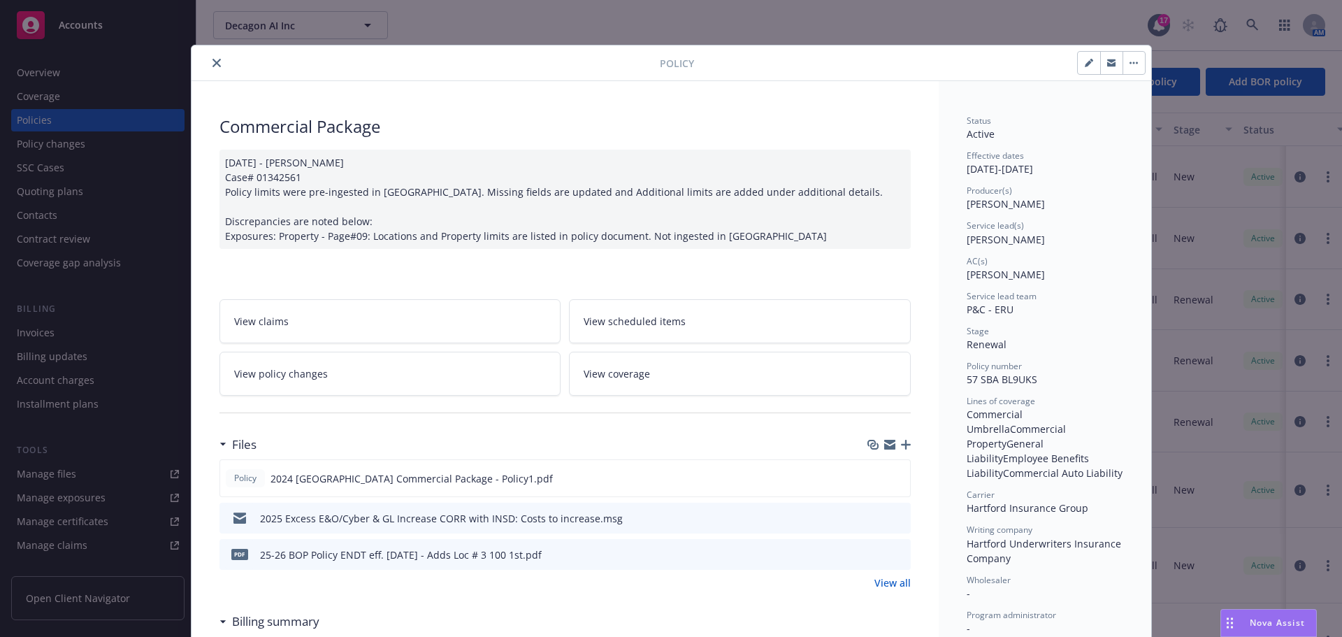
scroll to position [42, 0]
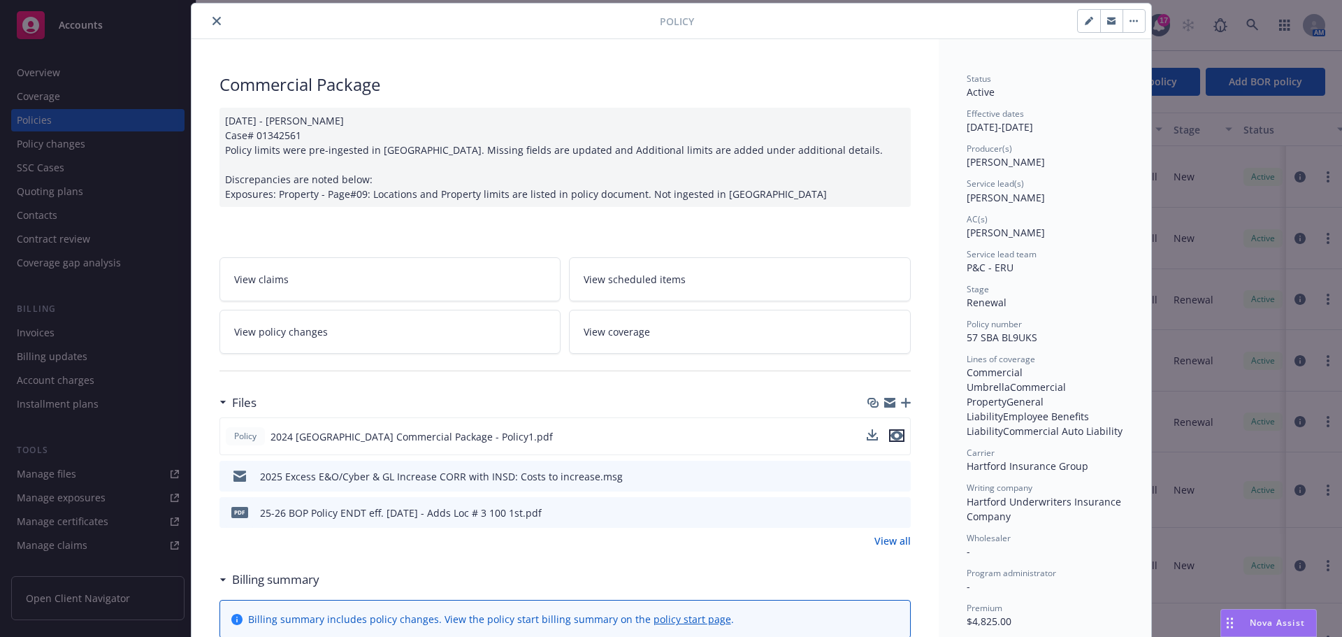
click at [896, 434] on icon "preview file" at bounding box center [896, 435] width 13 height 10
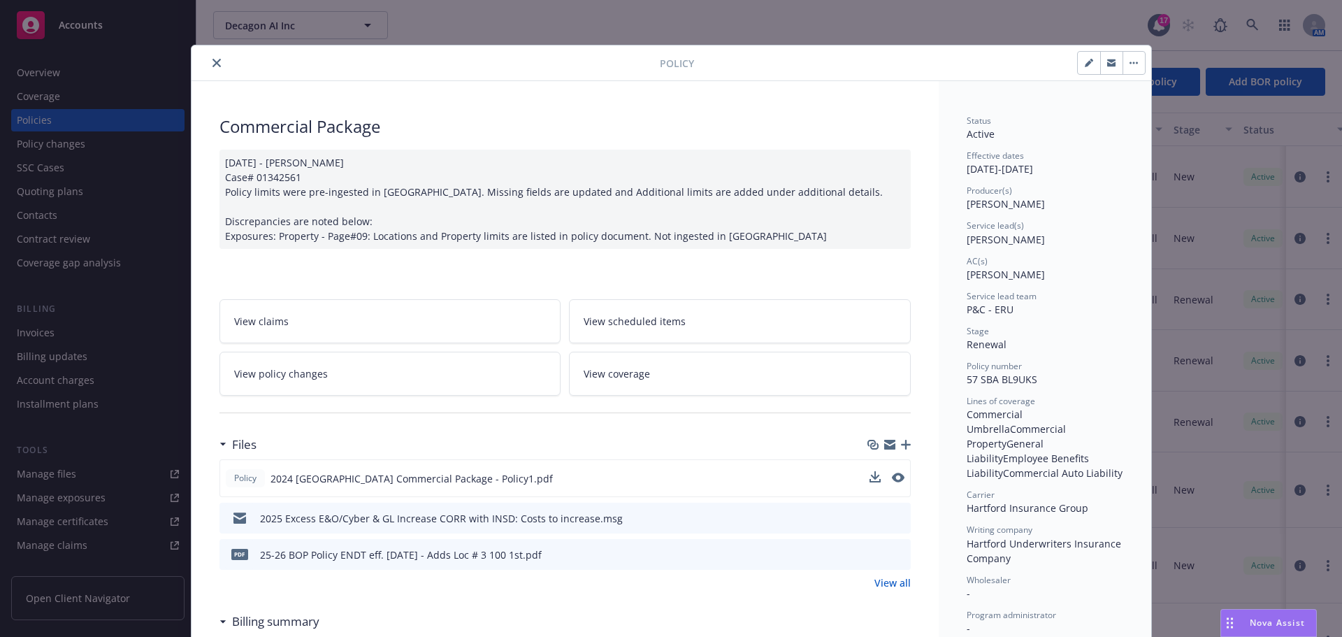
click at [208, 64] on button "close" at bounding box center [216, 63] width 17 height 17
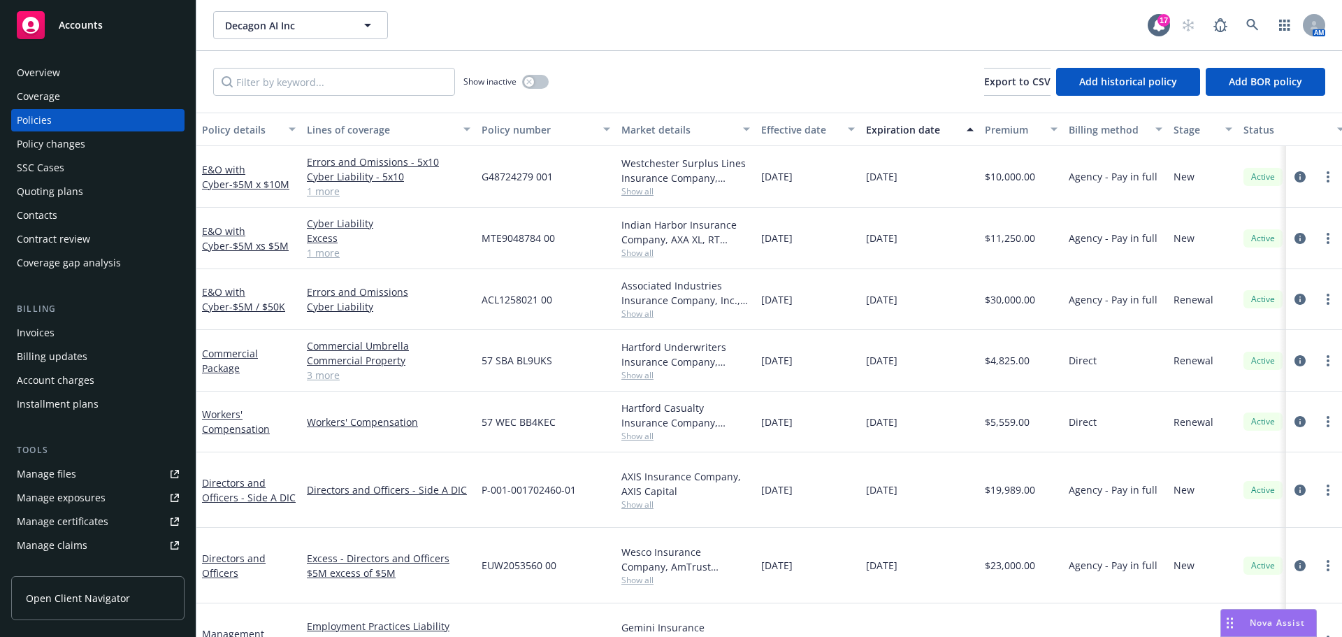
click at [159, 84] on div "Overview Coverage Policies Policy changes SSC Cases Quoting plans Contacts Cont…" at bounding box center [97, 167] width 173 height 212
click at [157, 73] on div "Overview" at bounding box center [98, 72] width 162 height 22
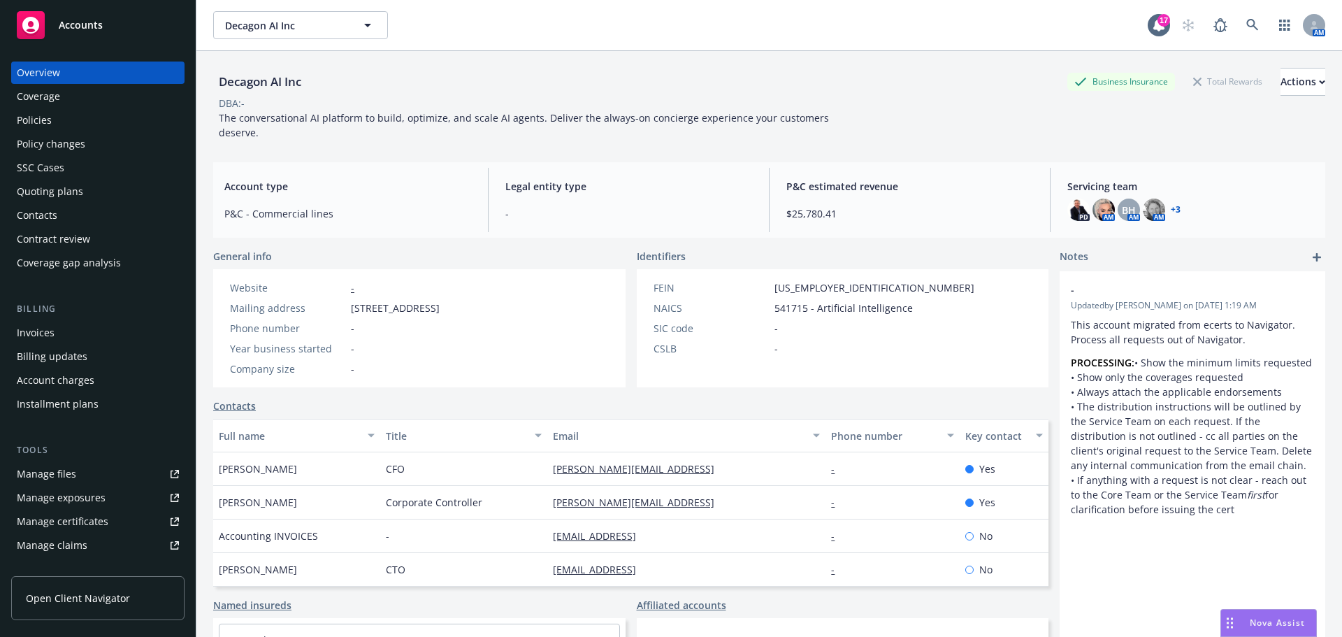
click at [73, 138] on div "Policy changes" at bounding box center [51, 144] width 68 height 22
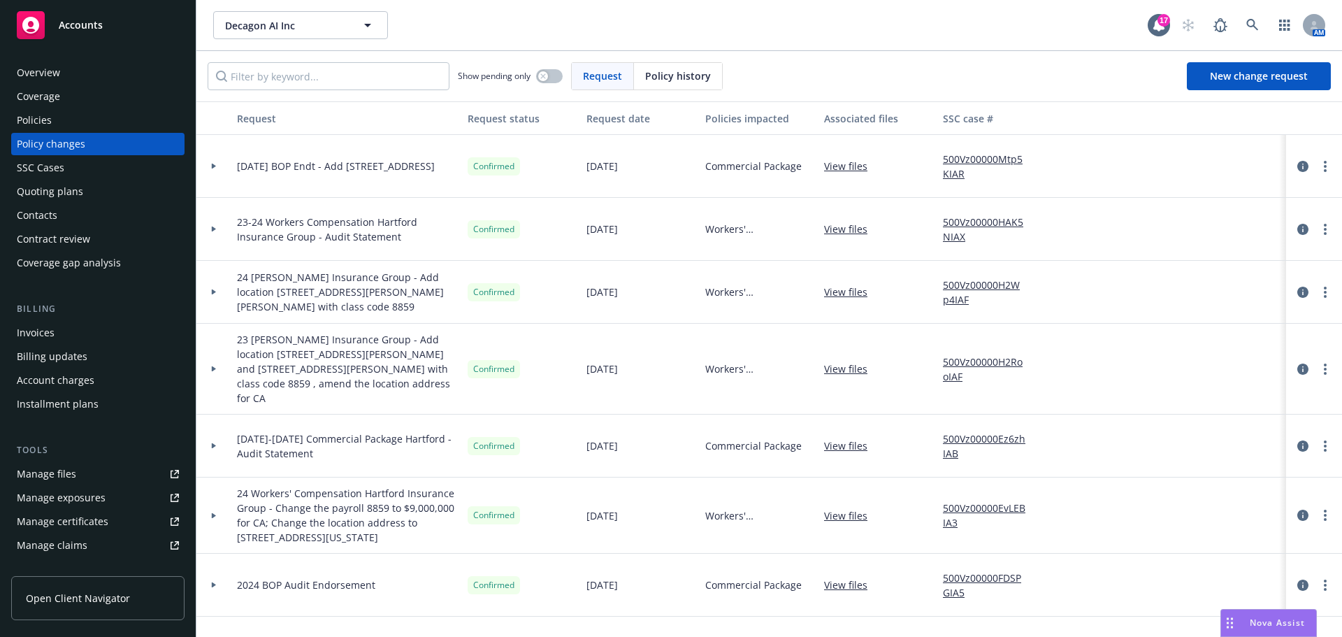
click at [216, 159] on div at bounding box center [213, 166] width 35 height 63
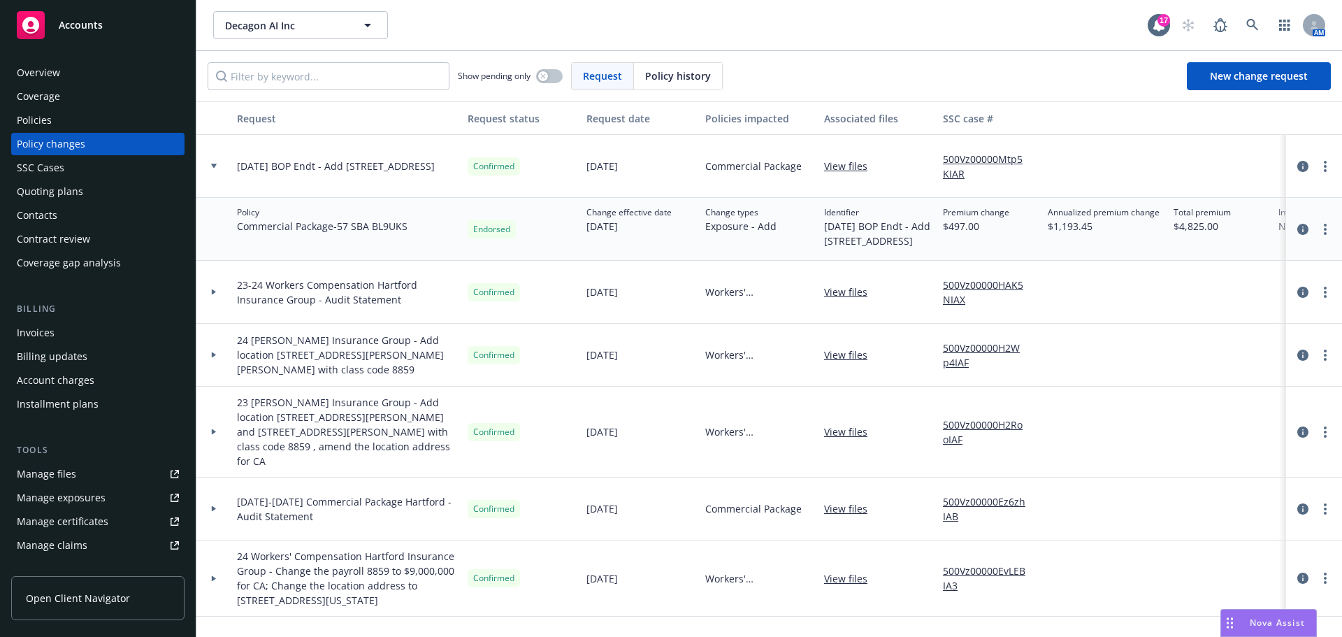
click at [1245, 628] on div "Nova Assist" at bounding box center [1277, 622] width 78 height 12
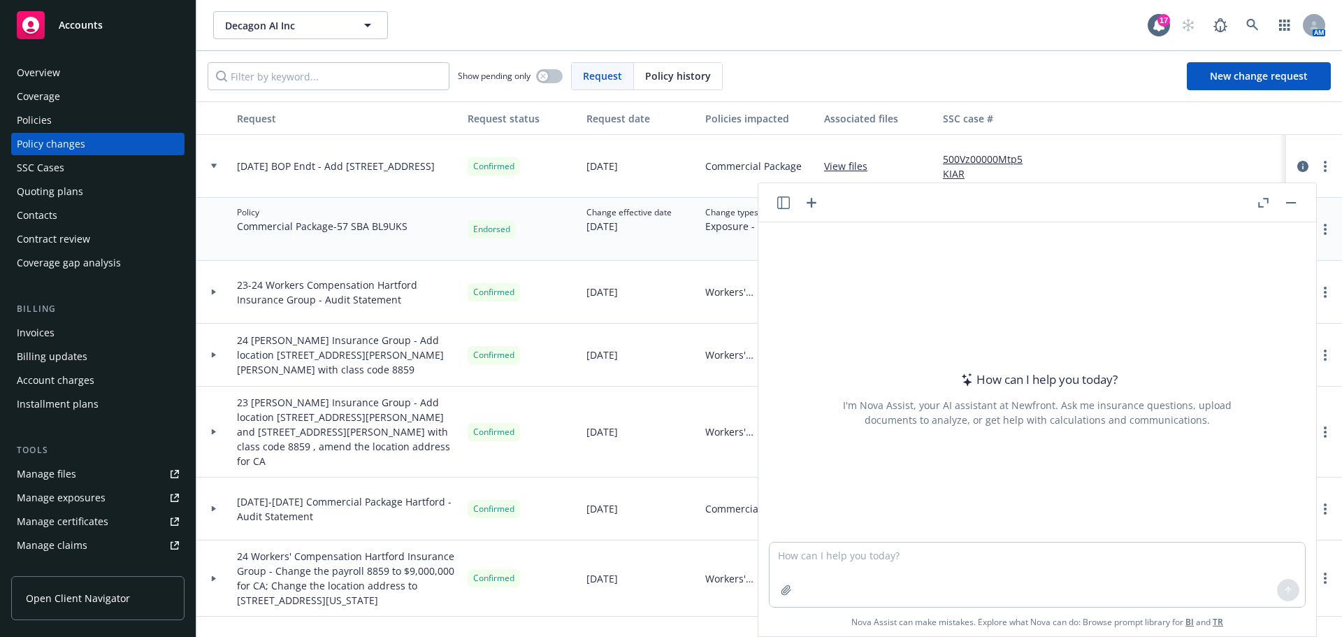
click at [1220, 609] on button "Nova Assist" at bounding box center [1268, 623] width 96 height 28
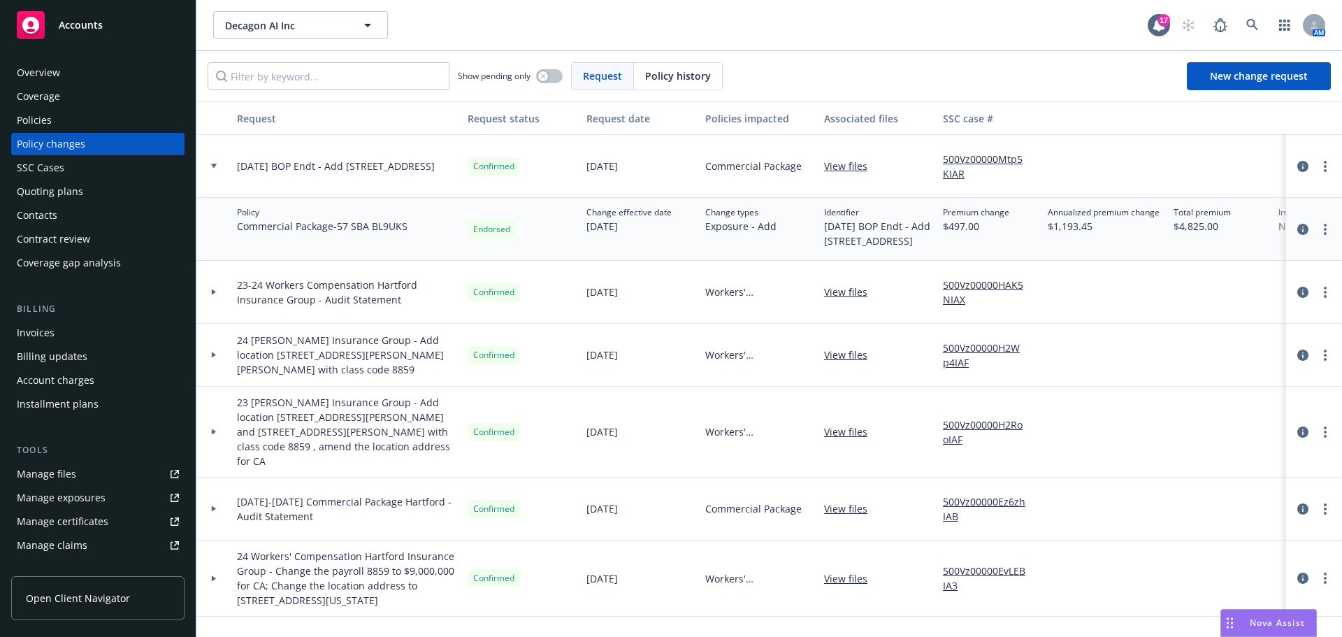
click at [1220, 609] on button "Nova Assist" at bounding box center [1268, 623] width 96 height 28
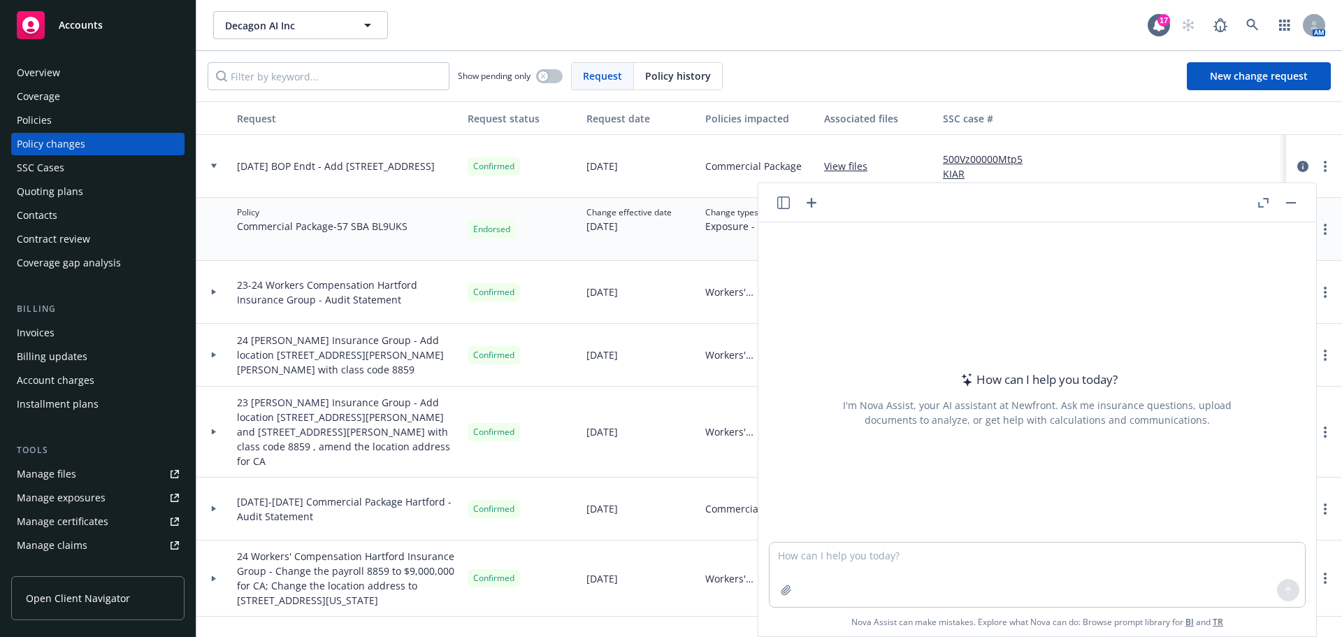
click at [1048, 540] on div at bounding box center [1036, 533] width 535 height 17
click at [1043, 545] on textarea at bounding box center [1036, 574] width 535 height 64
click at [1071, 561] on textarea at bounding box center [1036, 574] width 535 height 64
type textarea "what is included in payroll"
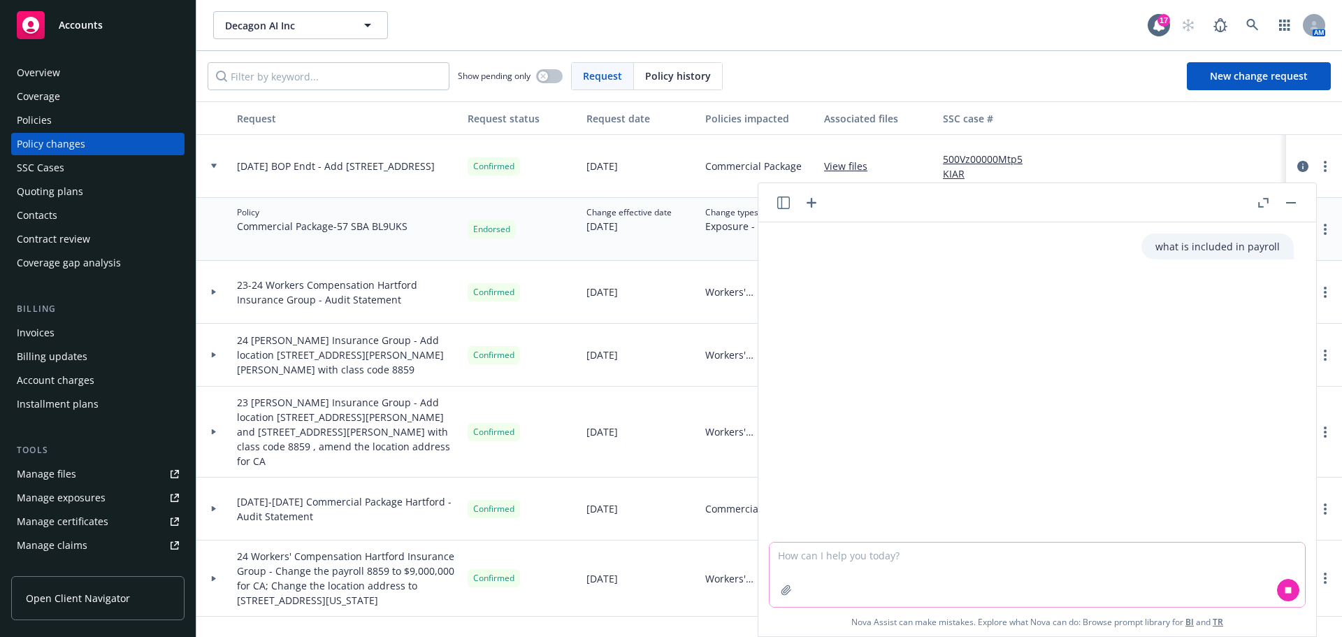
click at [1068, 557] on textarea at bounding box center [1036, 574] width 535 height 64
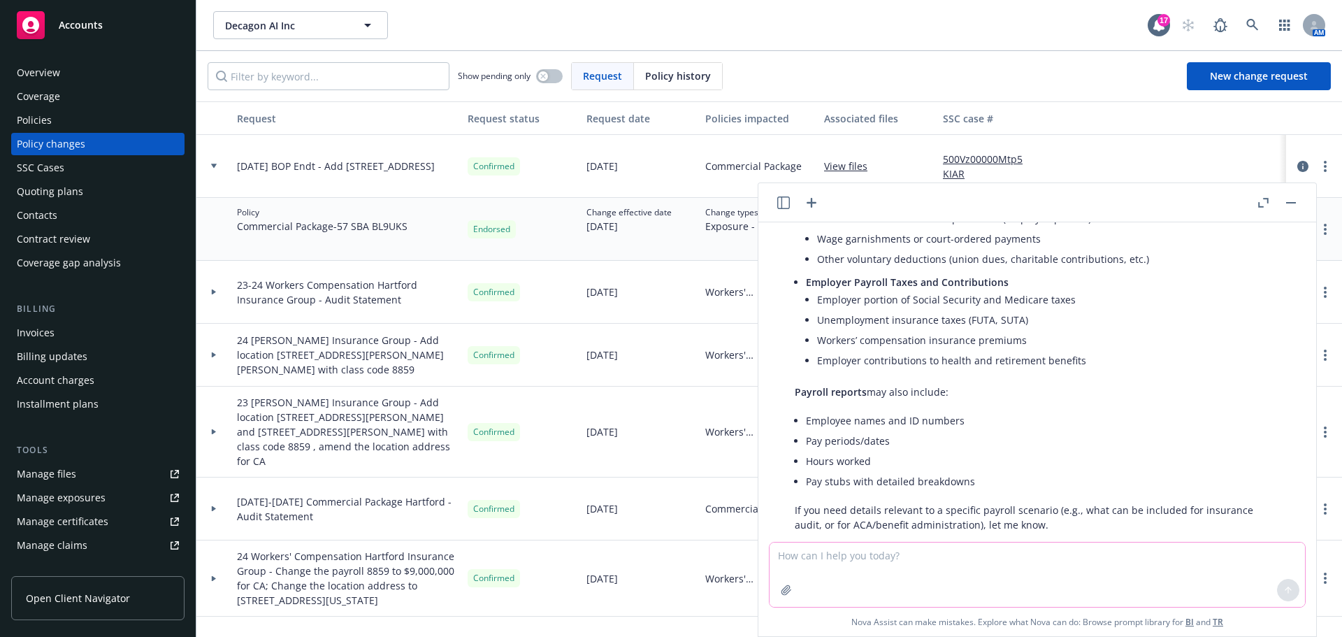
scroll to position [500, 0]
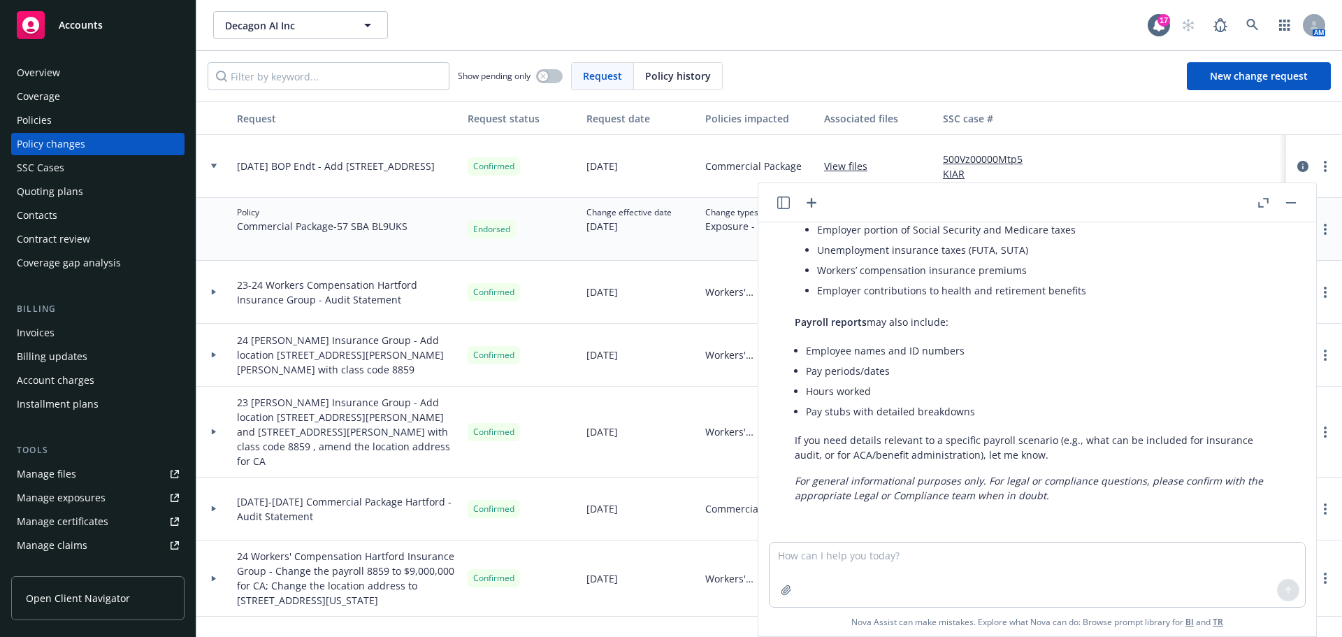
click at [1299, 198] on header at bounding box center [1037, 202] width 558 height 39
click at [1292, 202] on rect "button" at bounding box center [1291, 202] width 10 height 1
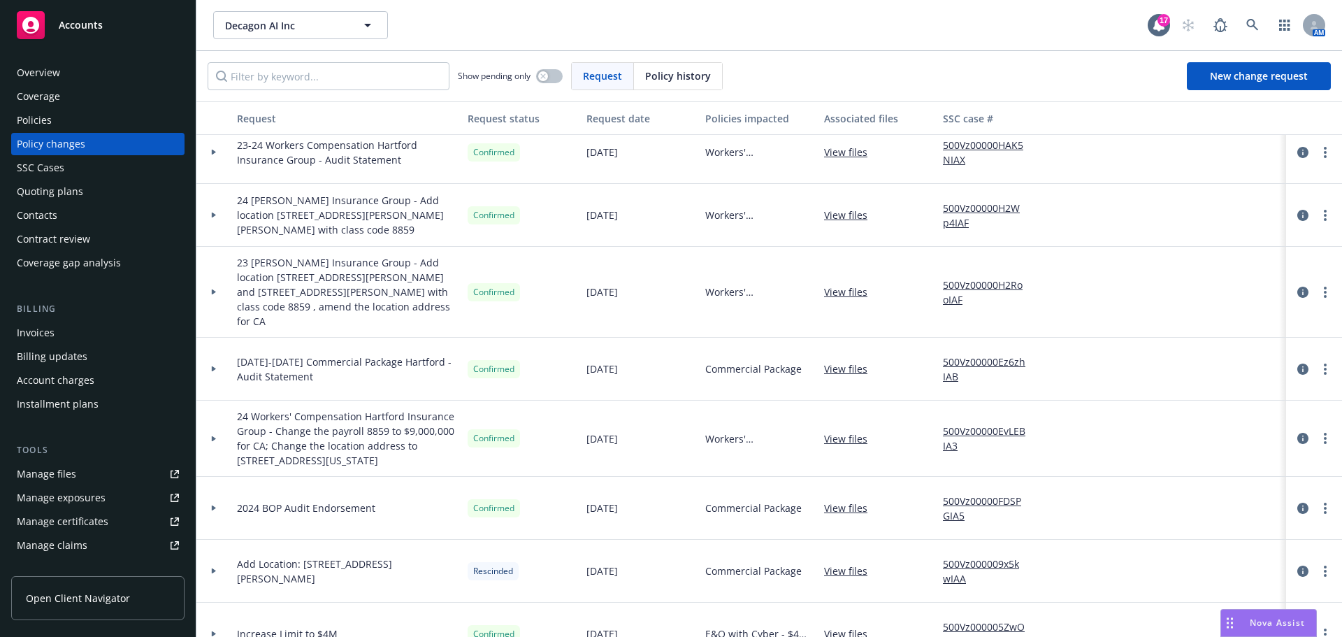
scroll to position [0, 0]
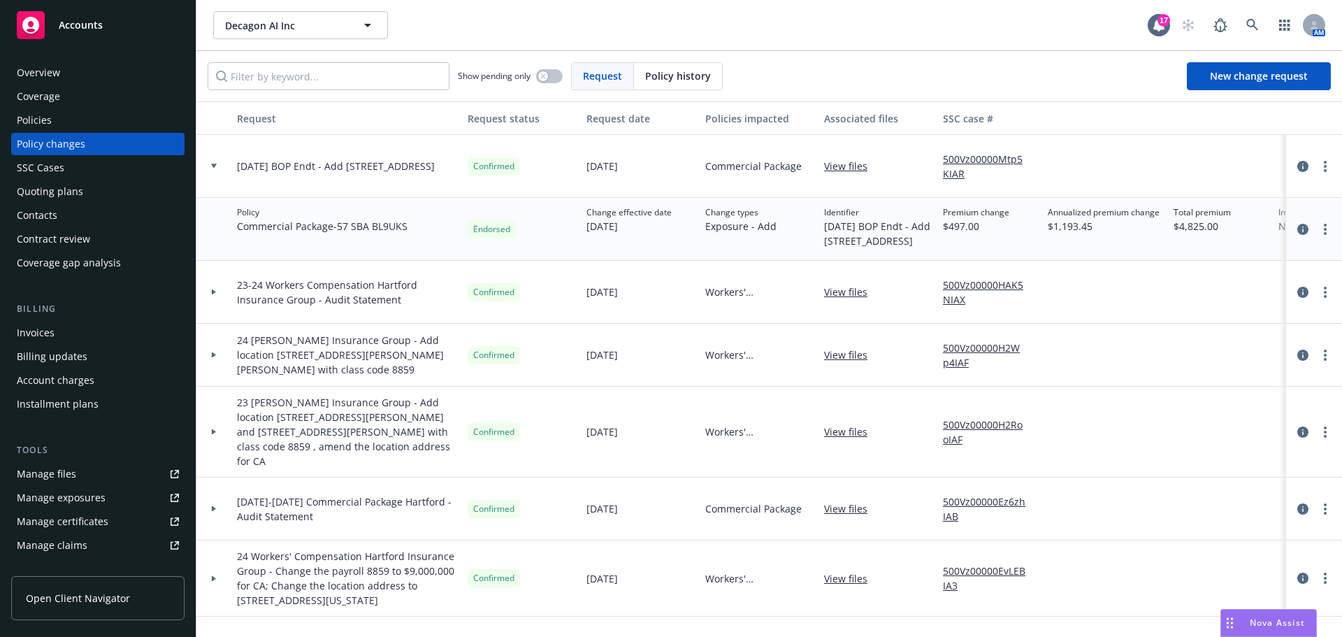
click at [68, 124] on div "Policies" at bounding box center [98, 120] width 162 height 22
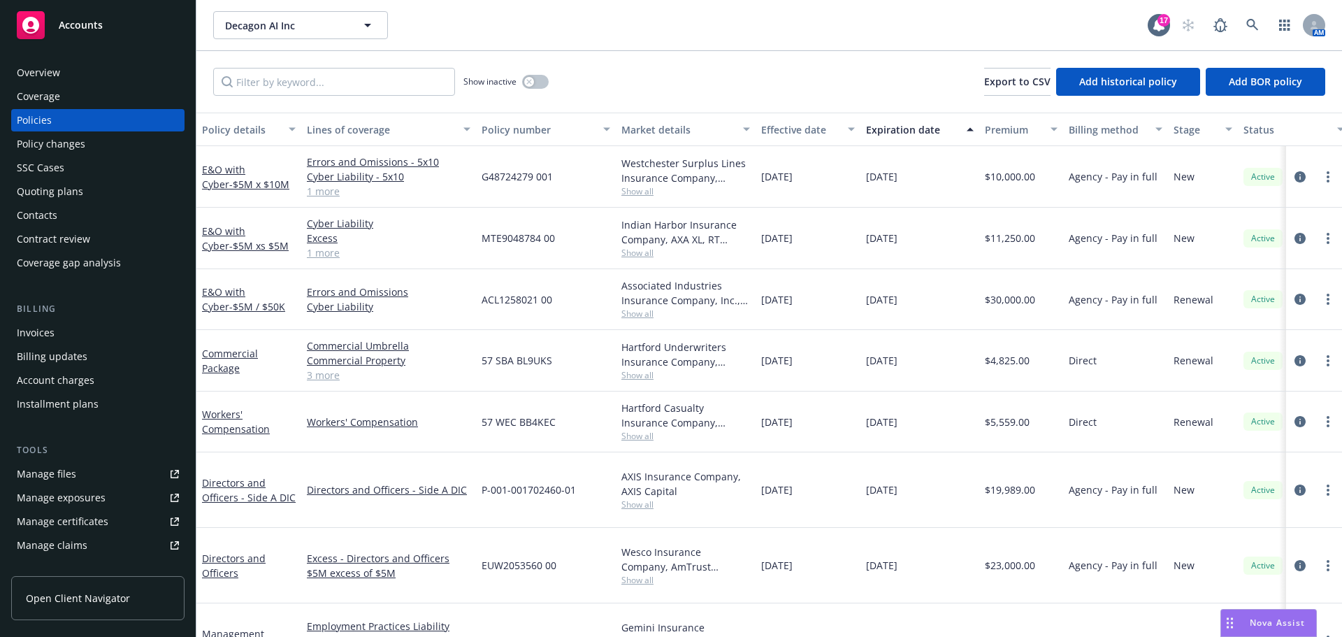
click at [1263, 623] on span "Nova Assist" at bounding box center [1276, 622] width 55 height 12
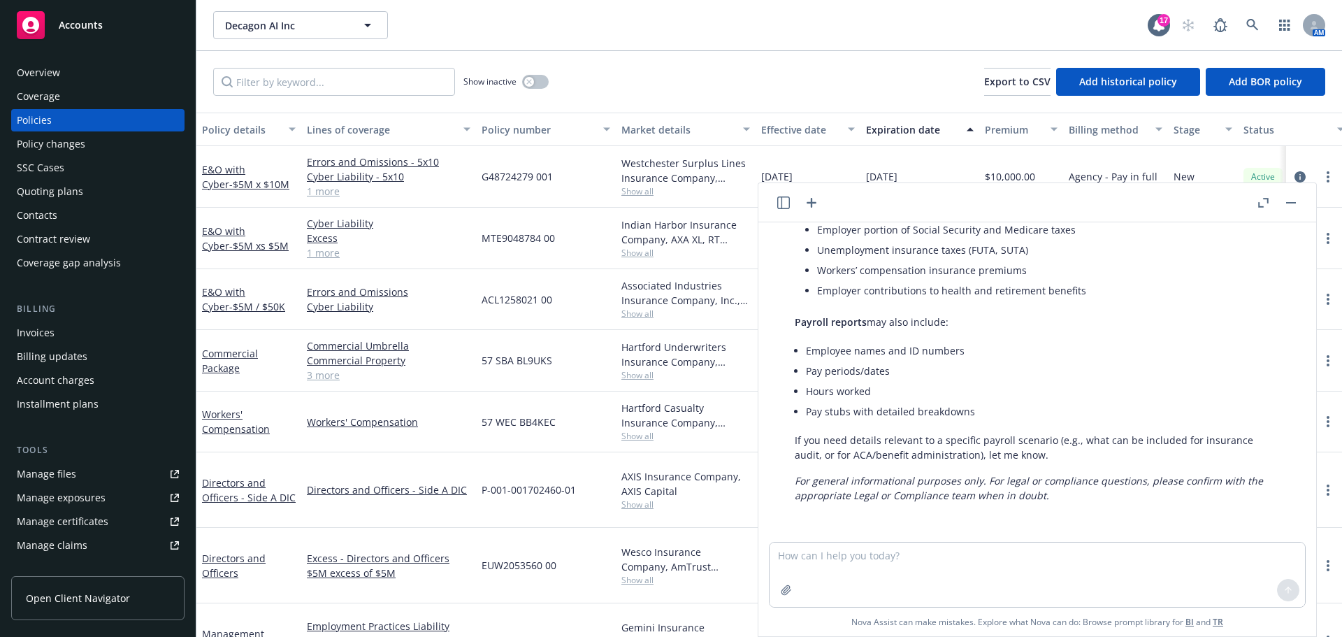
click at [1220, 609] on button "Nova Assist" at bounding box center [1268, 623] width 96 height 28
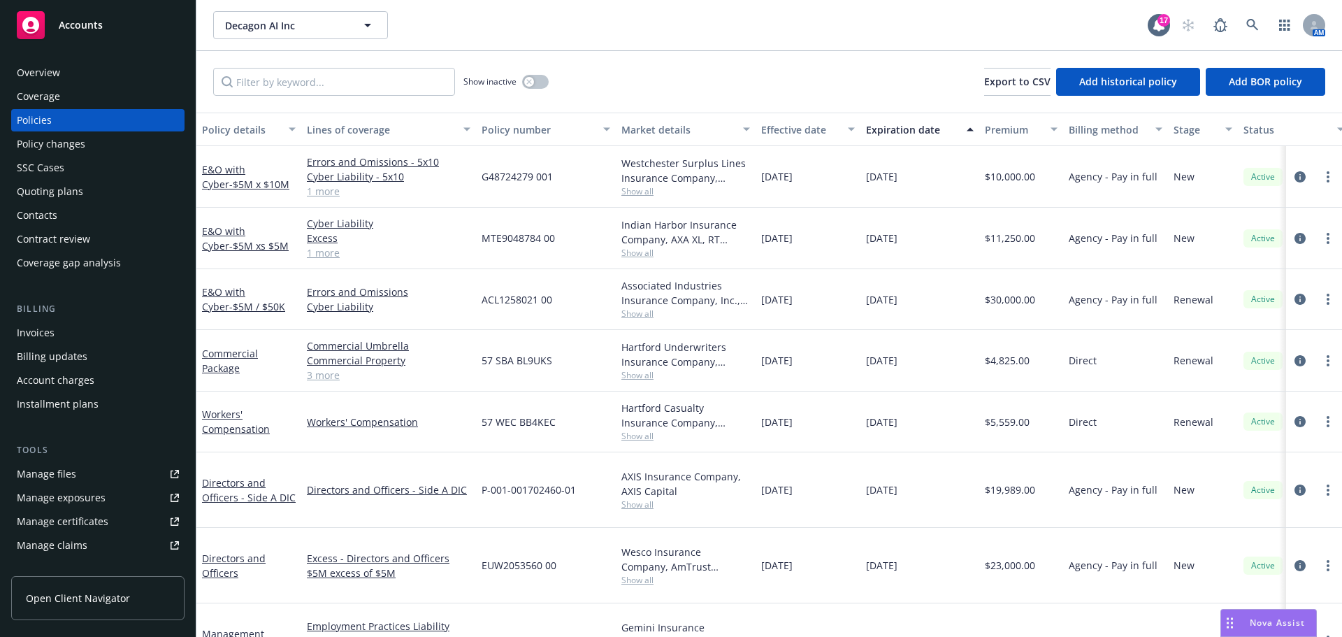
click at [1263, 621] on span "Nova Assist" at bounding box center [1276, 622] width 55 height 12
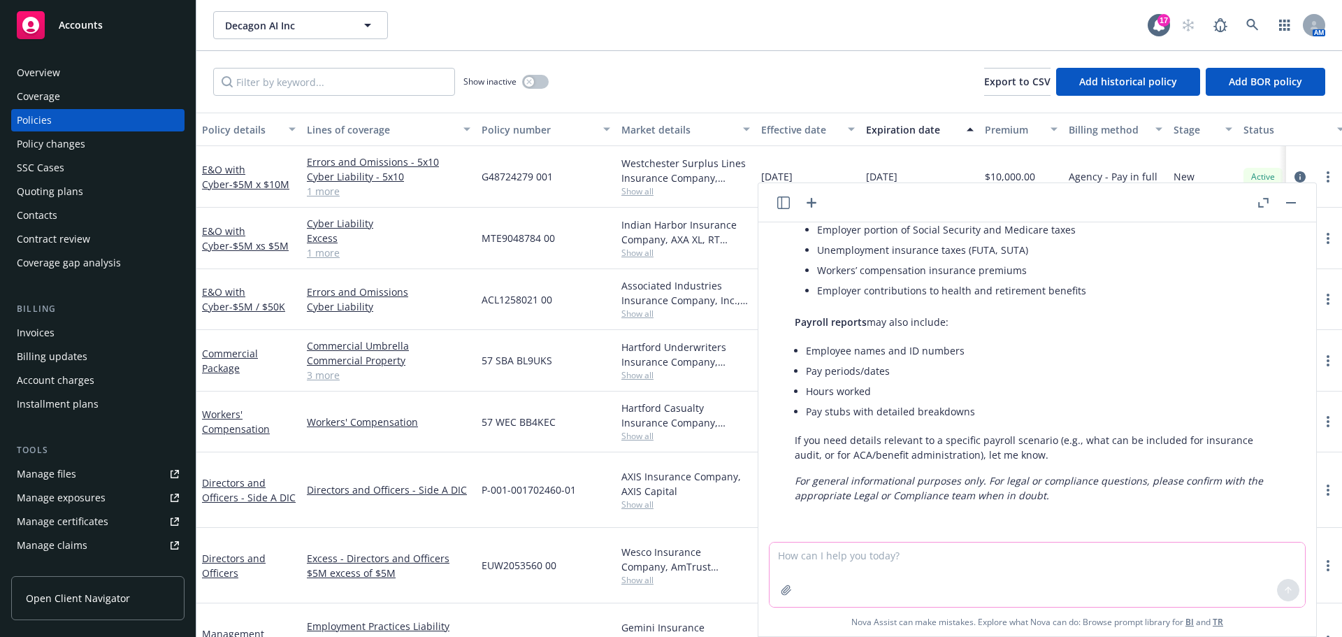
click at [1094, 575] on textarea at bounding box center [1036, 574] width 535 height 64
type textarea "what does Either COGs on a application mean"
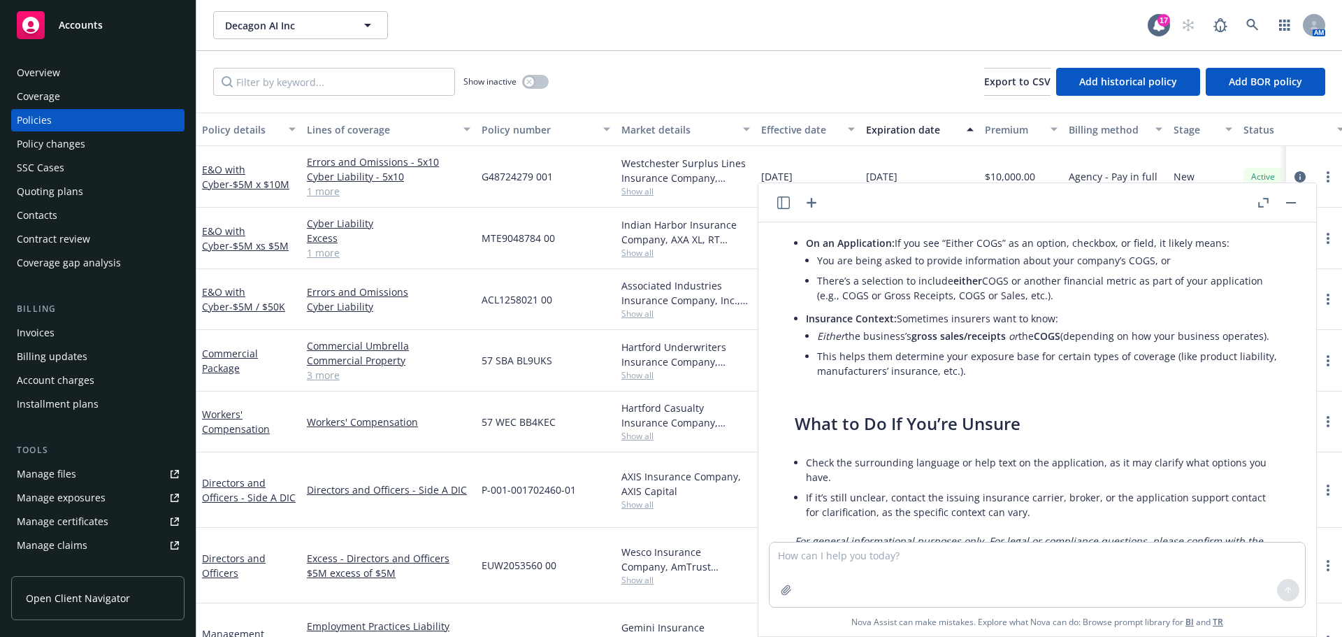
scroll to position [1057, 0]
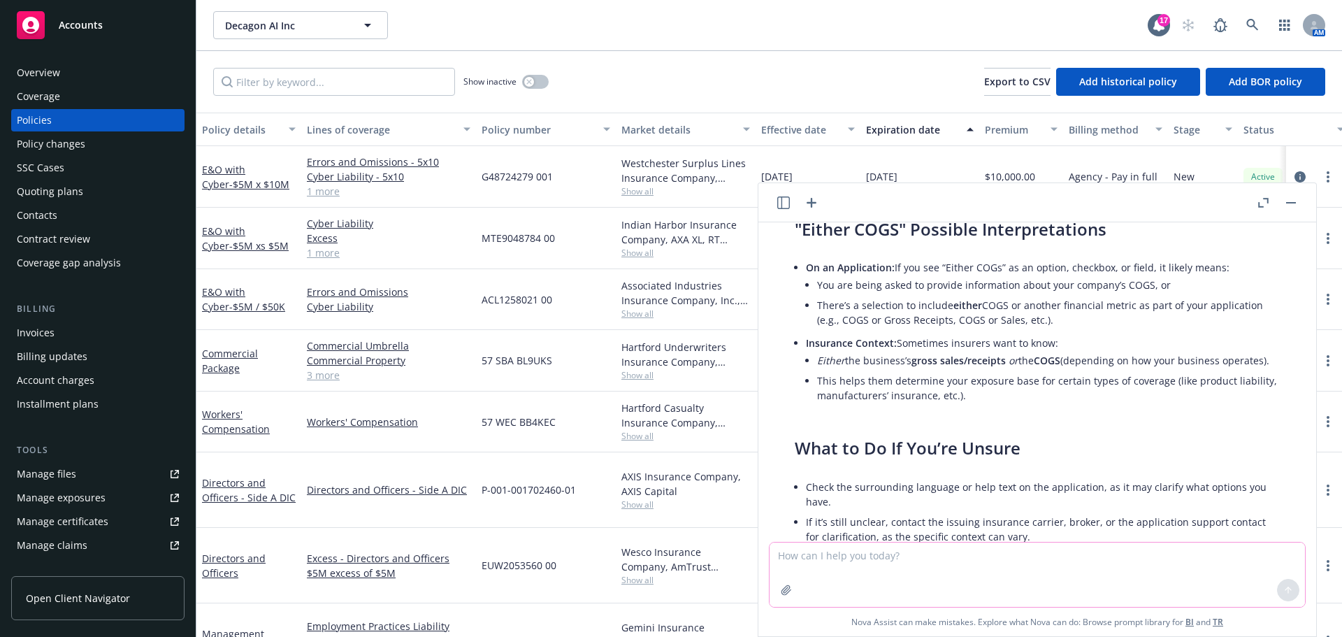
drag, startPoint x: 1036, startPoint y: 555, endPoint x: 1024, endPoint y: 505, distance: 51.2
click at [1036, 555] on textarea at bounding box center [1036, 574] width 535 height 64
type textarea "$"
type textarea "% revenue dependency on IT"
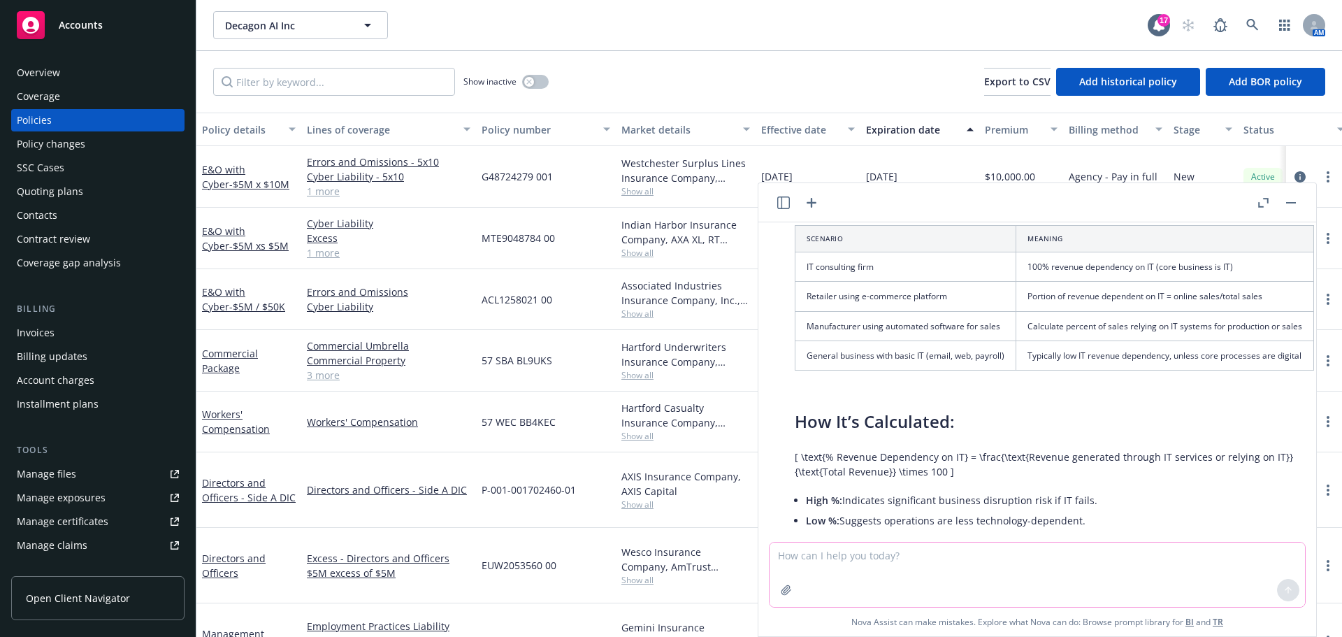
scroll to position [1767, 0]
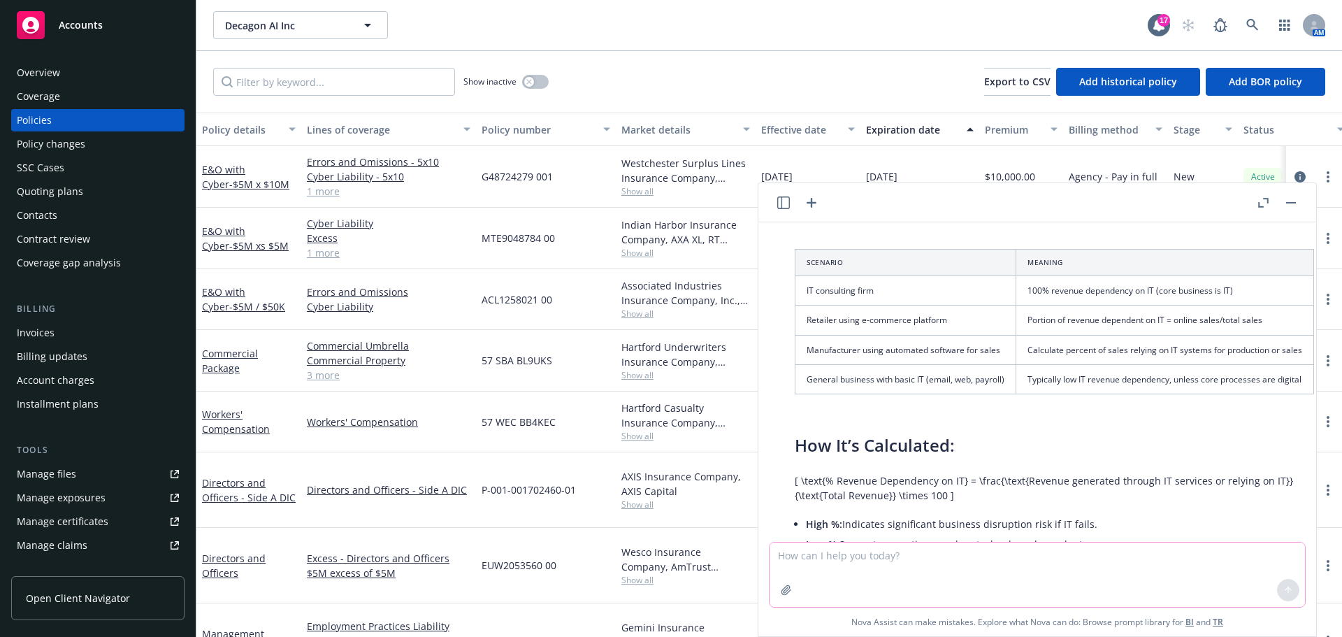
click at [1052, 570] on textarea at bounding box center [1036, 574] width 535 height 64
type textarea "what is PII"
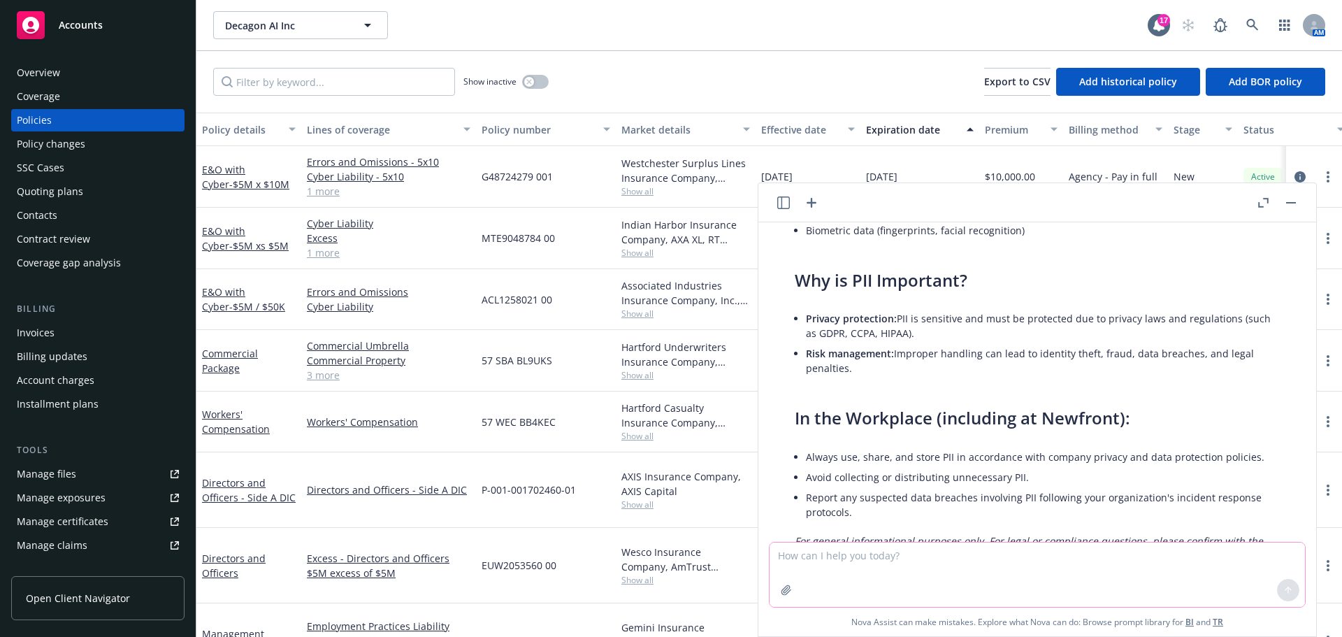
scroll to position [2774, 0]
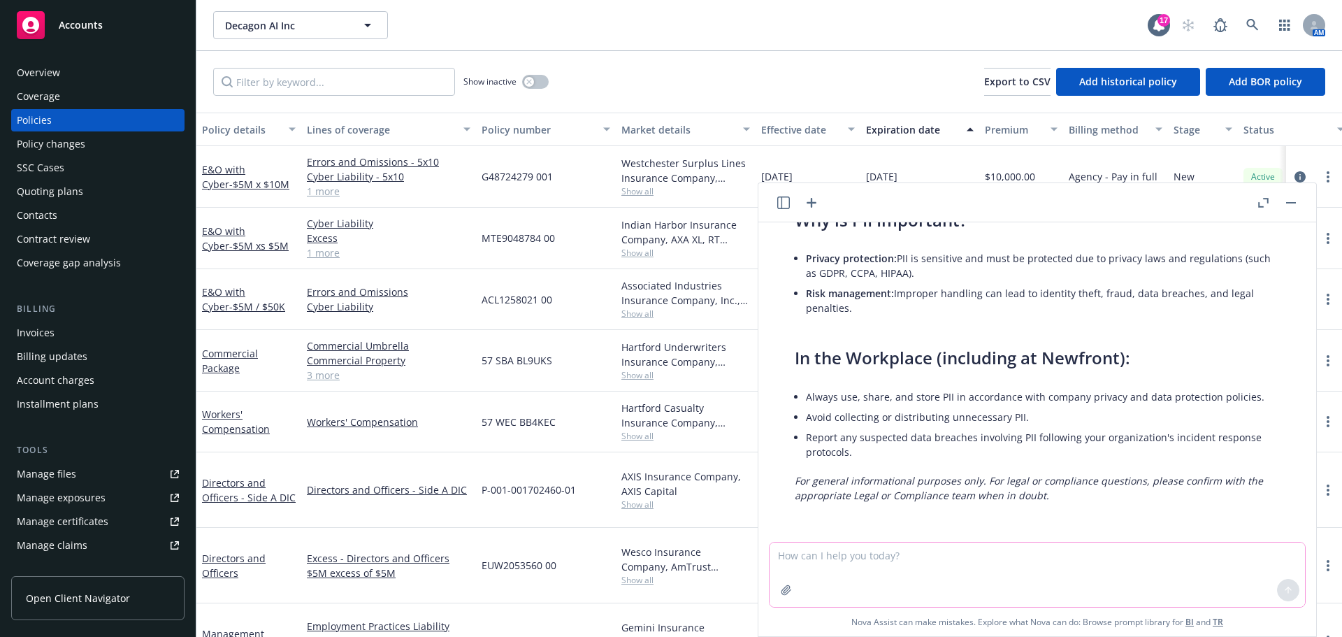
click at [941, 567] on textarea at bounding box center [1036, 574] width 535 height 64
type textarea "how can you estimate your PII"
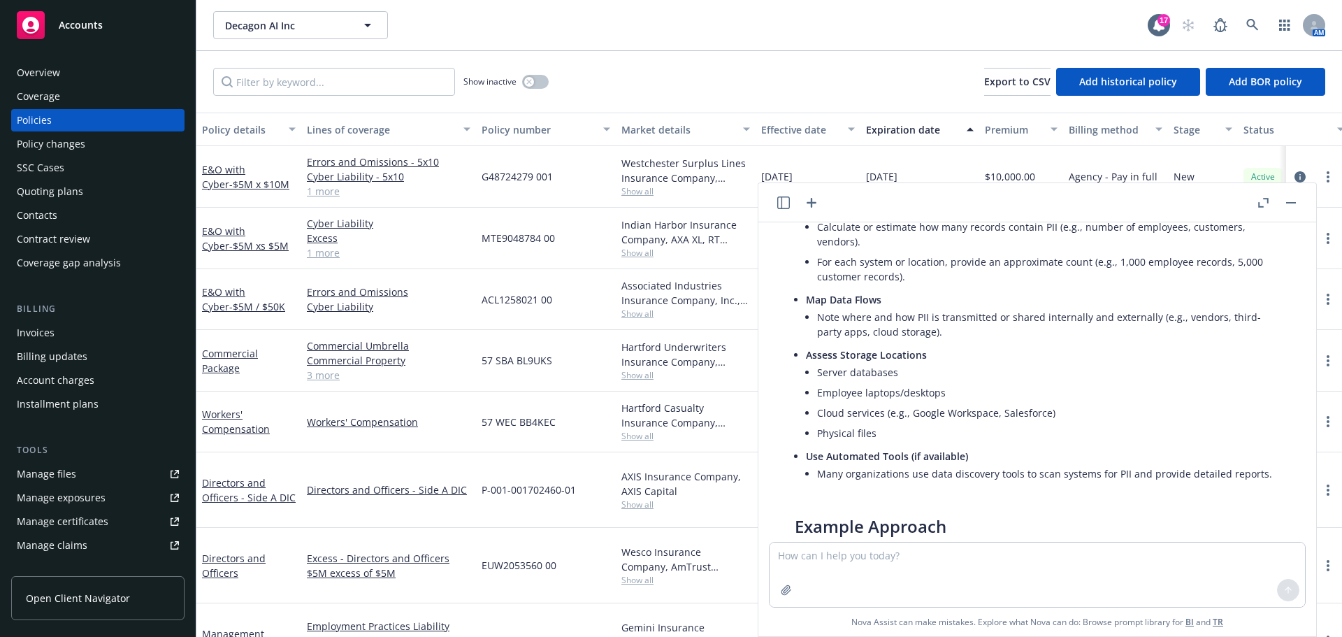
scroll to position [3407, 0]
click at [1080, 572] on textarea at bounding box center [1036, 574] width 535 height 64
type textarea "do you include pii information with 3rd parties"
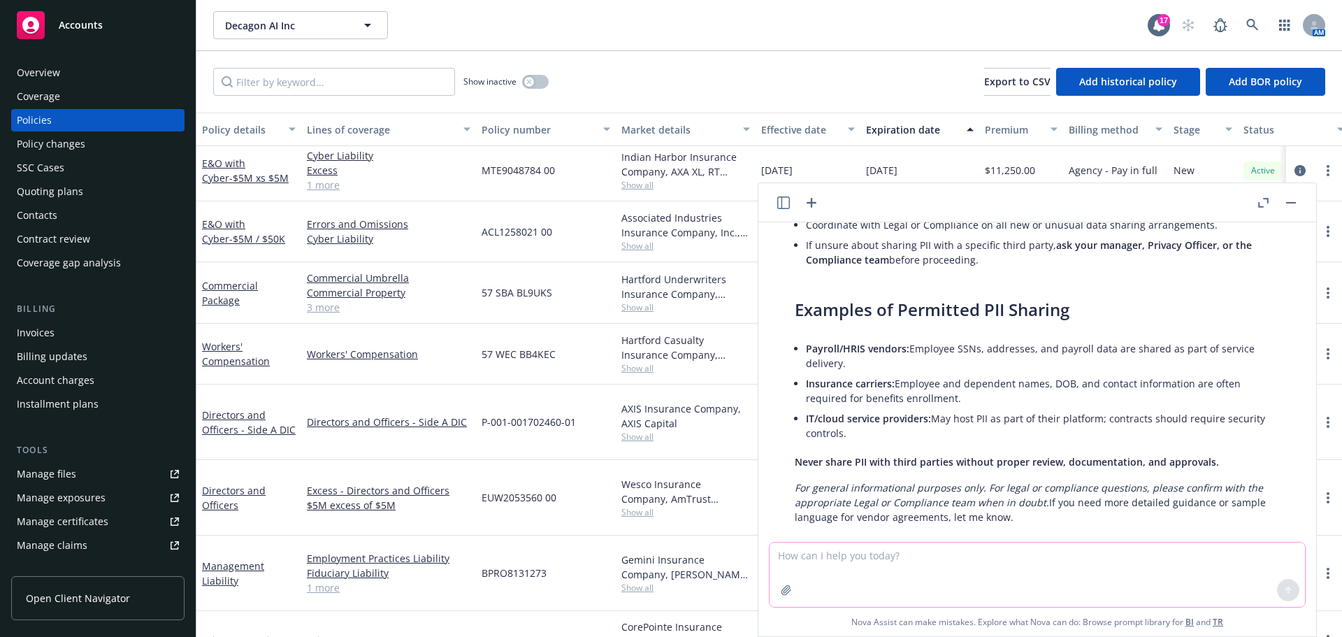
scroll to position [4767, 0]
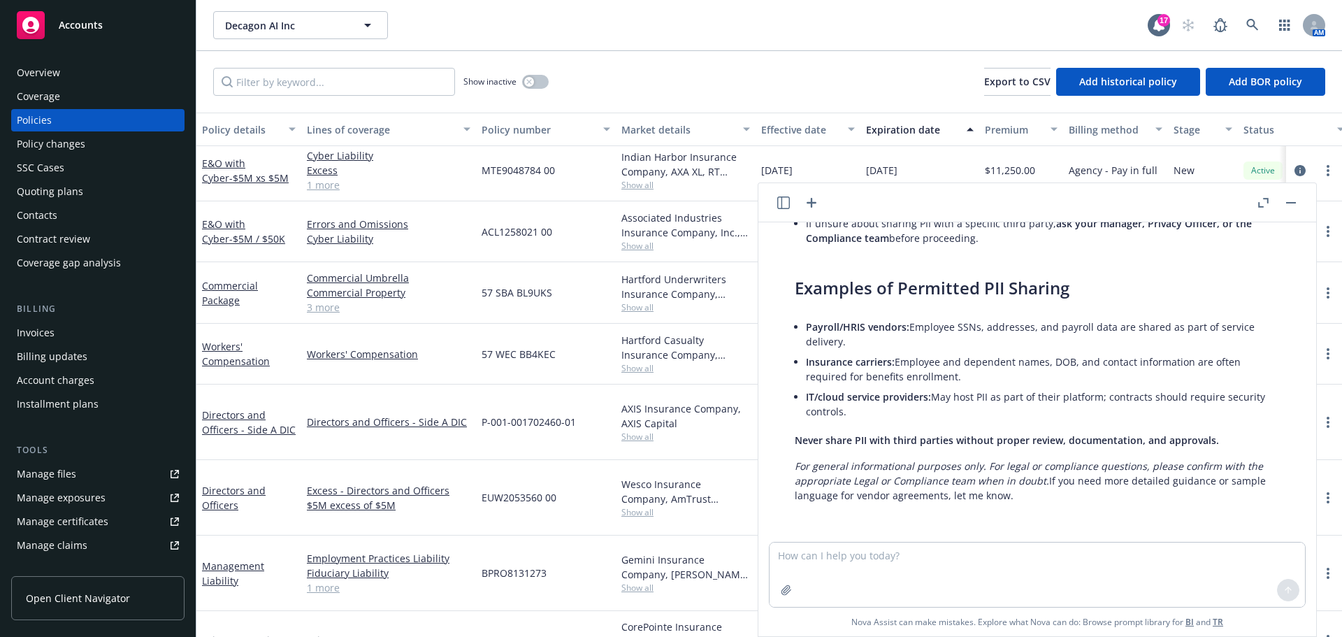
drag, startPoint x: 1289, startPoint y: 204, endPoint x: 1340, endPoint y: 199, distance: 50.6
click at [1289, 204] on button "button" at bounding box center [1290, 202] width 17 height 17
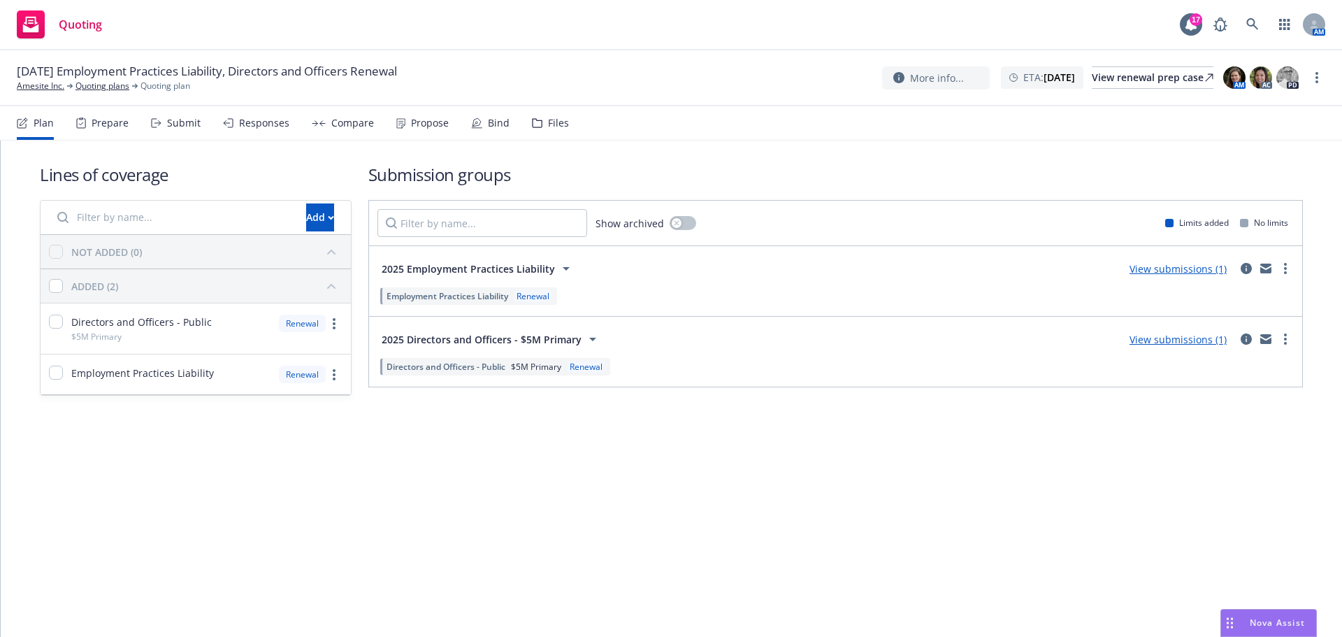
click at [167, 126] on div "Submit" at bounding box center [184, 122] width 34 height 11
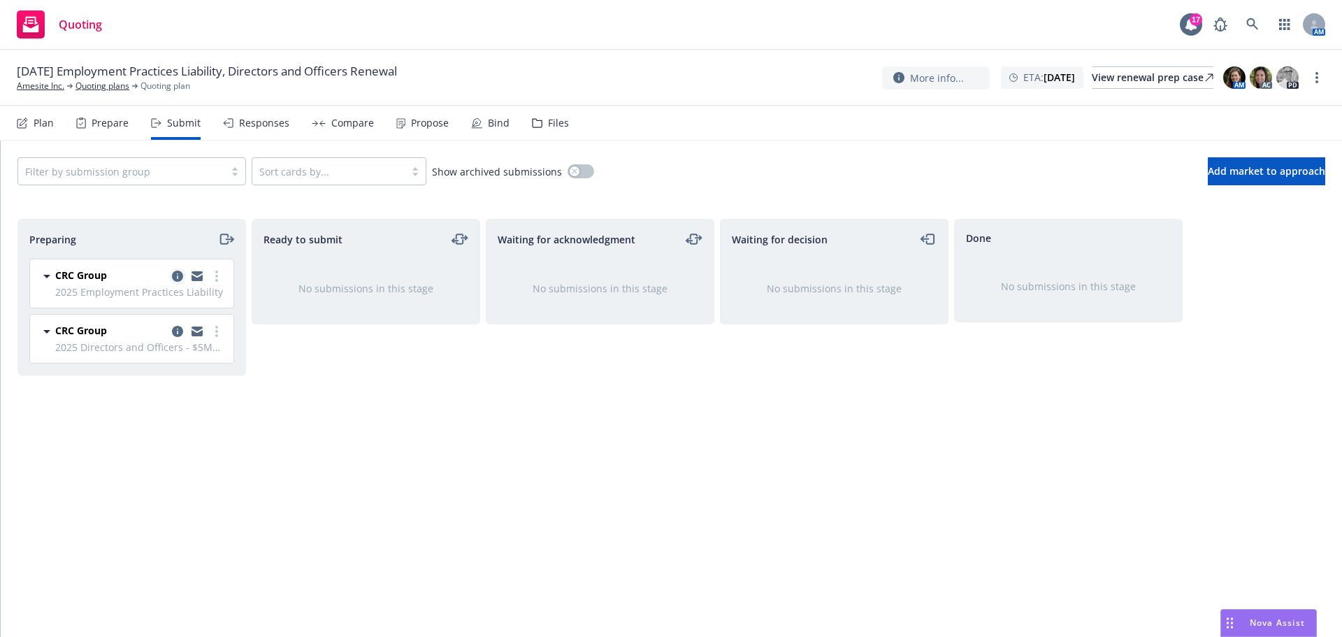
click at [175, 277] on icon "copy logging email" at bounding box center [177, 275] width 11 height 11
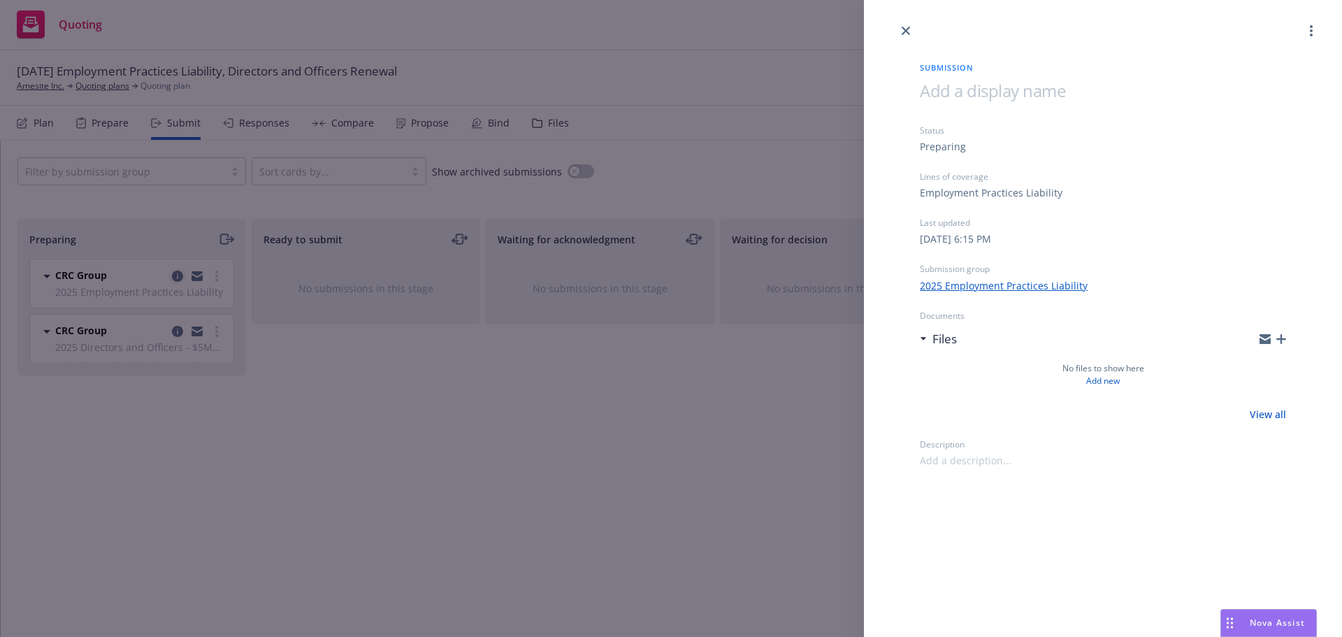
click at [175, 277] on div "Submission Status Preparing Lines of coverage Employment Practices Liability La…" at bounding box center [671, 318] width 1342 height 637
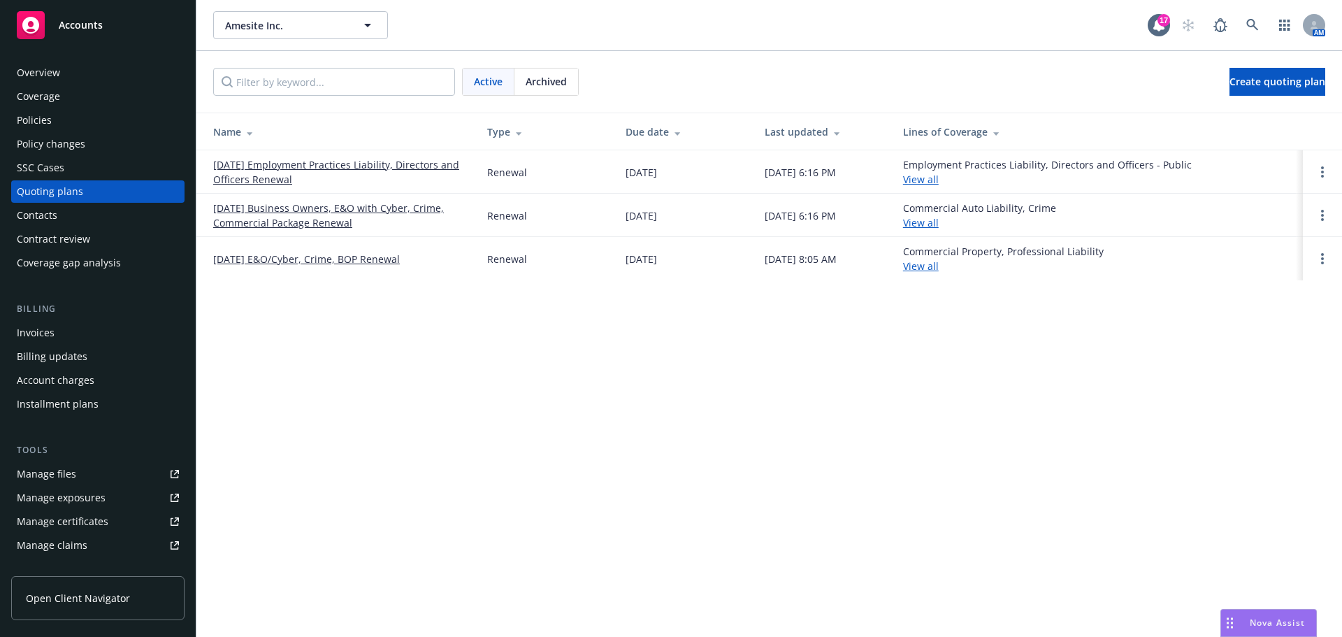
click at [270, 223] on link "[DATE] Business Owners, E&O with Cyber, Crime, Commercial Package Renewal" at bounding box center [339, 215] width 252 height 29
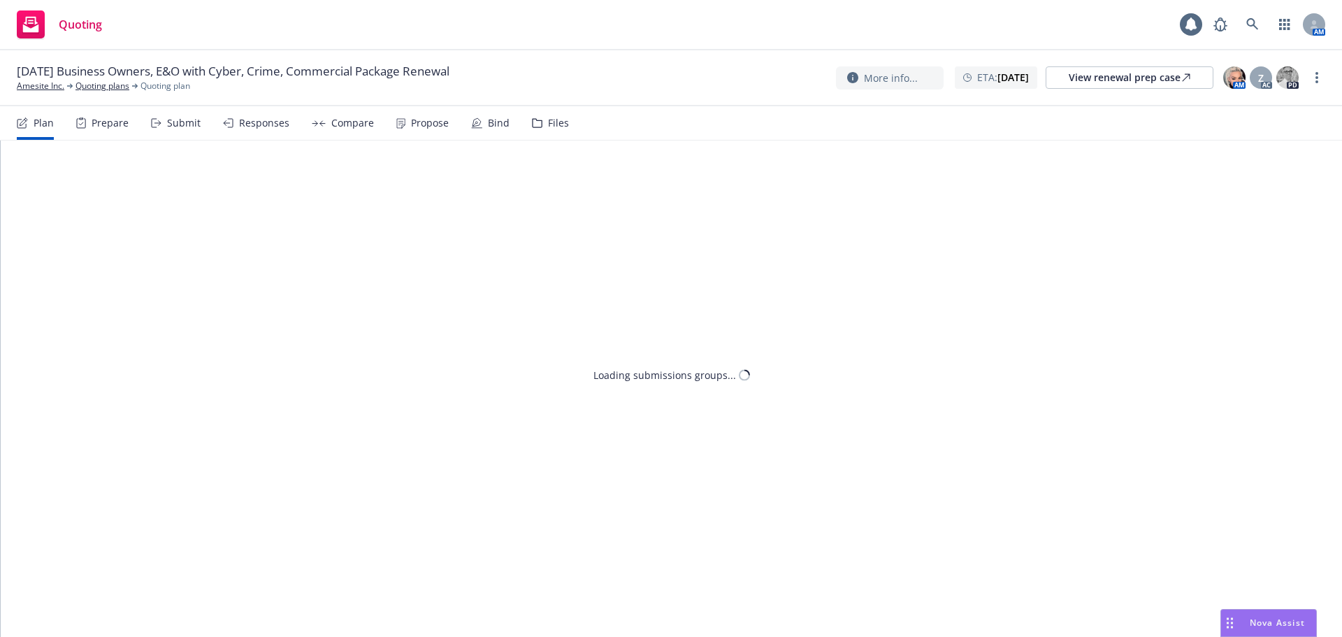
click at [174, 121] on div "Submit" at bounding box center [184, 122] width 34 height 11
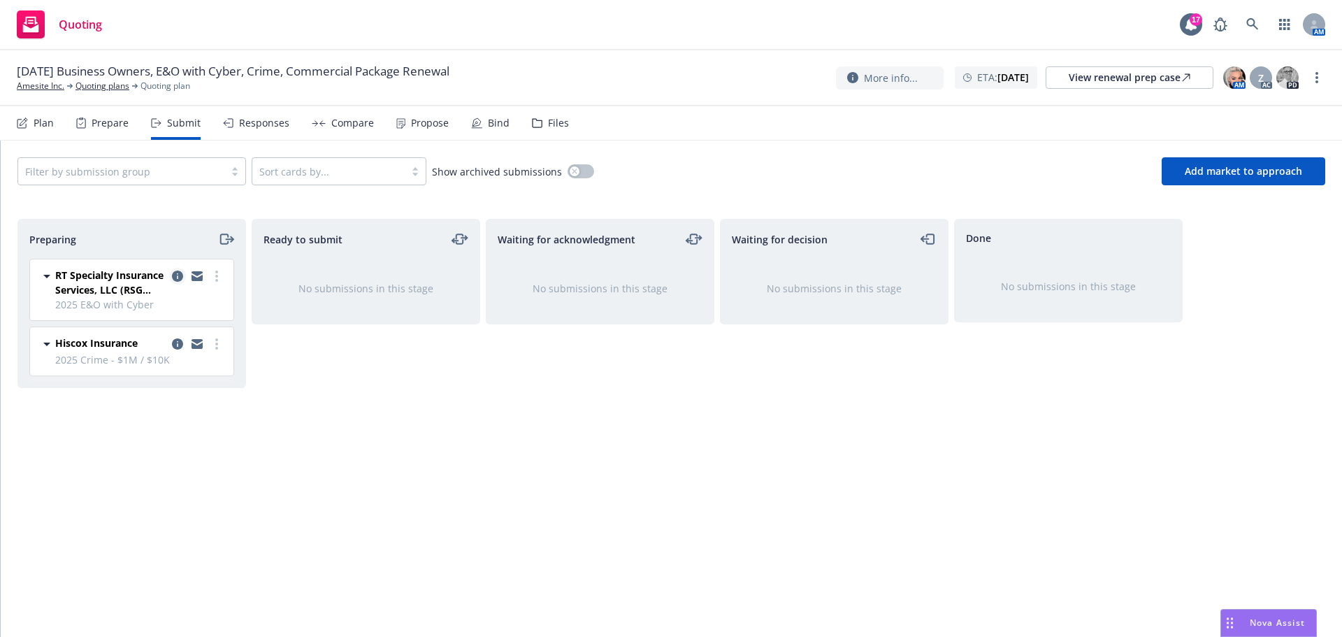
click at [175, 275] on icon "copy logging email" at bounding box center [177, 275] width 11 height 11
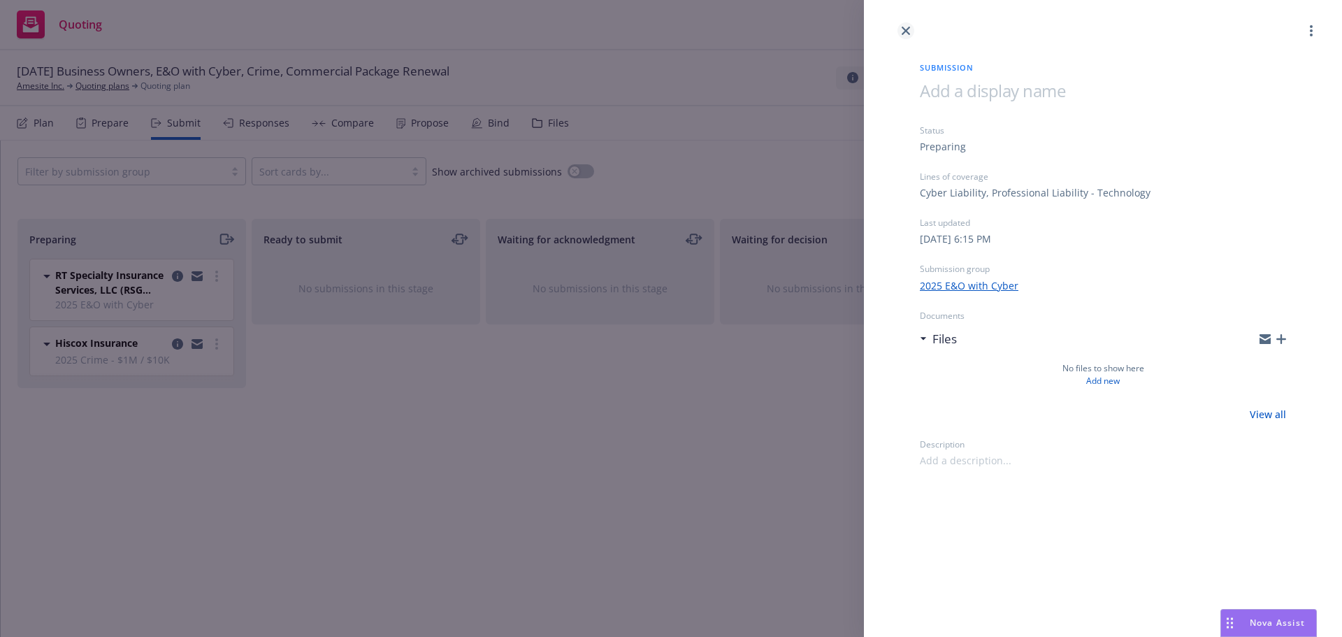
click at [910, 30] on link "close" at bounding box center [905, 30] width 17 height 17
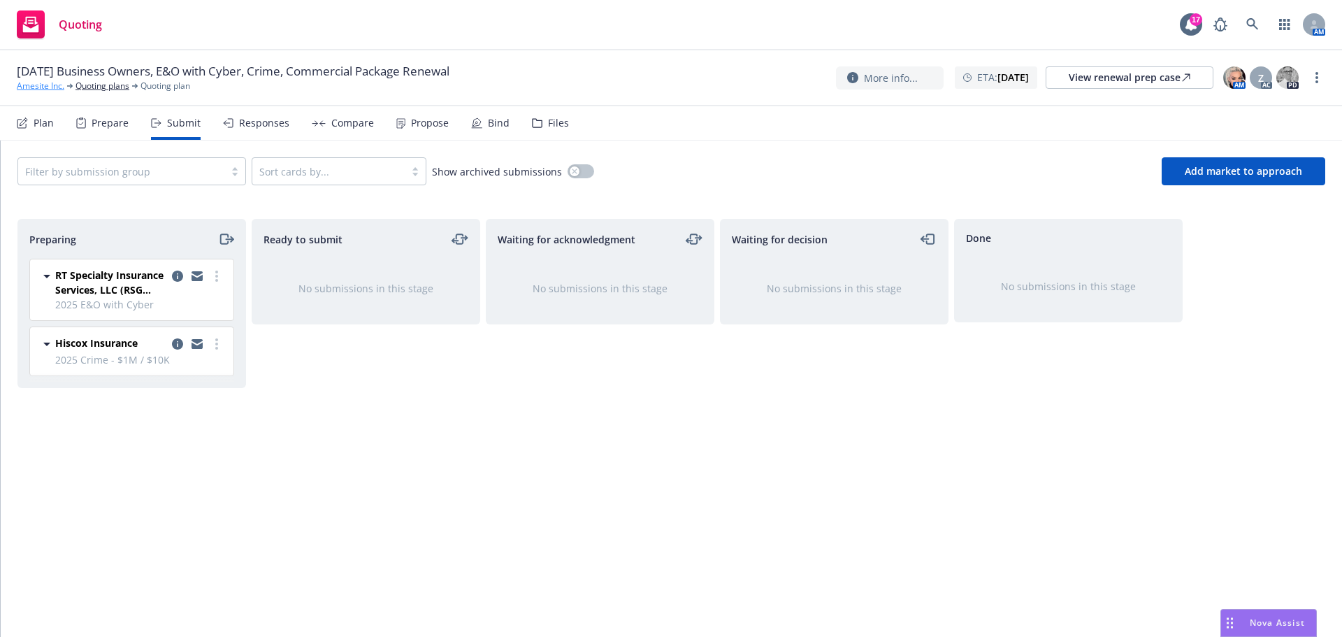
click at [47, 87] on link "Amesite Inc." at bounding box center [41, 86] width 48 height 13
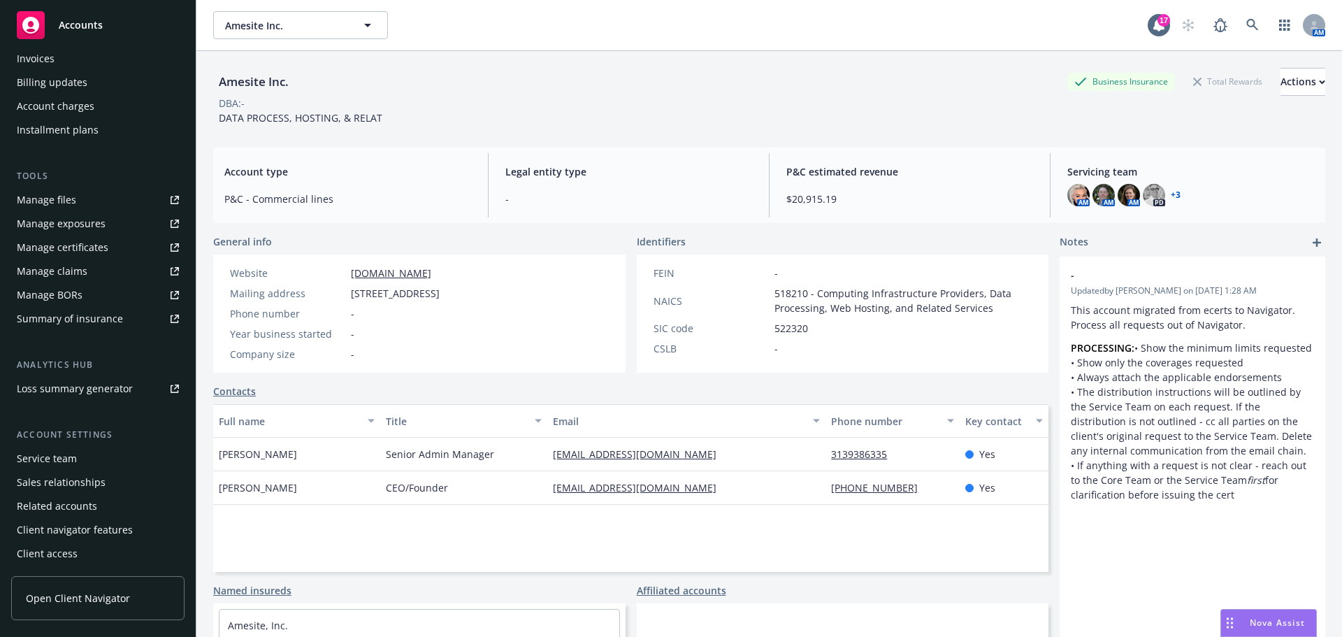
scroll to position [204, 0]
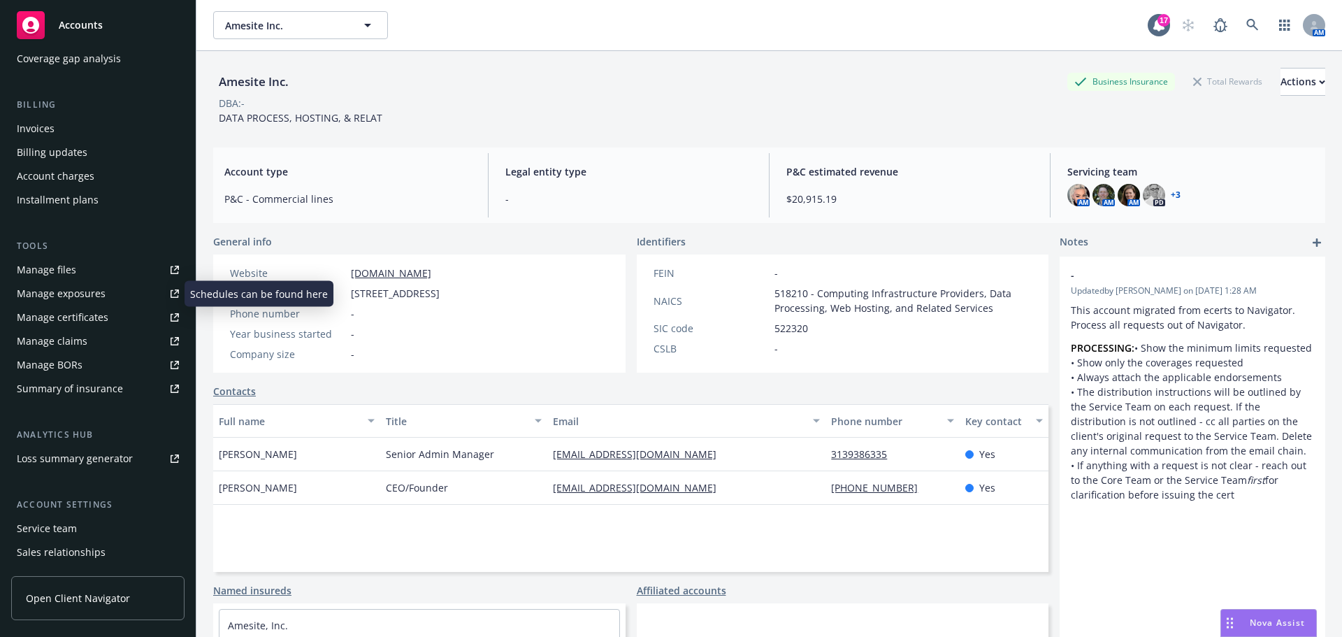
click at [108, 284] on link "Manage exposures" at bounding box center [97, 293] width 173 height 22
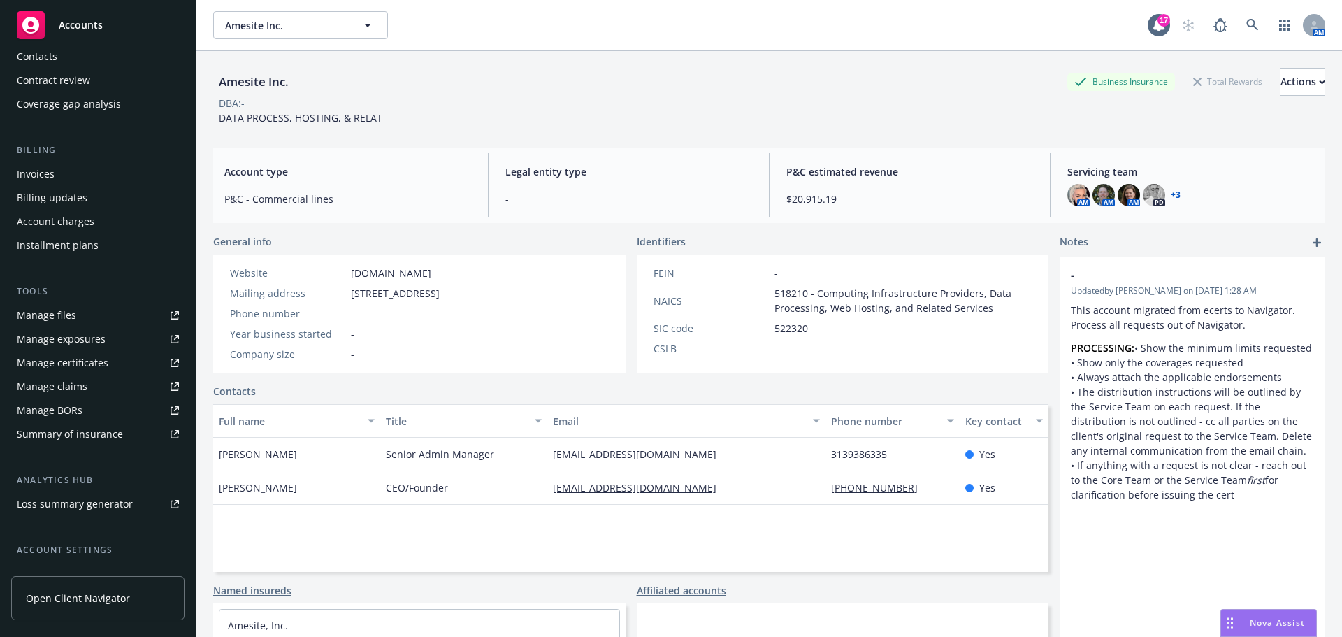
scroll to position [134, 0]
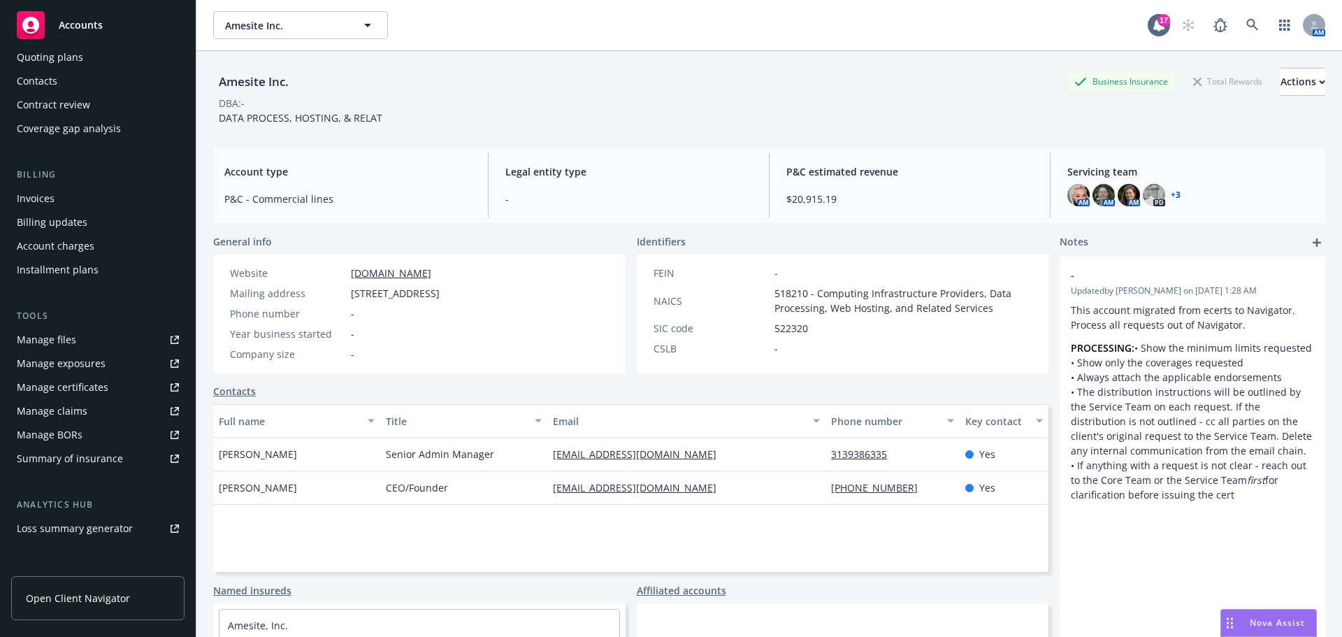
click at [55, 343] on div "Manage files" at bounding box center [46, 339] width 59 height 22
click at [92, 75] on div "Contacts" at bounding box center [98, 81] width 162 height 22
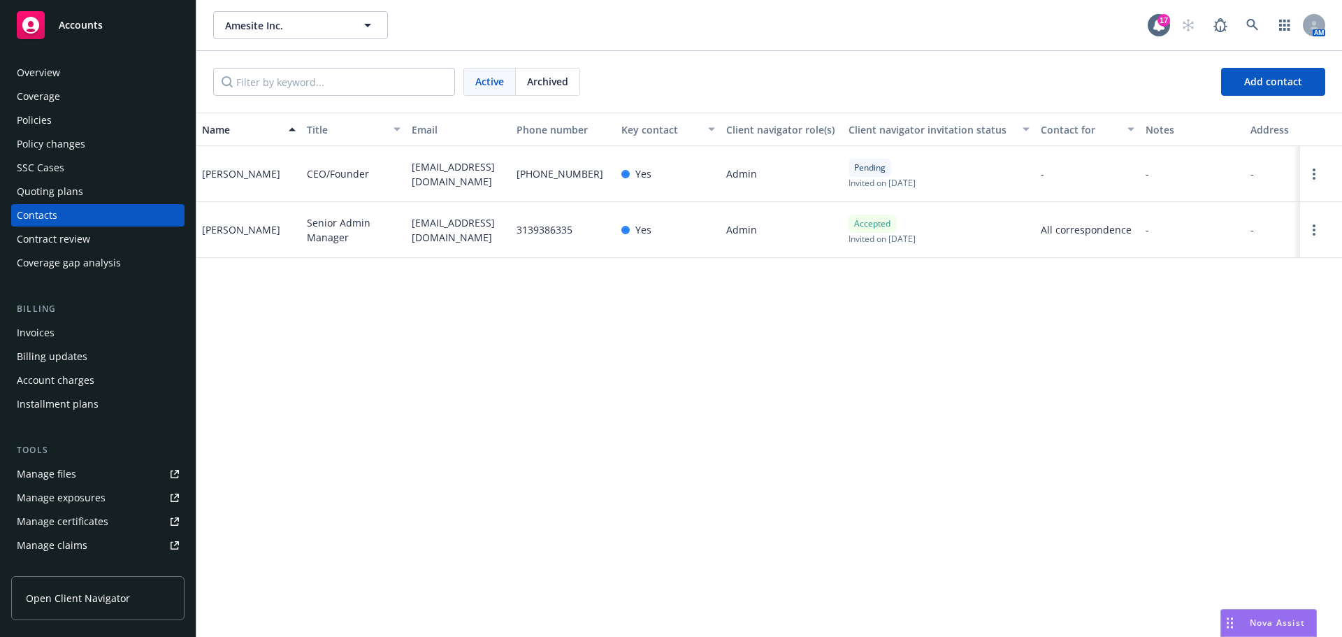
click at [89, 117] on div "Policies" at bounding box center [98, 120] width 162 height 22
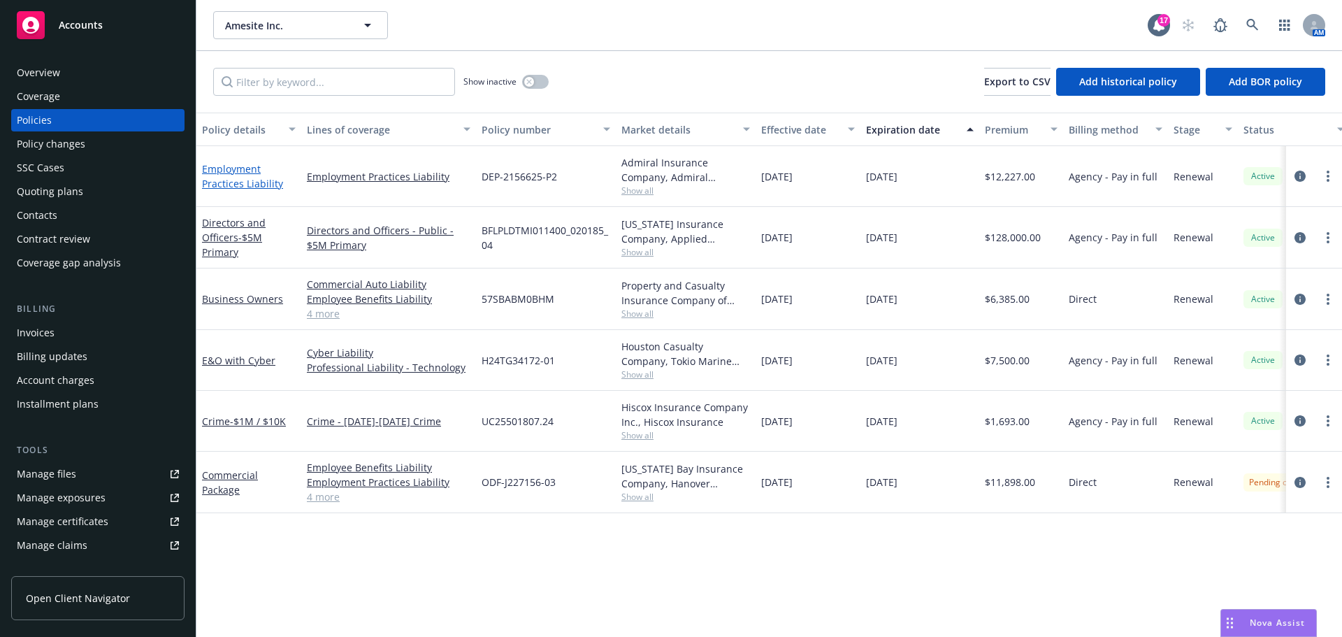
click at [257, 182] on link "Employment Practices Liability" at bounding box center [242, 176] width 81 height 28
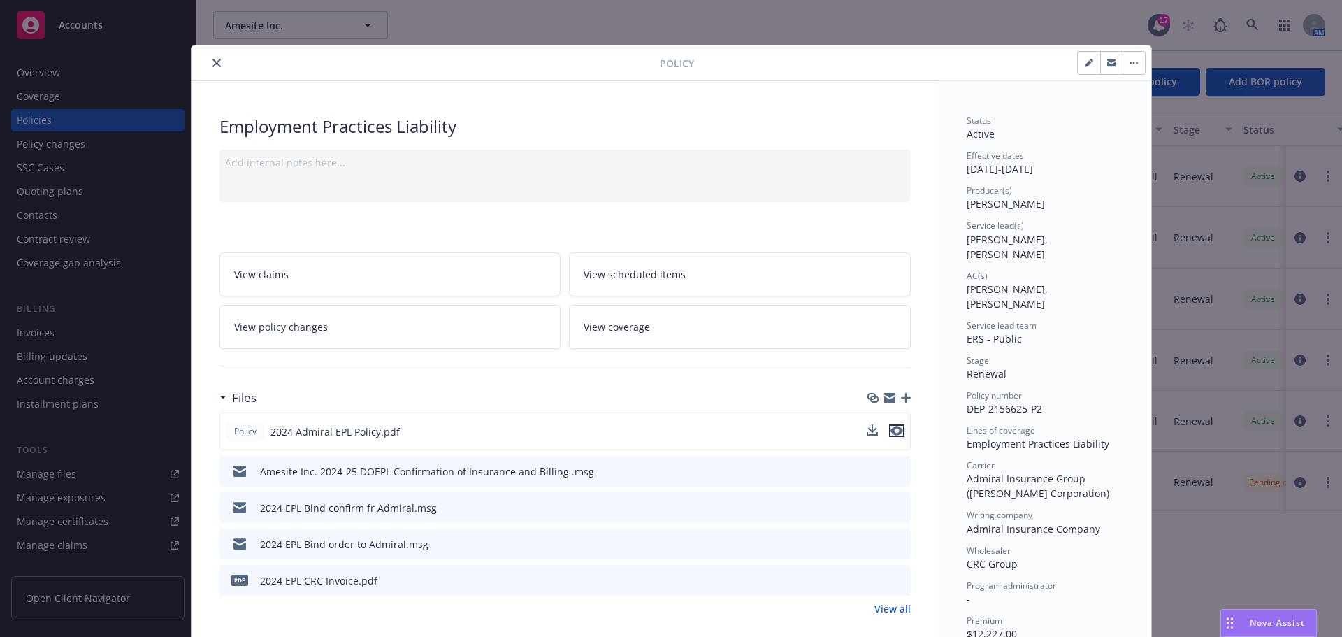
click at [890, 431] on icon "preview file" at bounding box center [896, 431] width 13 height 10
click at [214, 65] on icon "close" at bounding box center [216, 63] width 8 height 8
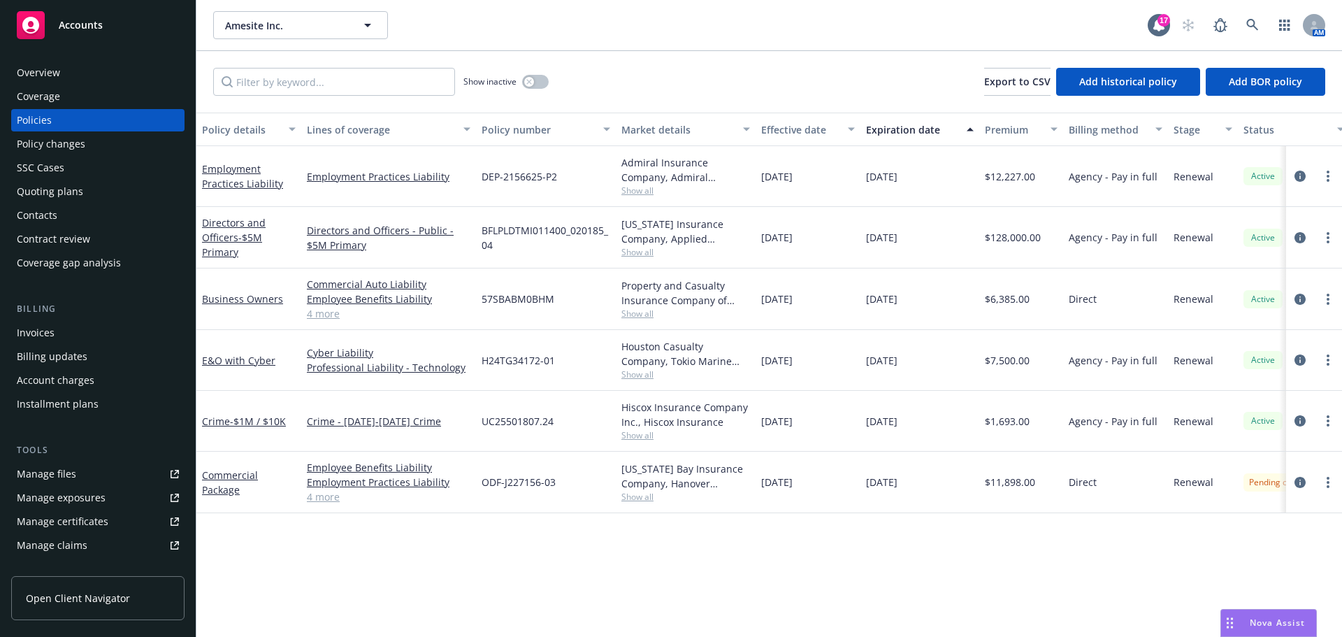
click at [648, 254] on span "Show all" at bounding box center [685, 252] width 129 height 12
click at [289, 256] on div "Directors and Officers - $5M Primary" at bounding box center [249, 237] width 94 height 44
click at [251, 238] on span "- $5M Primary" at bounding box center [232, 245] width 60 height 28
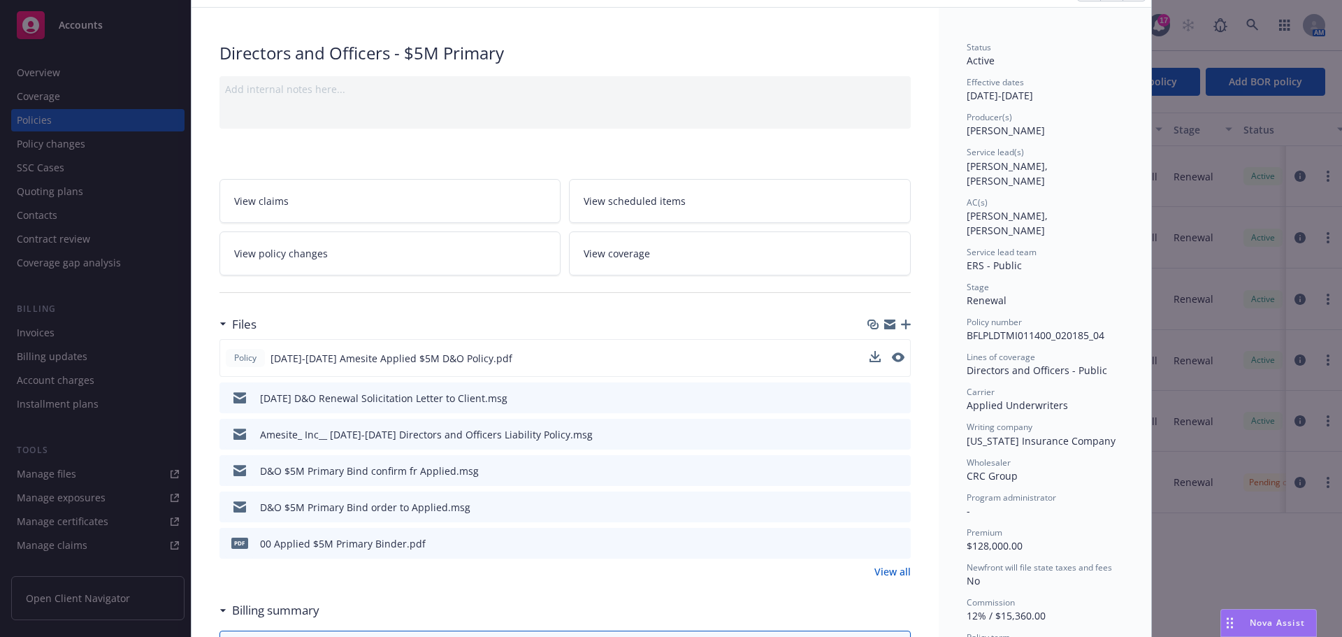
scroll to position [70, 0]
click at [895, 356] on icon "preview file" at bounding box center [896, 361] width 13 height 10
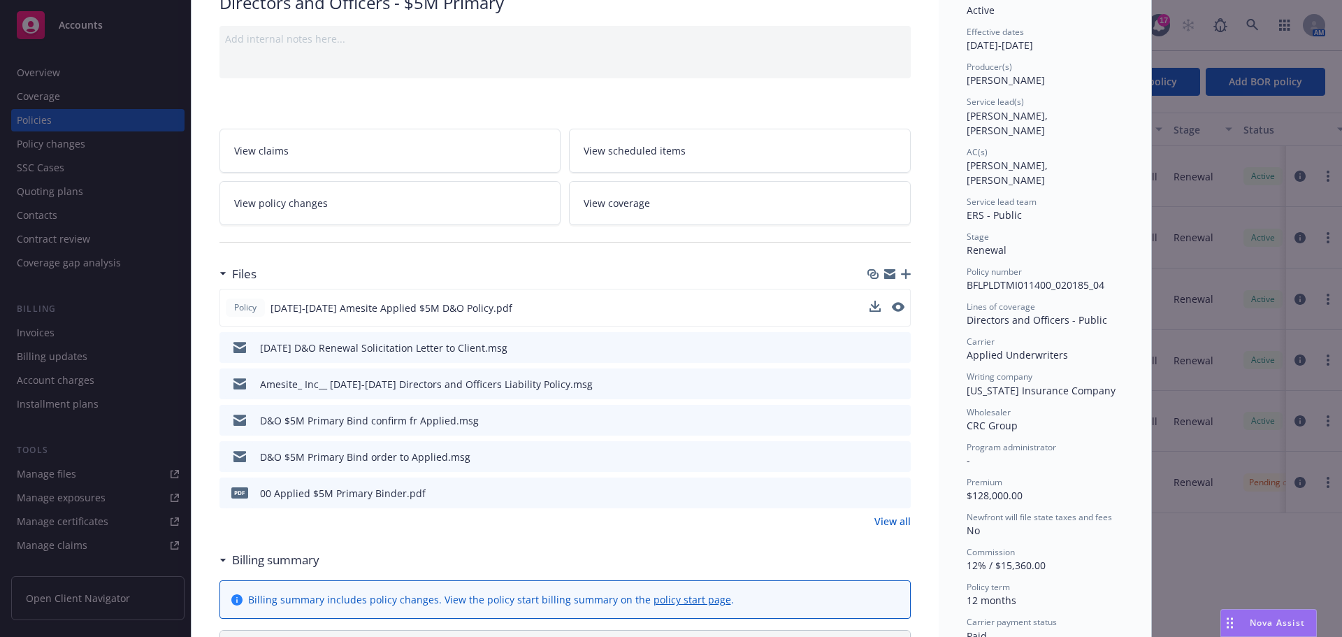
scroll to position [140, 0]
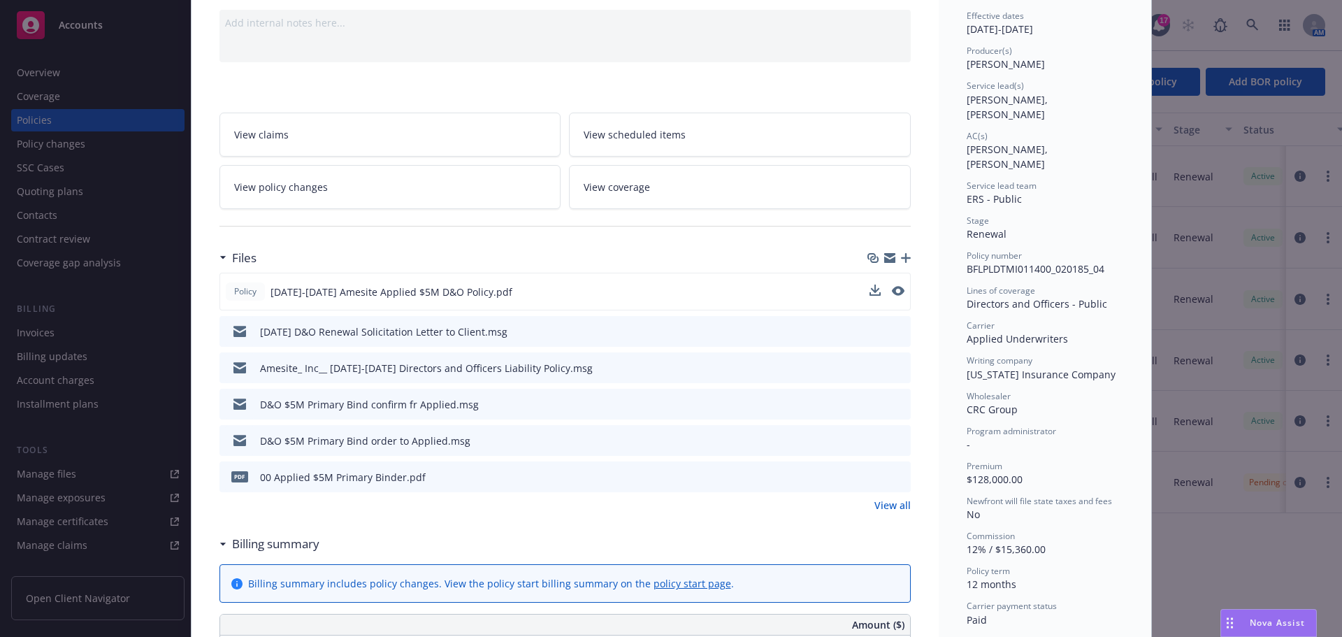
click at [891, 405] on icon "preview file" at bounding box center [897, 403] width 13 height 10
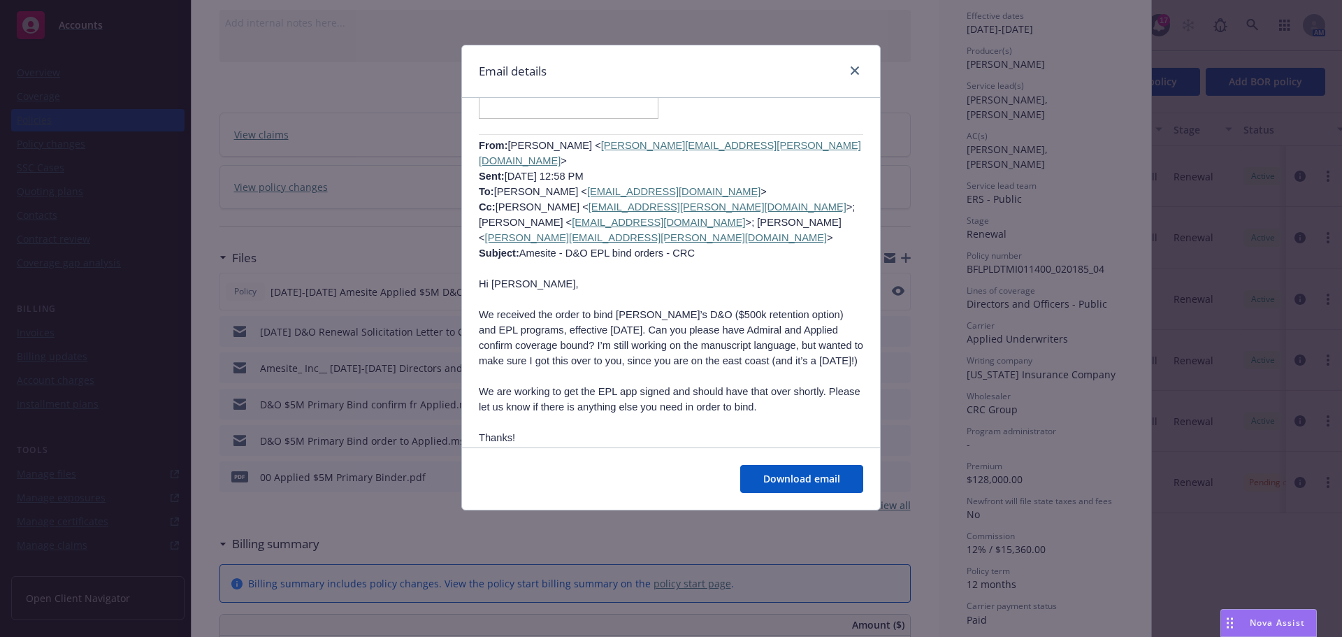
scroll to position [978, 0]
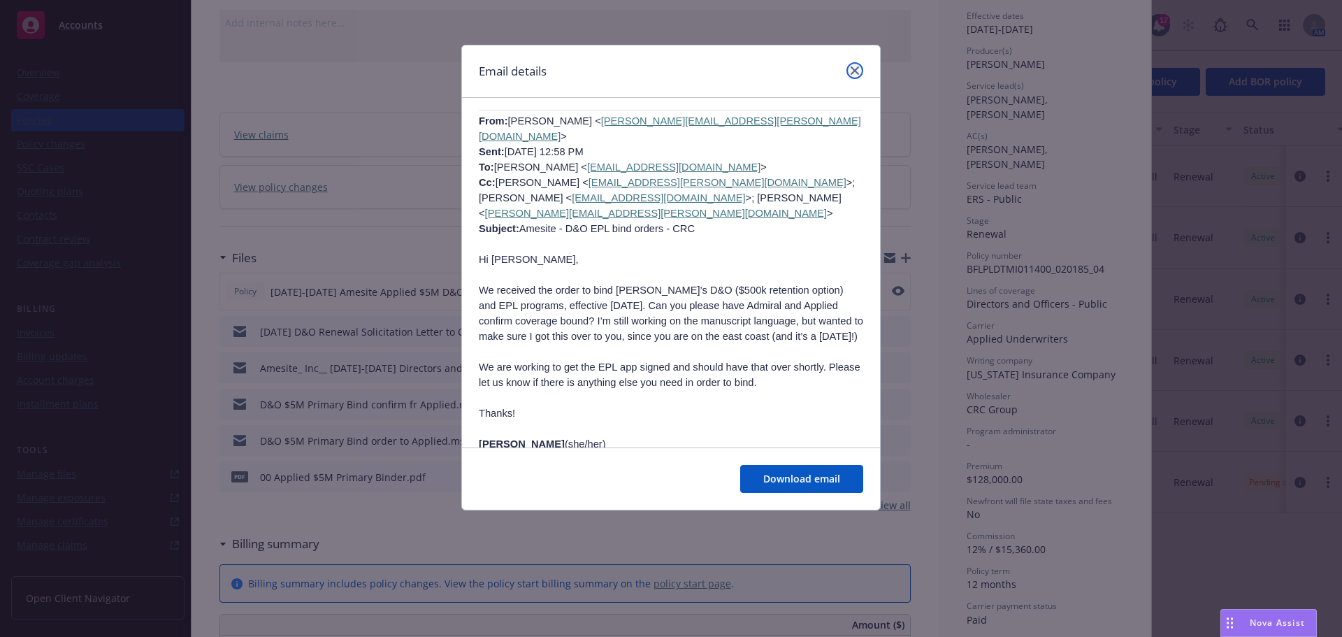
click at [856, 73] on icon "close" at bounding box center [854, 70] width 8 height 8
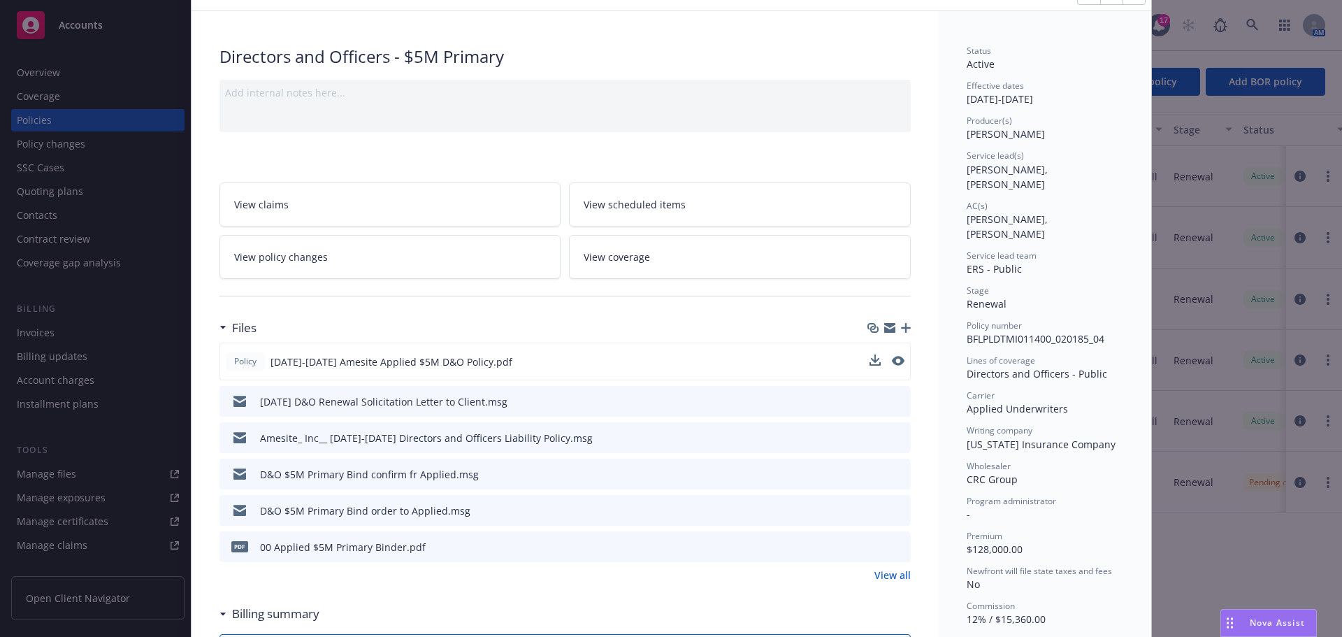
scroll to position [0, 0]
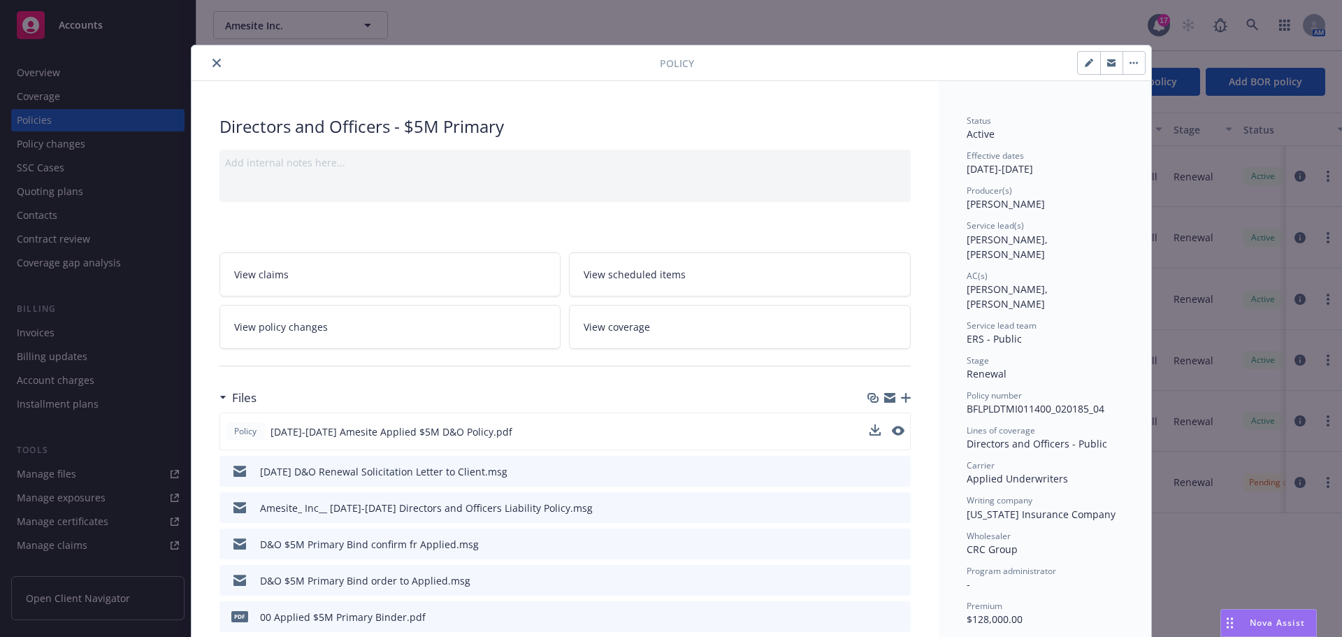
click at [212, 60] on icon "close" at bounding box center [216, 63] width 8 height 8
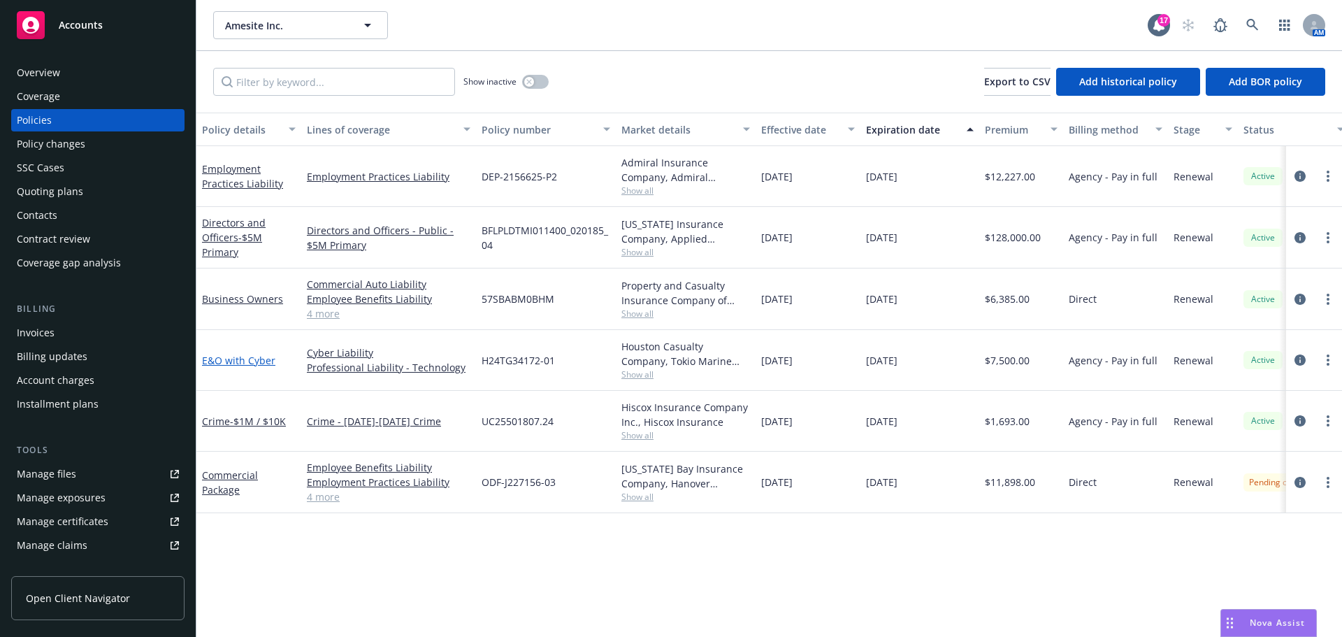
click at [261, 366] on link "E&O with Cyber" at bounding box center [238, 360] width 73 height 13
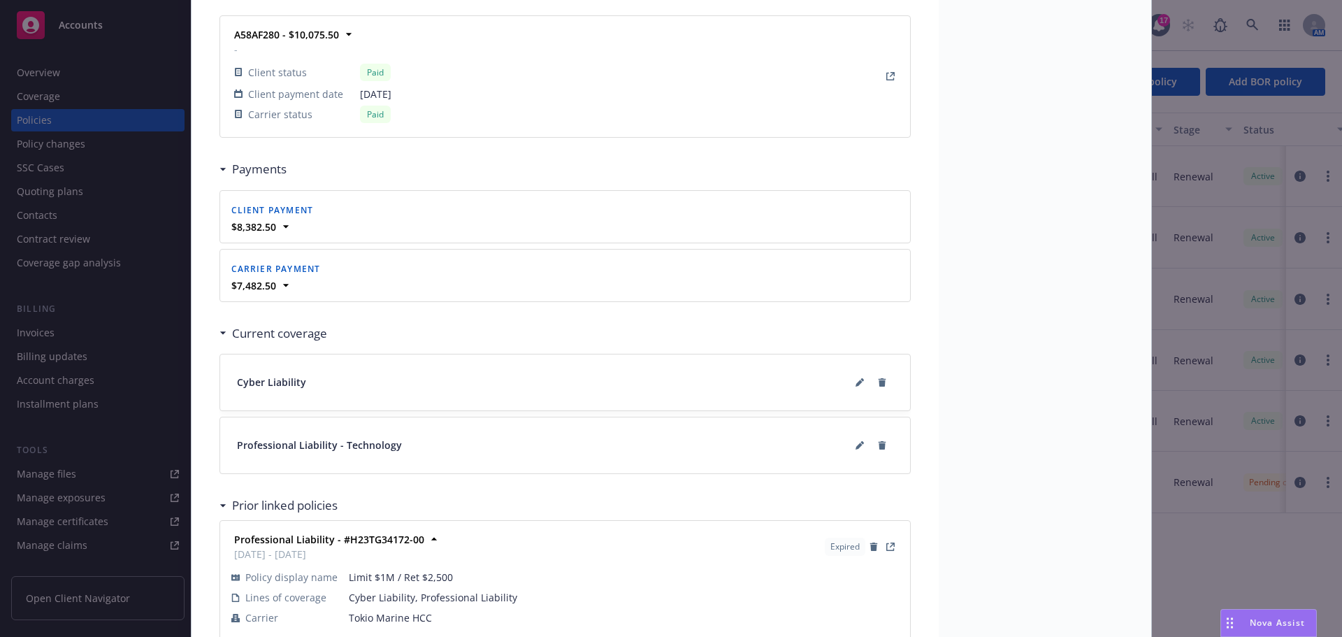
scroll to position [1398, 0]
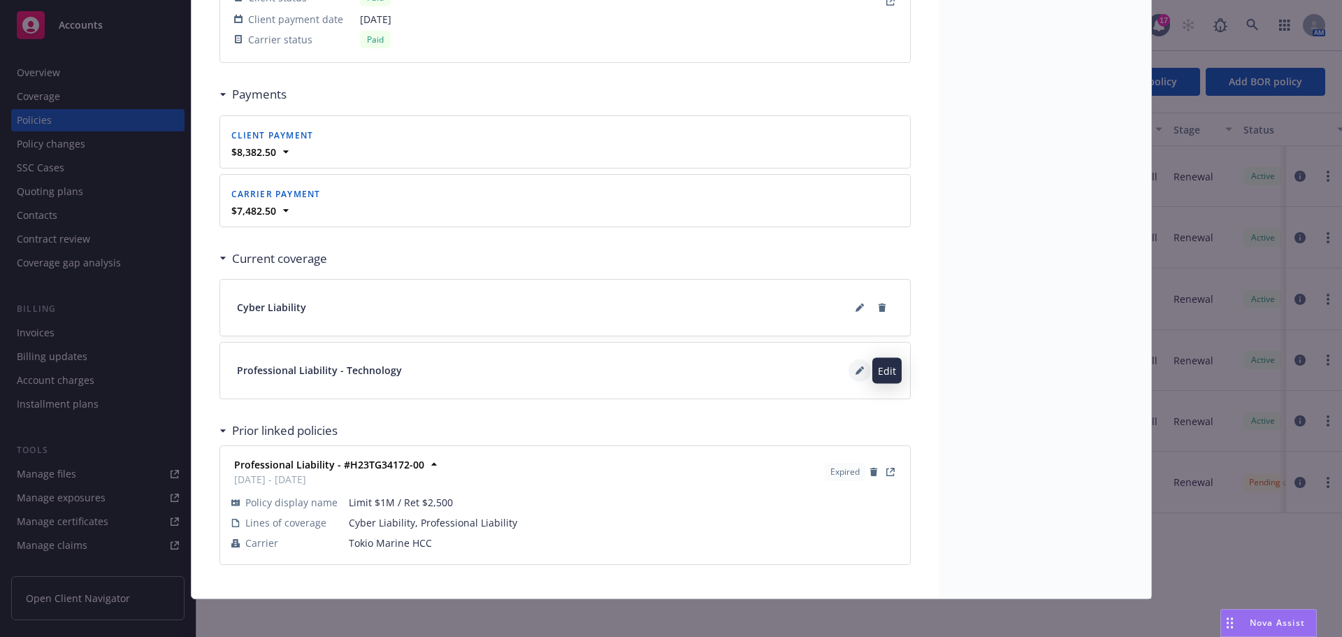
click at [855, 370] on icon at bounding box center [858, 371] width 7 height 7
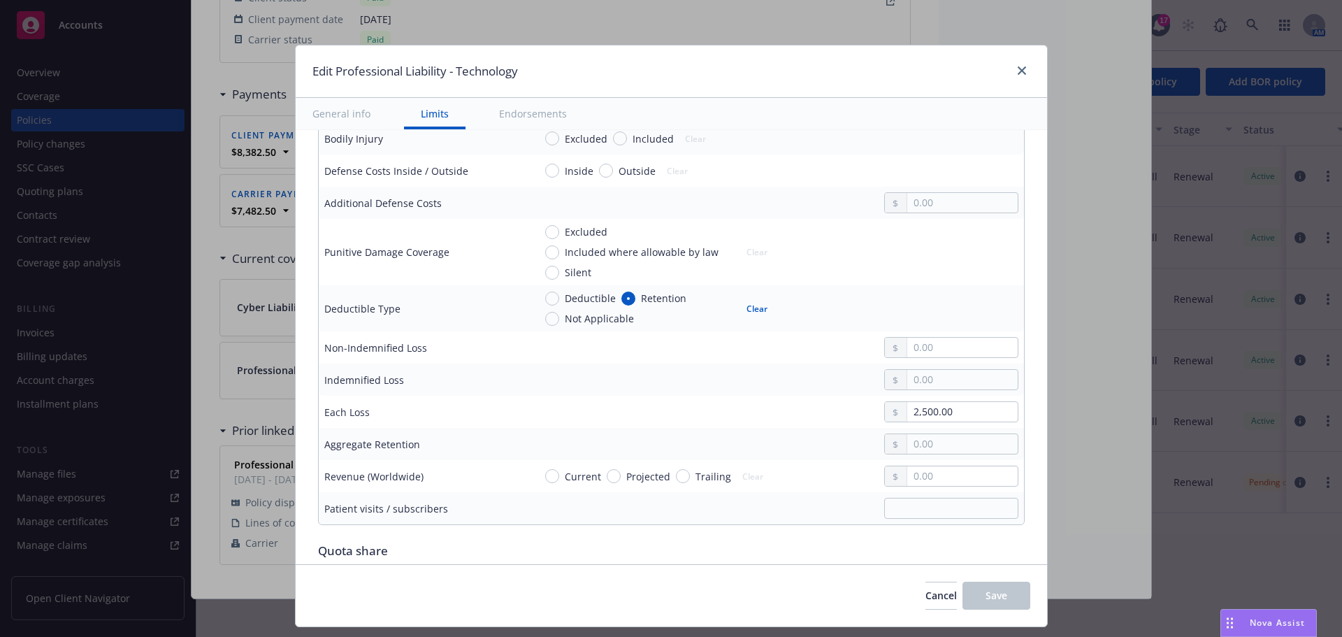
scroll to position [349, 0]
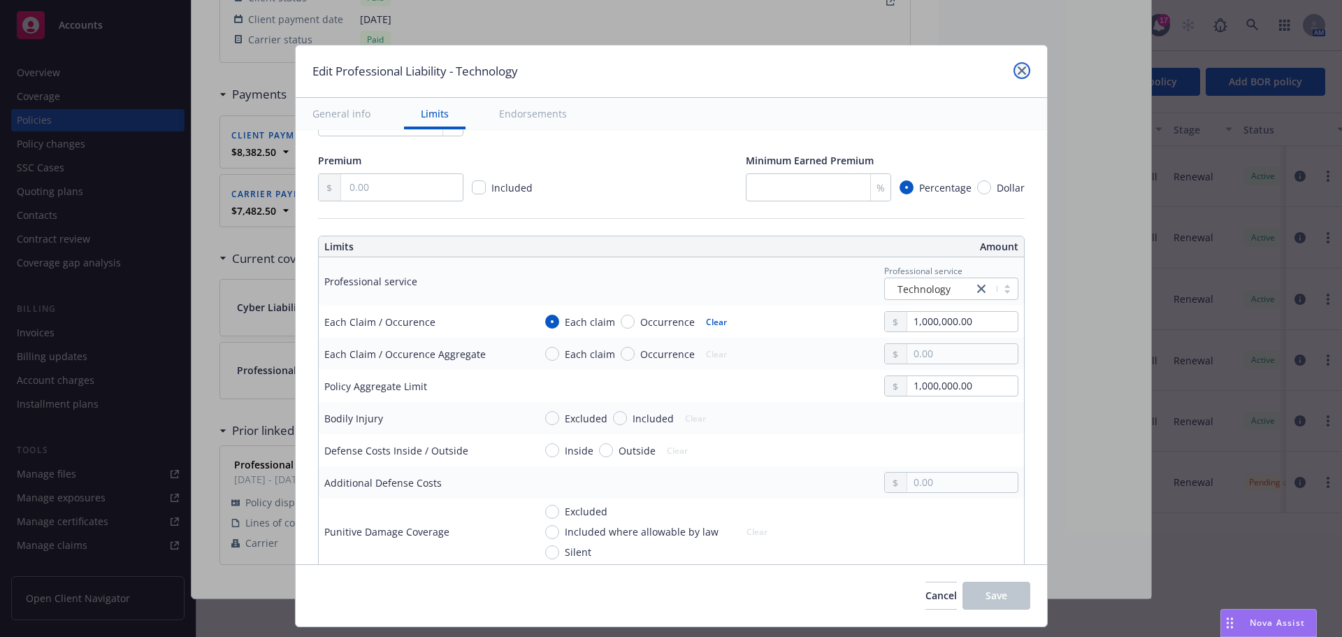
click at [1018, 71] on icon "close" at bounding box center [1021, 70] width 8 height 8
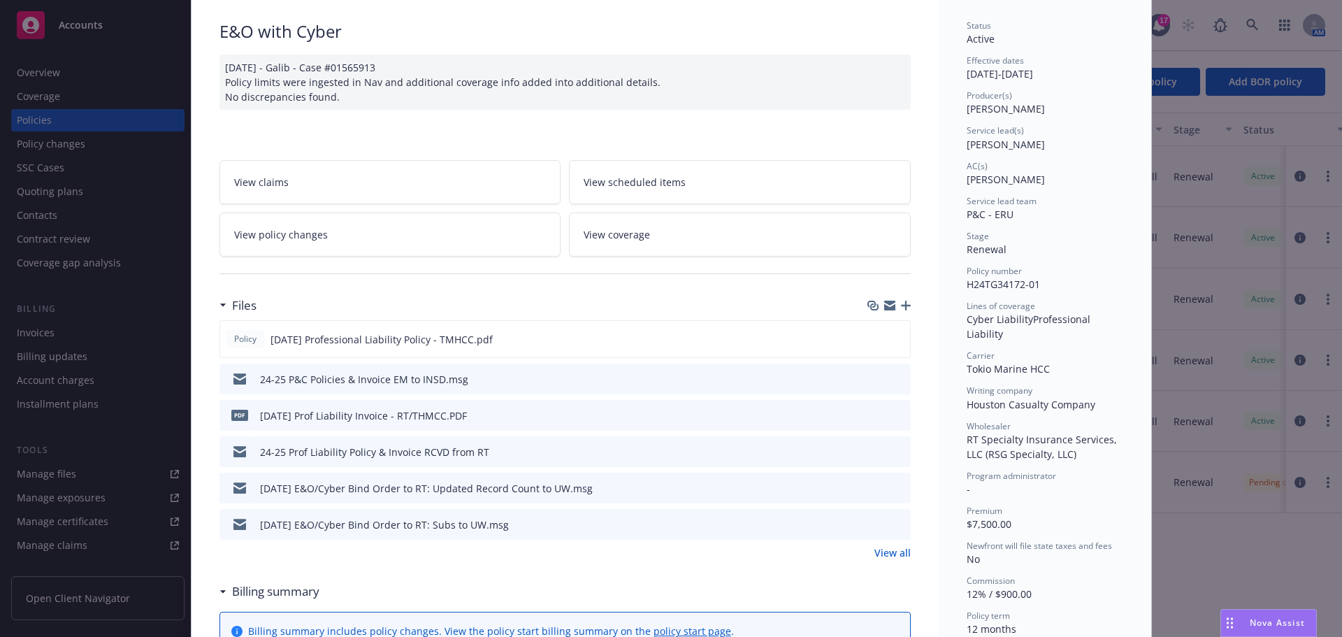
scroll to position [70, 0]
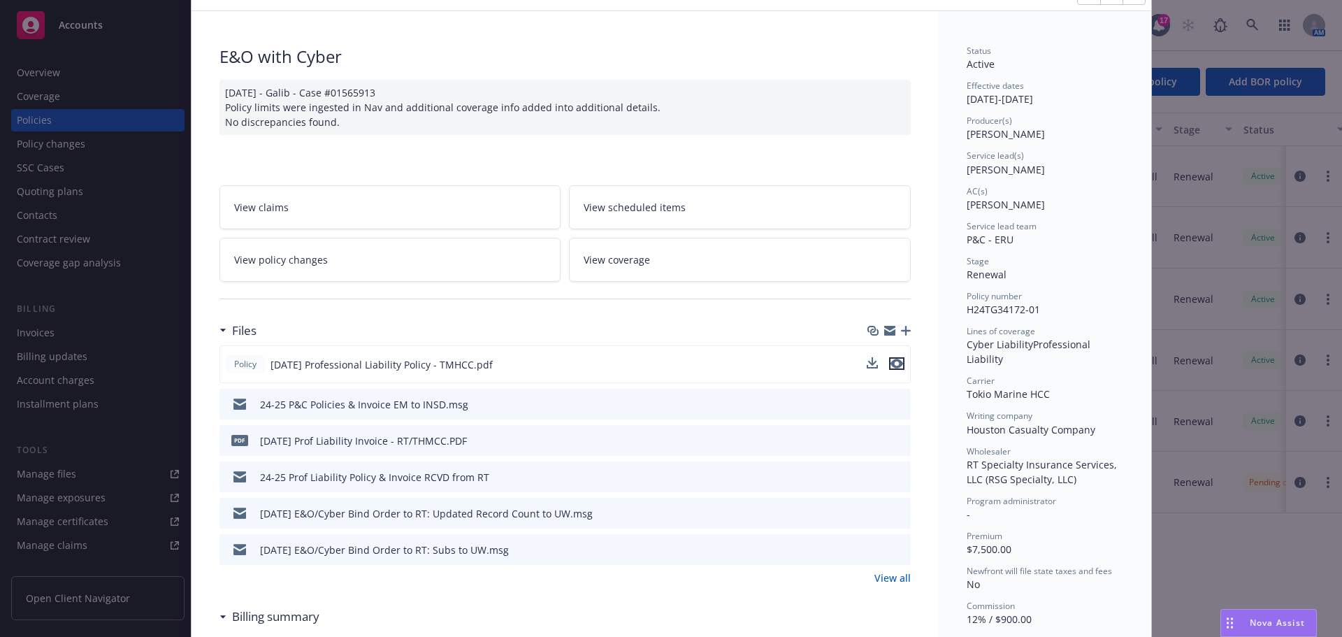
click at [894, 367] on icon "preview file" at bounding box center [896, 363] width 13 height 10
click at [1288, 618] on span "Nova Assist" at bounding box center [1276, 622] width 55 height 12
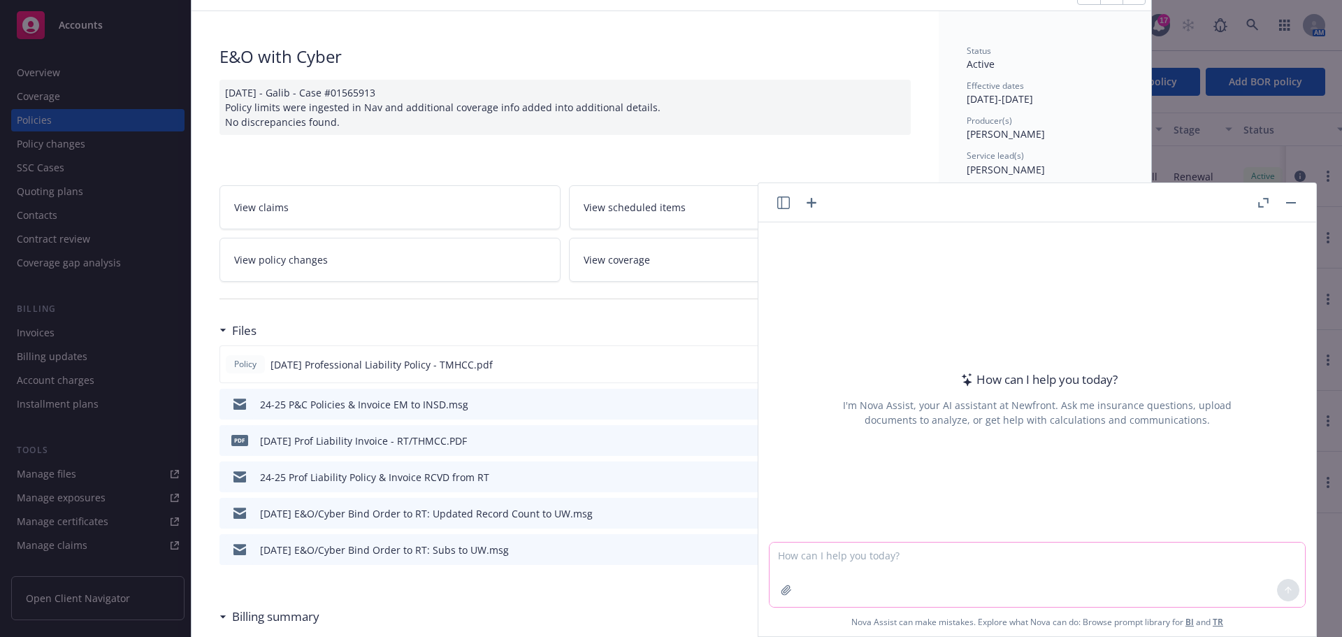
click at [1042, 567] on textarea at bounding box center [1036, 574] width 535 height 64
type textarea "h"
type textarea "C"
paste textarea ": In the Cyber Liability Application there's a section asking about whether we …"
type textarea "what is the answer to this client's question : In the Cyber Liability Applicati…"
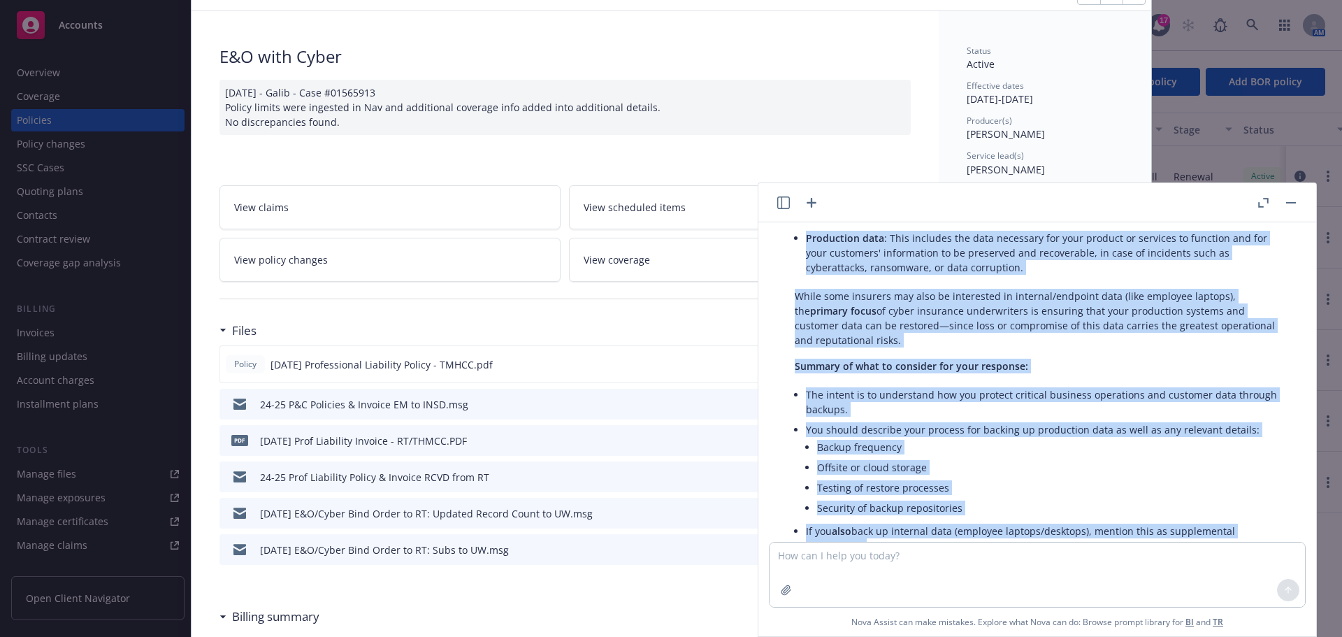
scroll to position [299, 0]
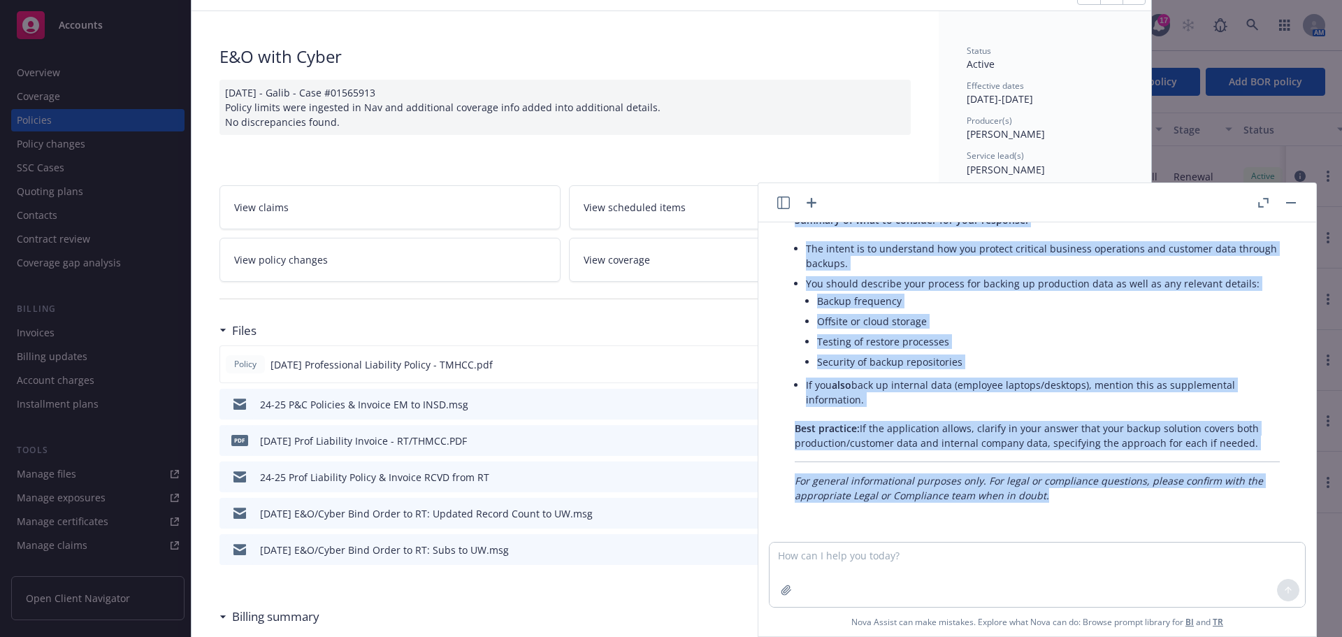
drag, startPoint x: 789, startPoint y: 326, endPoint x: 1282, endPoint y: 443, distance: 507.1
click at [1282, 443] on div "The question in the Cyber Liability Application regarding the use of a "data ba…" at bounding box center [1036, 272] width 535 height 472
copy div "The question in the Cyber Liability Application regarding the use of a "data ba…"
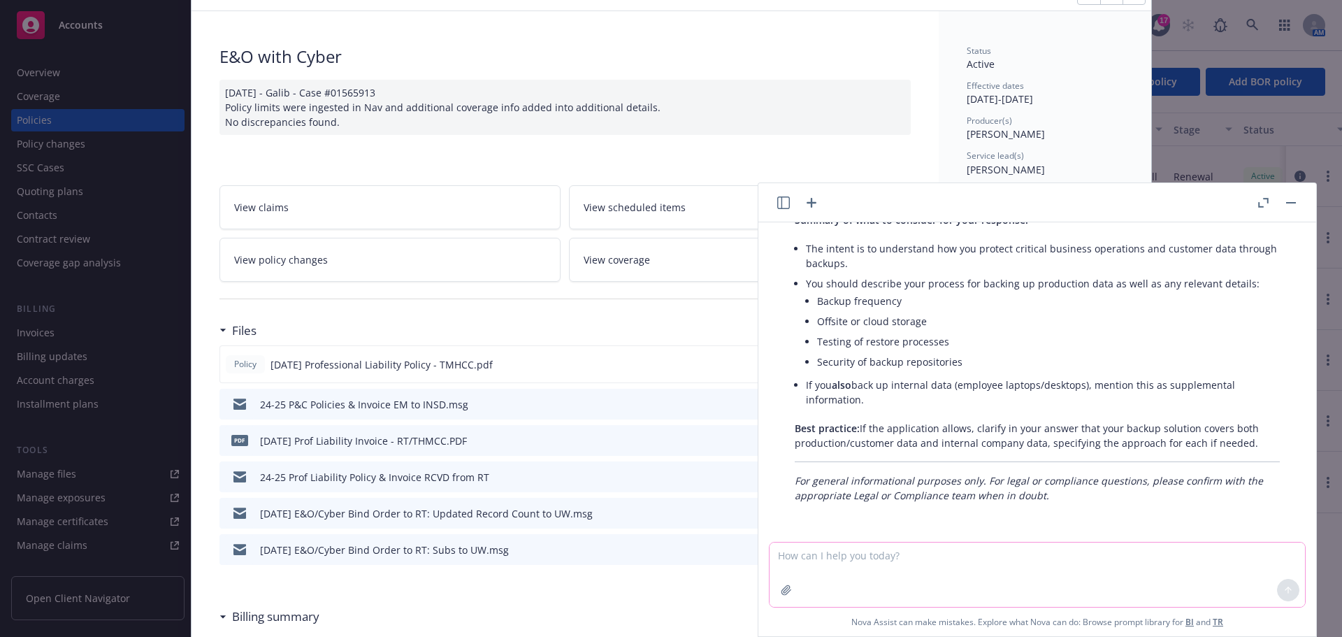
click at [1030, 556] on textarea at bounding box center [1036, 574] width 535 height 64
paste textarea "They also apologize for the delay, the refund queue of the employee handling pr…"
type textarea "re-word They also apologize for the delay, the refund queue of the employee han…"
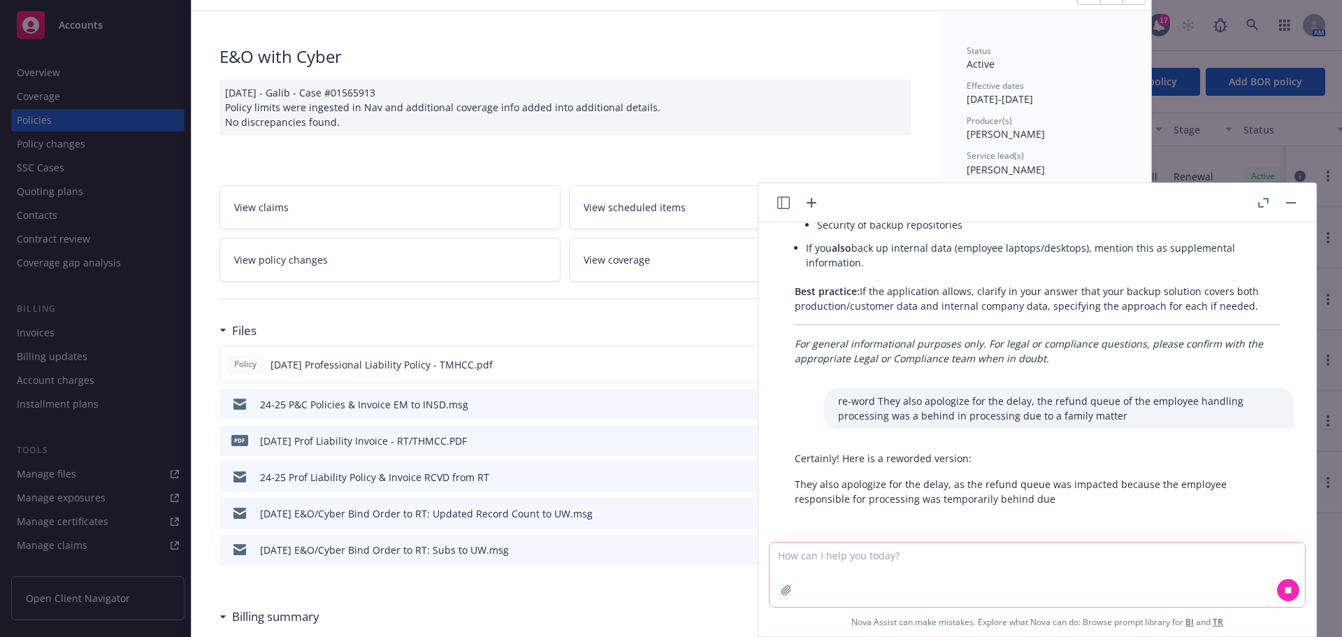
scroll to position [440, 0]
click at [985, 493] on p "They also apologize for the delay, as the refund queue was impacted because the…" at bounding box center [1037, 487] width 485 height 29
click at [1017, 552] on textarea at bounding box center [1036, 574] width 535 height 64
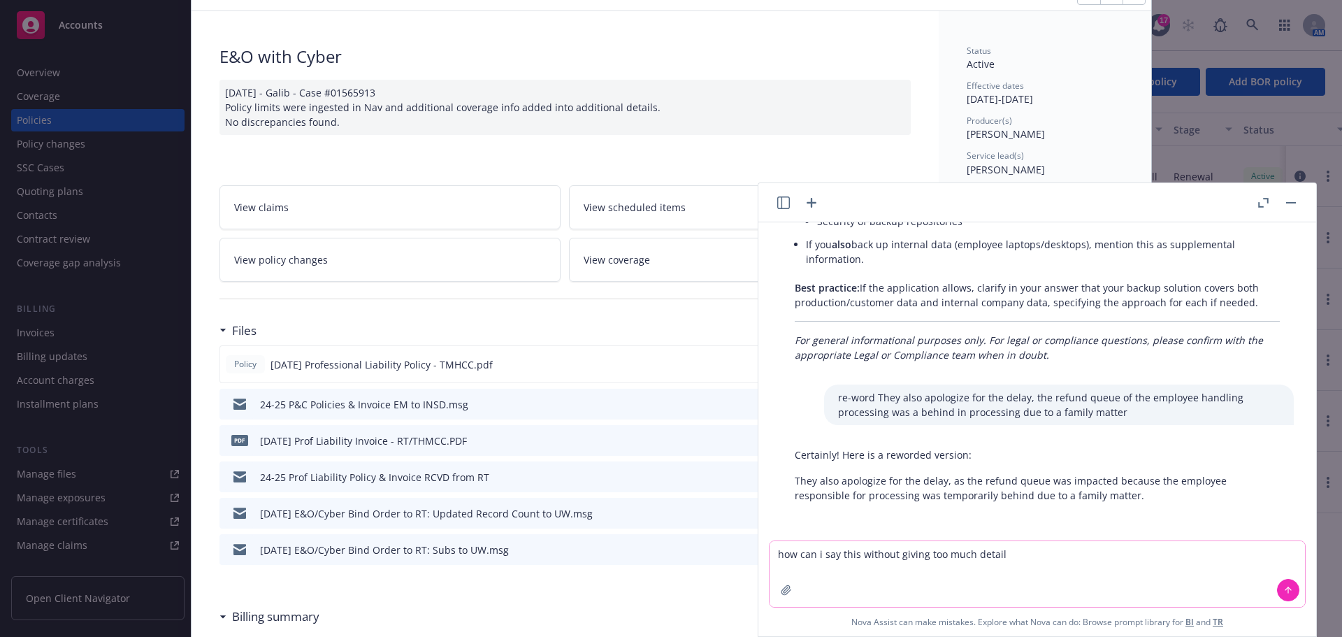
paste textarea "They also apologize for the delay, the refund queue was delayed due to a person…"
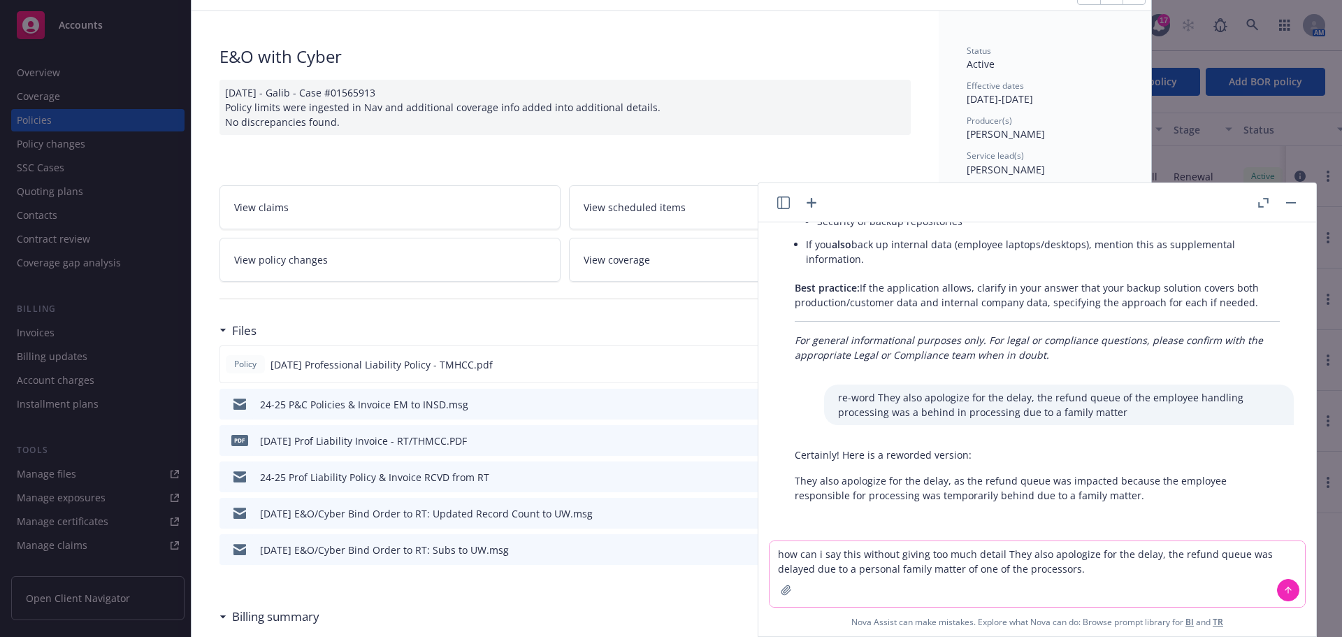
click at [995, 555] on textarea "how can i say this without giving too much detail They also apologize for the d…" at bounding box center [1036, 574] width 535 height 66
type textarea "how can i say this without giving too much detail - They also apologize for the…"
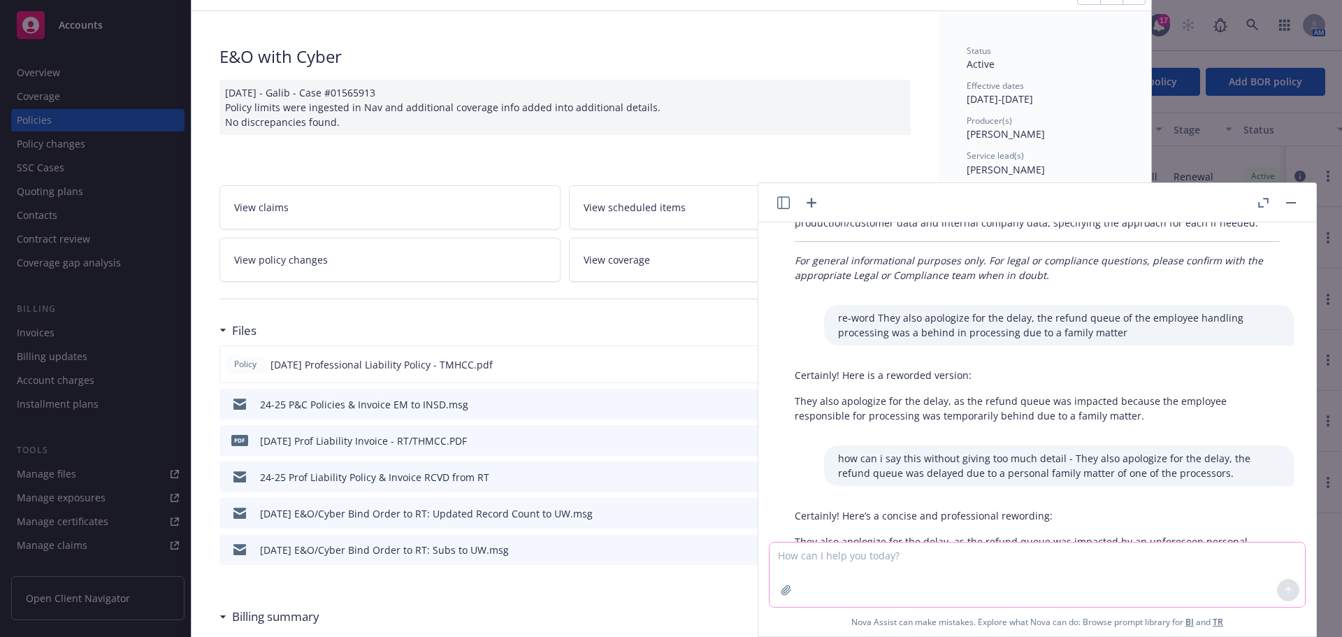
scroll to position [580, 0]
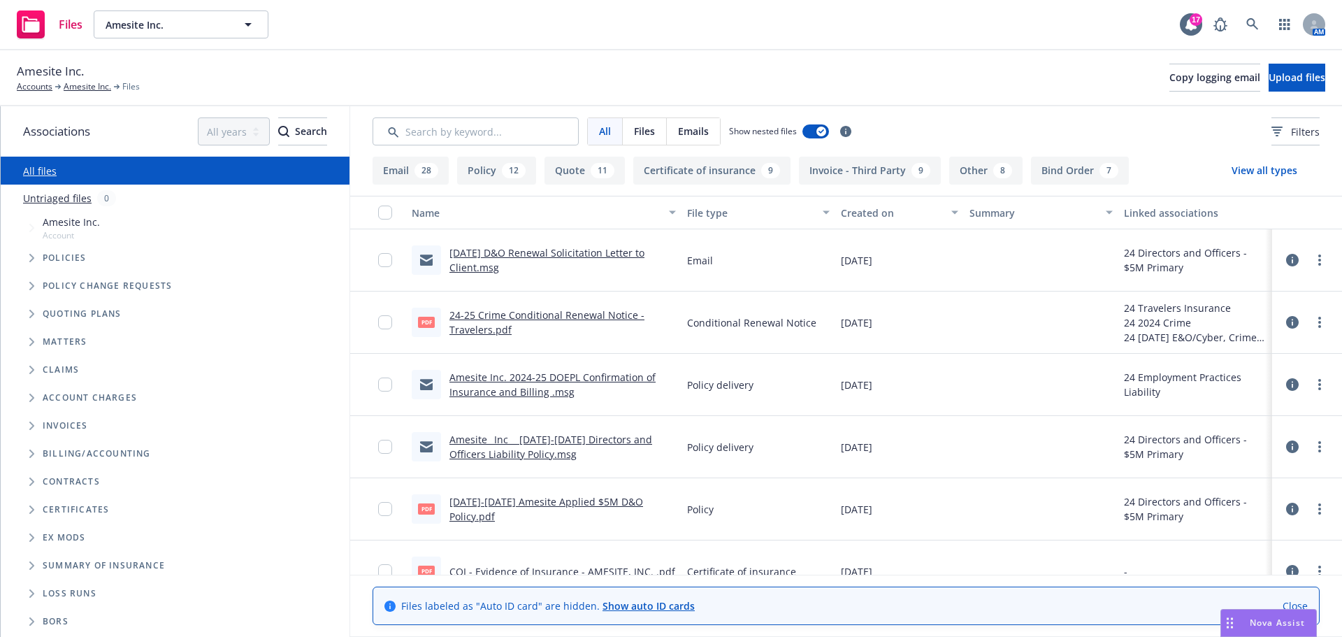
click at [34, 313] on icon "Tree Example" at bounding box center [32, 314] width 6 height 8
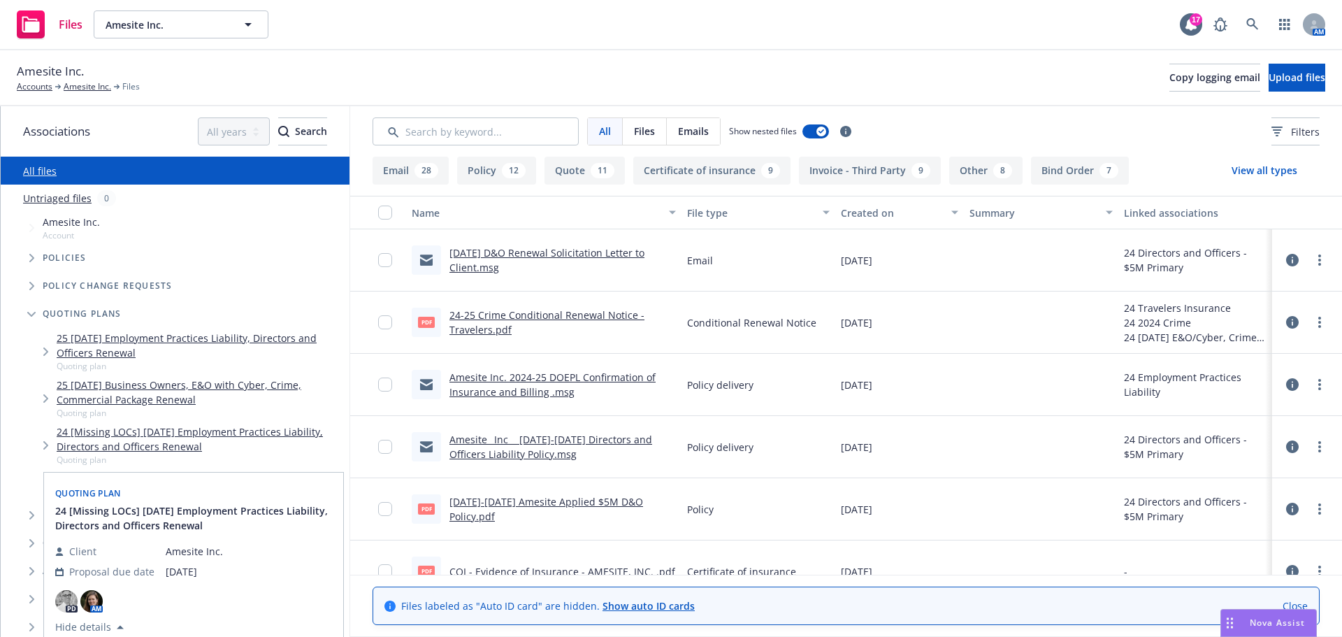
drag, startPoint x: 307, startPoint y: 460, endPoint x: 274, endPoint y: 459, distance: 32.9
click at [307, 458] on span "Quoting plan" at bounding box center [200, 460] width 287 height 12
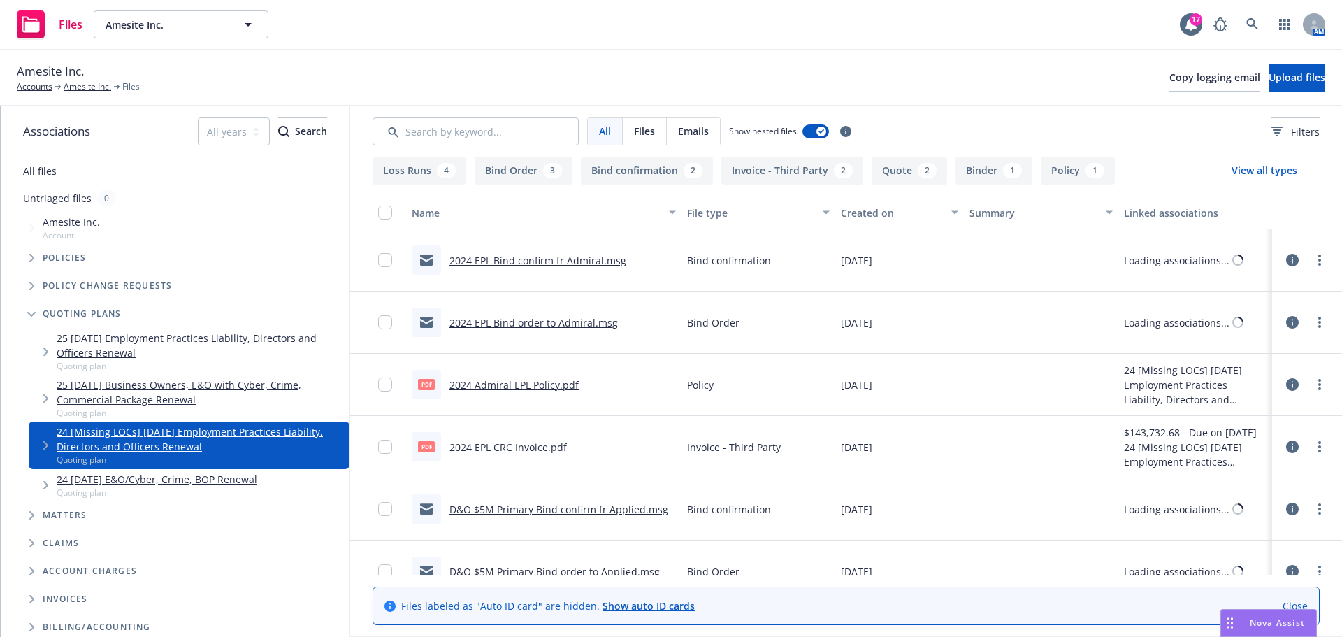
click at [228, 477] on link "24 [DATE] E&O/Cyber, Crime, BOP Renewal" at bounding box center [157, 479] width 201 height 15
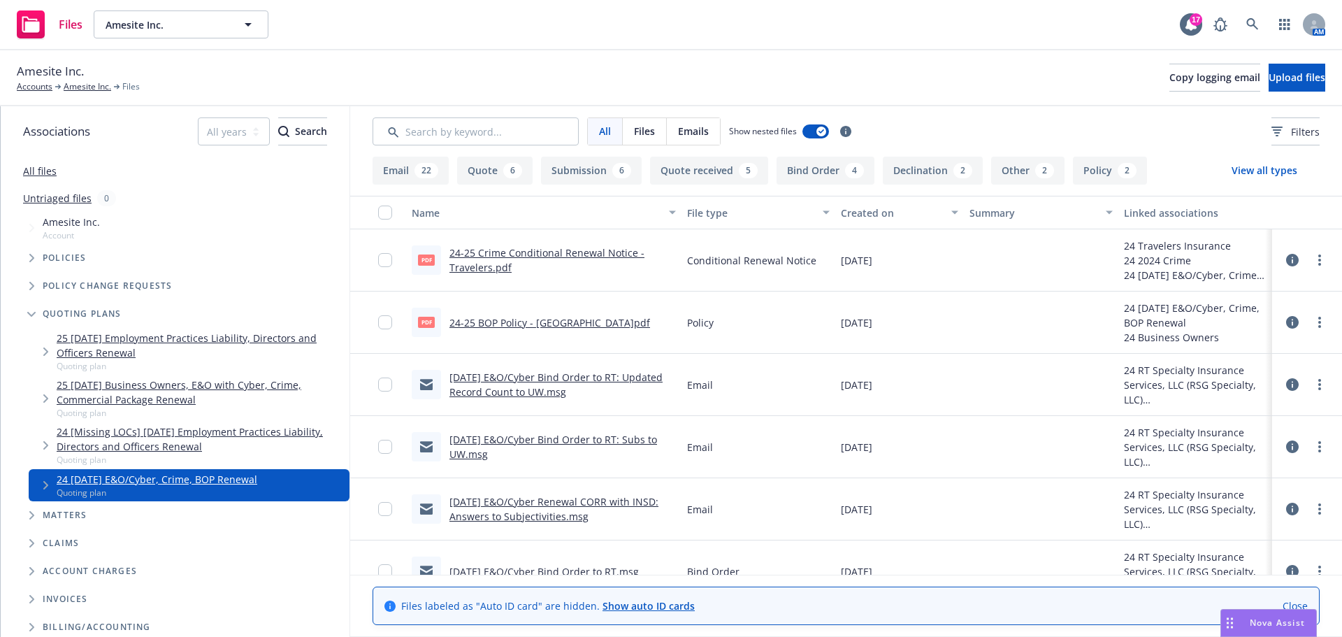
click at [547, 386] on link "[DATE] E&O/Cyber Bind Order to RT: Updated Record Count to UW.msg" at bounding box center [555, 384] width 213 height 28
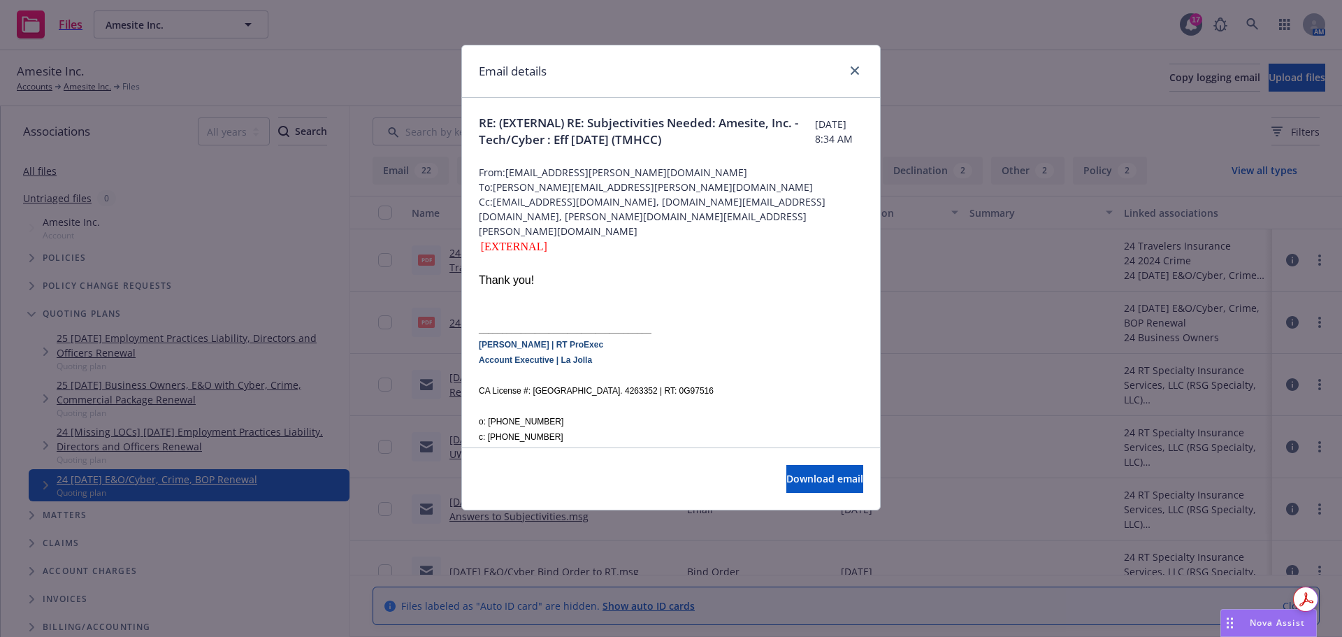
scroll to position [70, 0]
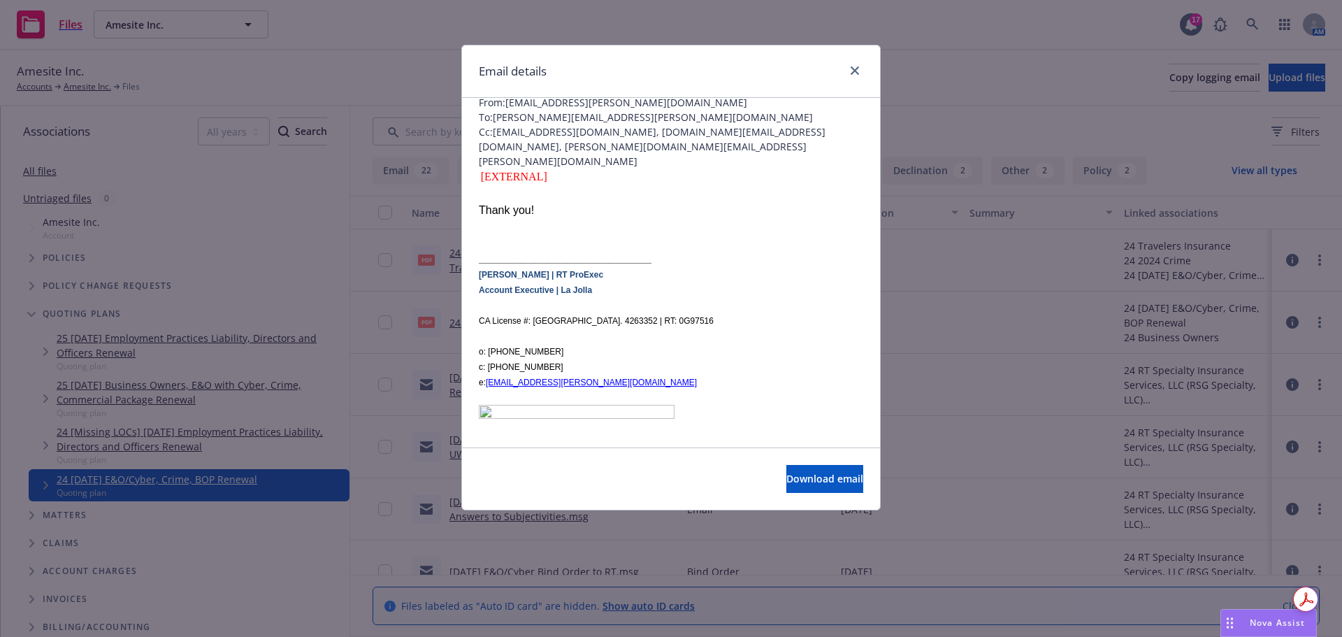
drag, startPoint x: 689, startPoint y: 82, endPoint x: 688, endPoint y: 91, distance: 8.4
click at [689, 82] on div "Email details" at bounding box center [671, 71] width 418 height 52
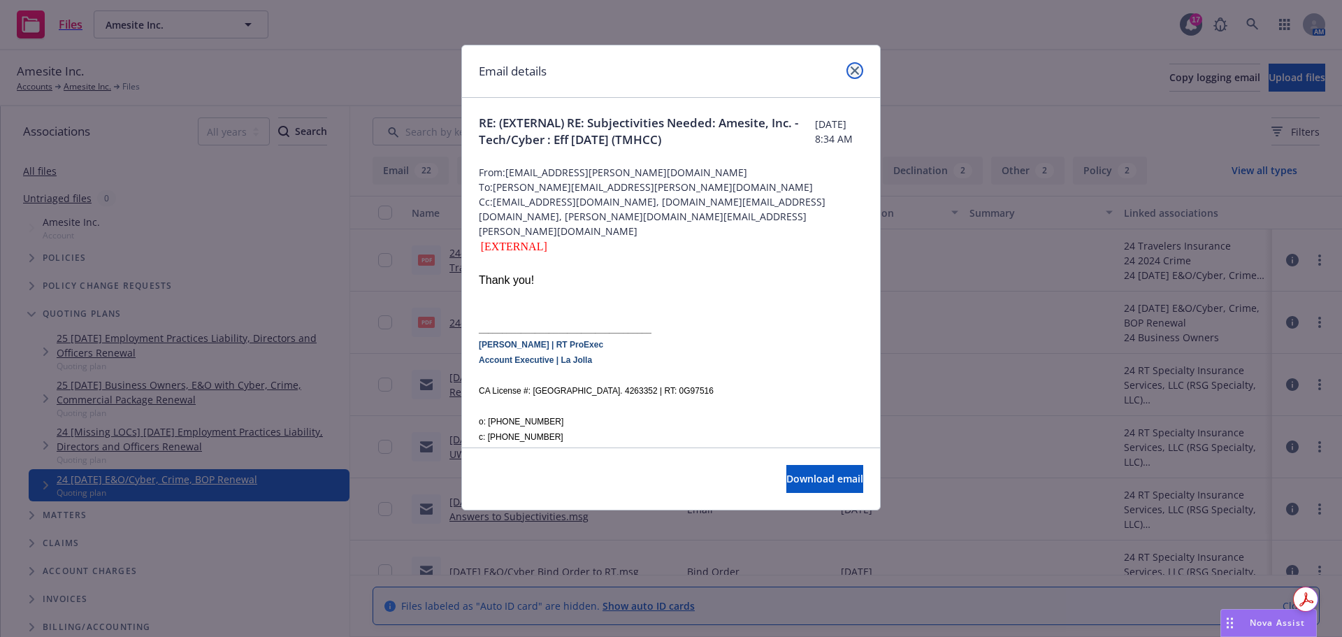
click at [856, 71] on icon "close" at bounding box center [854, 70] width 8 height 8
